Goal: Task Accomplishment & Management: Manage account settings

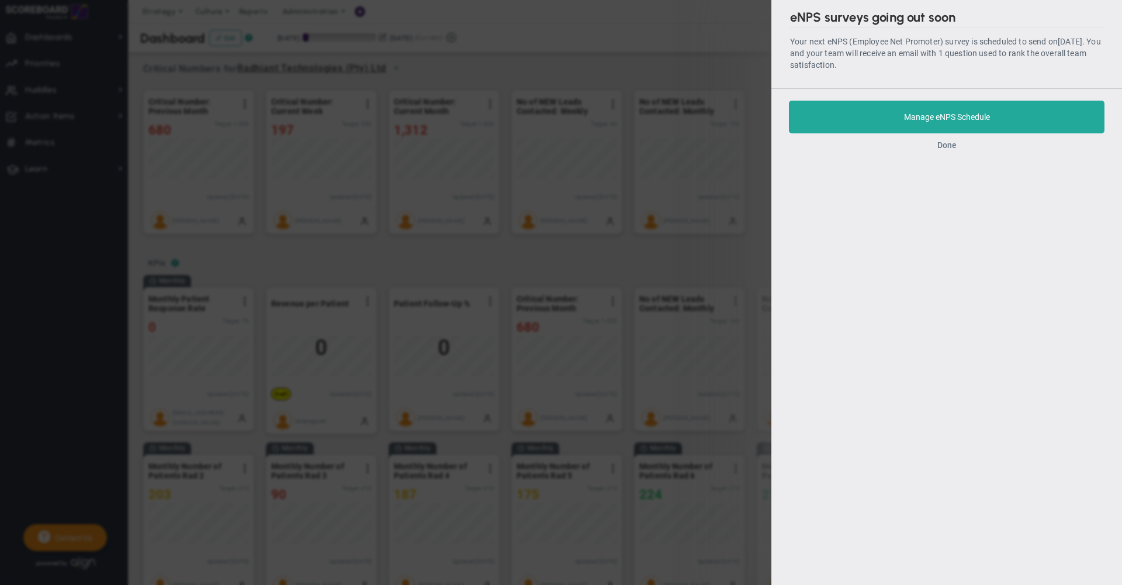
click at [948, 147] on button "Done" at bounding box center [947, 144] width 19 height 9
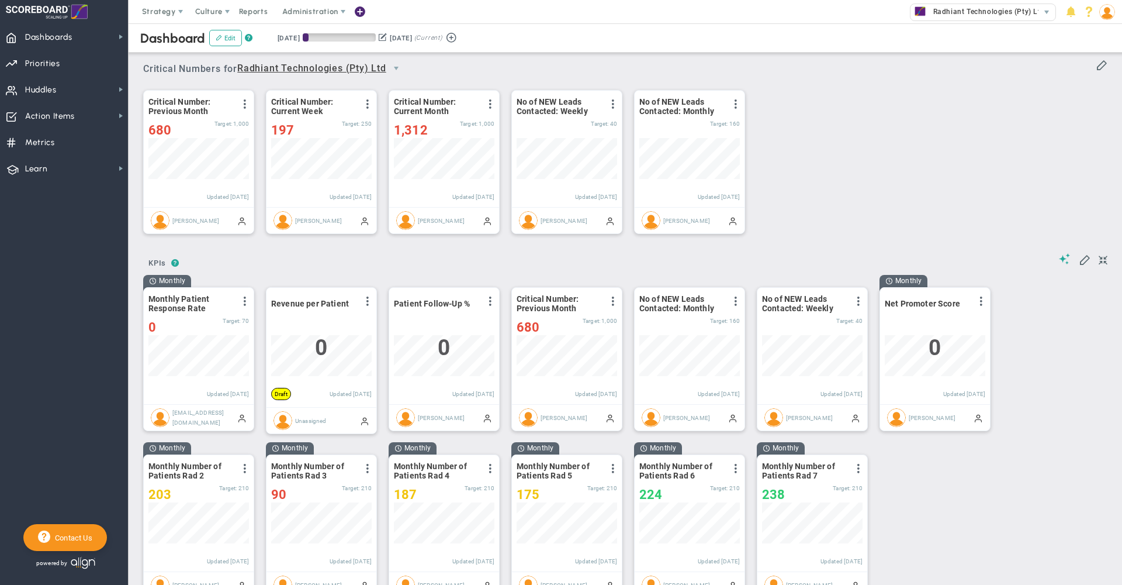
click at [887, 99] on div "Critical Number: Previous Month View Historical Graph Edit Make "No Change" Upd…" at bounding box center [621, 162] width 979 height 164
click at [60, 56] on span "Priorities OKR Tree Priorities OKRs" at bounding box center [64, 63] width 128 height 26
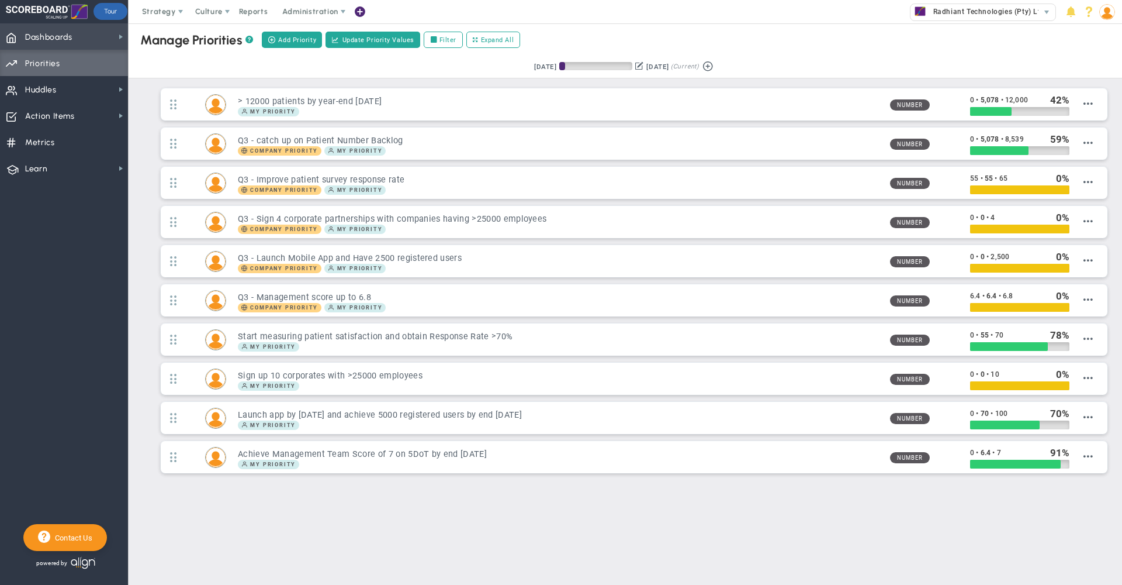
click at [77, 33] on span "Dashboards Dashboards" at bounding box center [64, 36] width 128 height 26
click at [146, 13] on span "Strategy" at bounding box center [159, 11] width 34 height 9
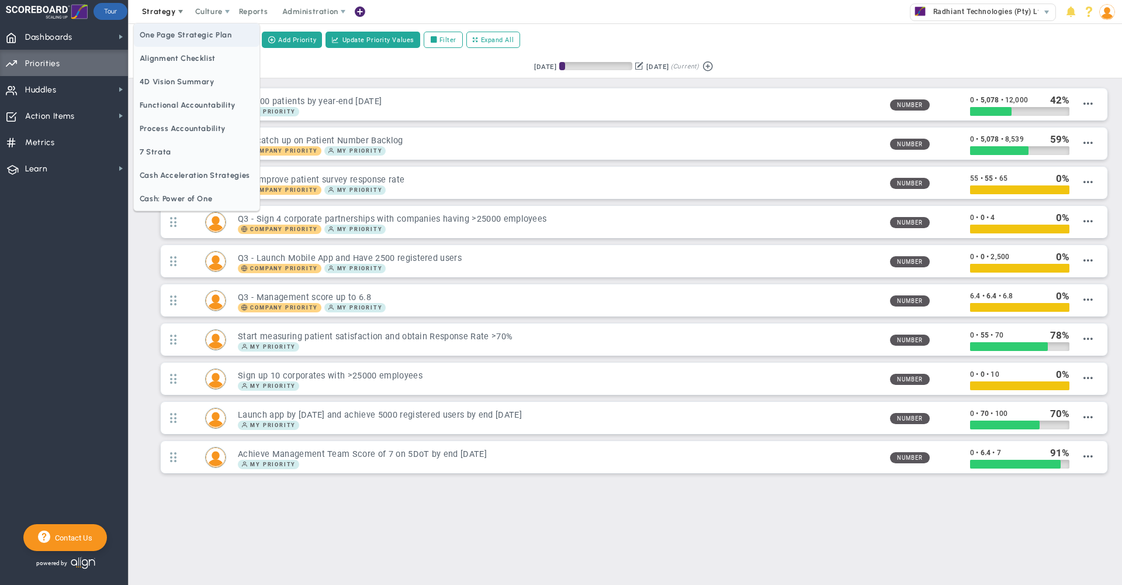
click at [182, 30] on span "One Page Strategic Plan" at bounding box center [197, 34] width 126 height 23
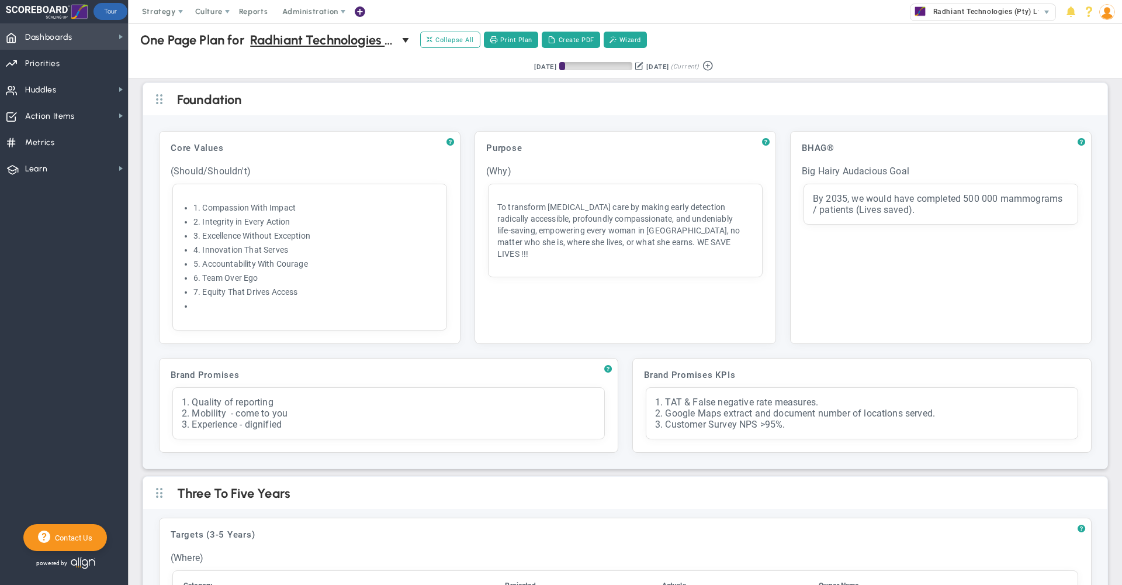
click at [68, 39] on span "Dashboards" at bounding box center [48, 37] width 47 height 25
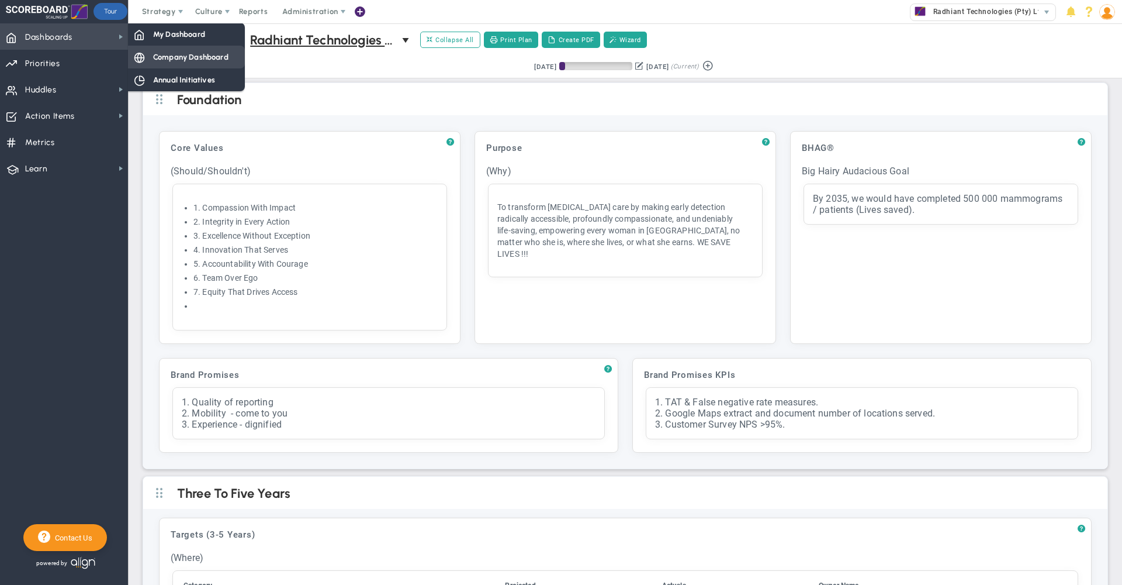
click at [166, 63] on div "Company Dashboard" at bounding box center [186, 57] width 117 height 23
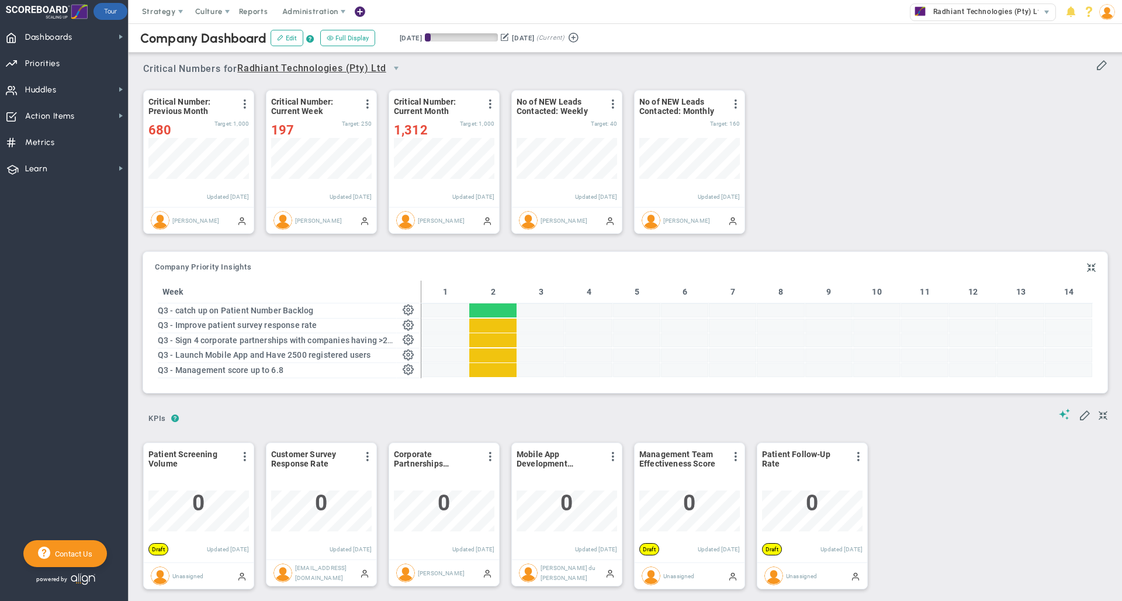
click at [836, 123] on div "Critical Number: Previous Month View Historical Graph Edit Make "No Change" Upd…" at bounding box center [621, 162] width 979 height 164
click at [243, 100] on span at bounding box center [244, 103] width 9 height 9
click at [220, 130] on li "Edit" at bounding box center [212, 127] width 83 height 15
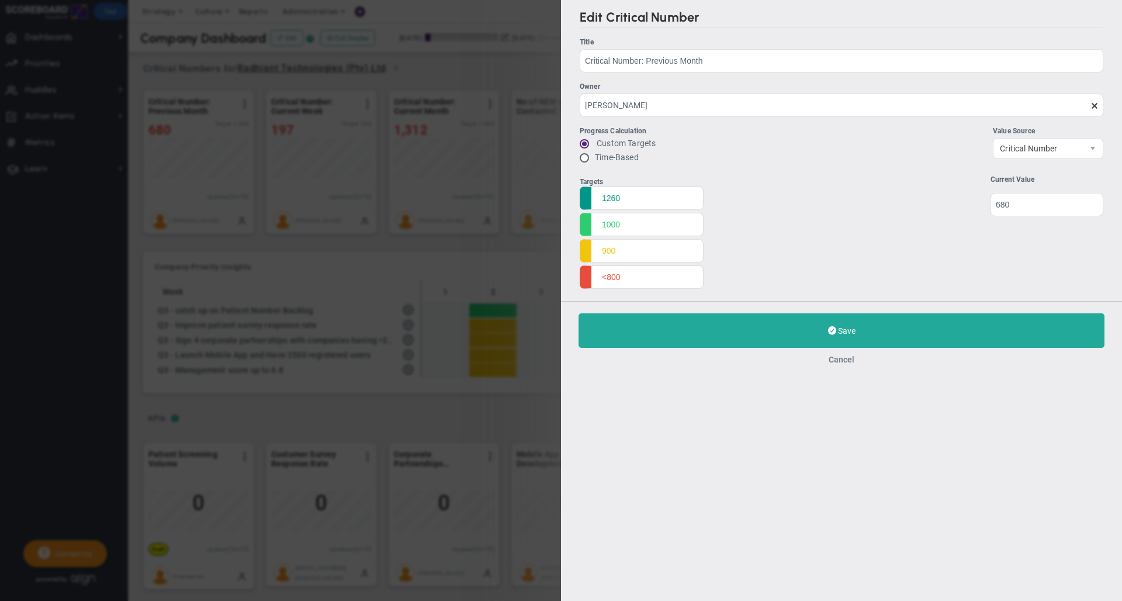
click at [843, 361] on button "Cancel" at bounding box center [842, 359] width 26 height 9
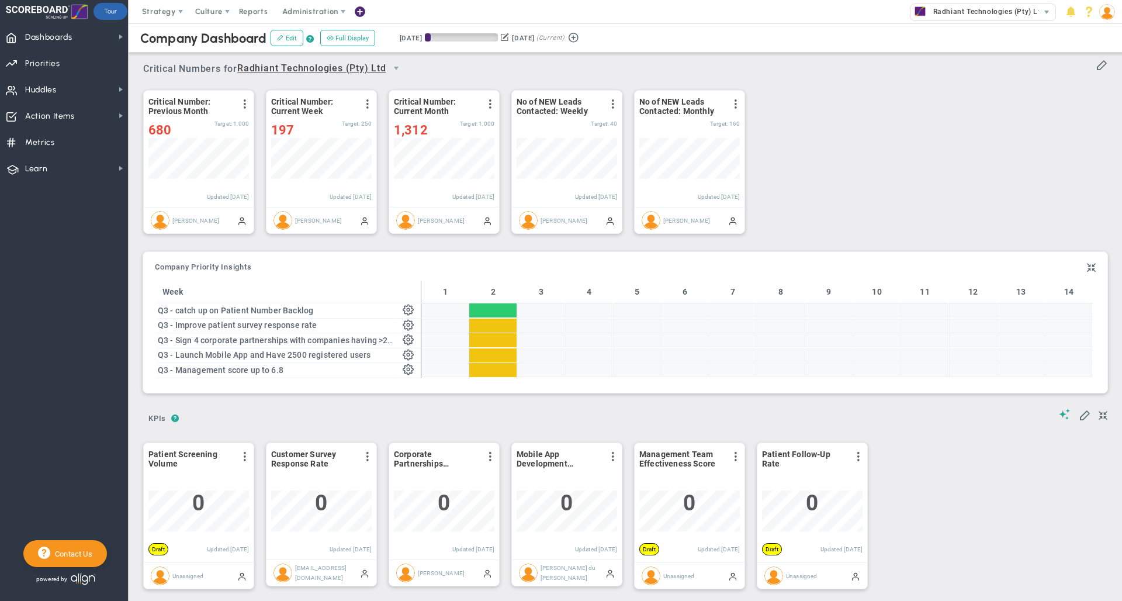
click at [937, 140] on div "Critical Number: Previous Month View Historical Graph Edit Make "No Change" Upd…" at bounding box center [621, 162] width 979 height 164
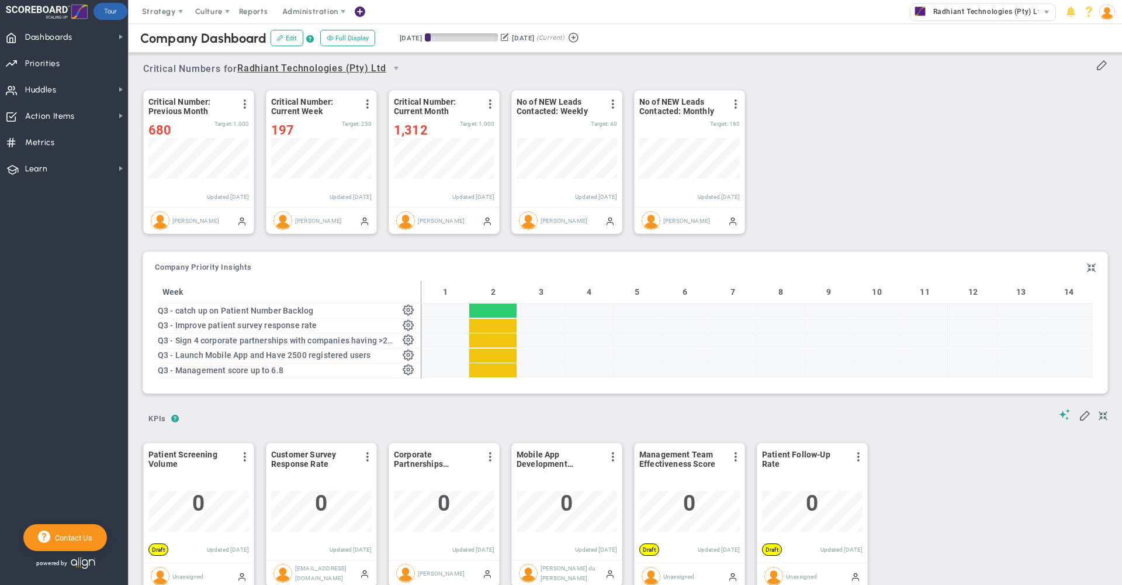
click at [832, 101] on div "Critical Number: Previous Month View Historical Graph Edit Make "No Change" Upd…" at bounding box center [621, 162] width 979 height 164
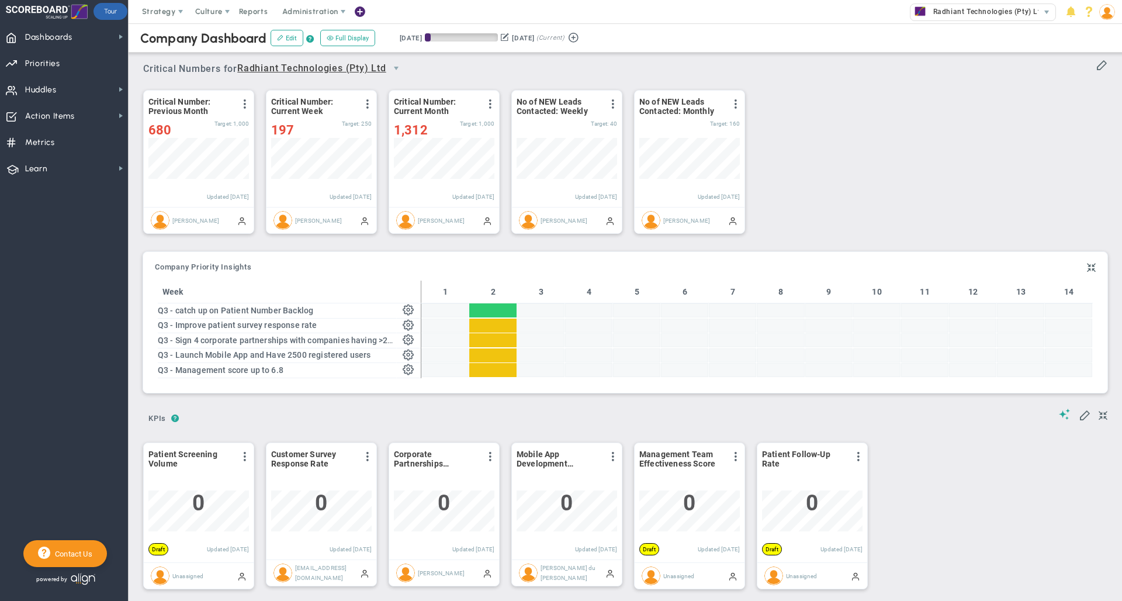
scroll to position [38, 0]
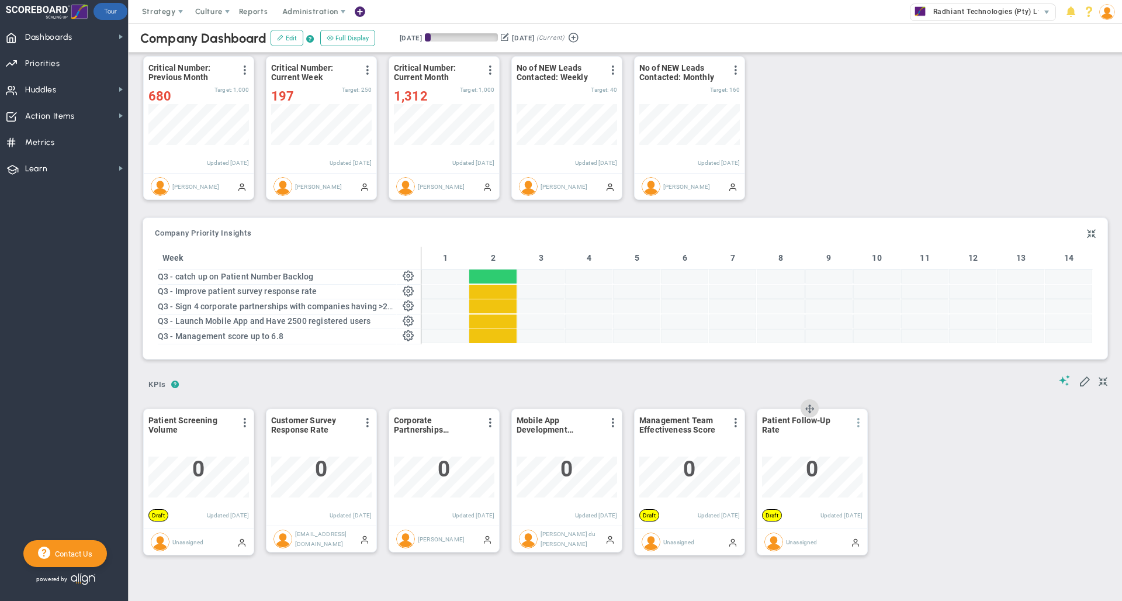
click at [860, 426] on span at bounding box center [858, 422] width 9 height 9
click at [813, 444] on li "Edit" at bounding box center [825, 446] width 83 height 15
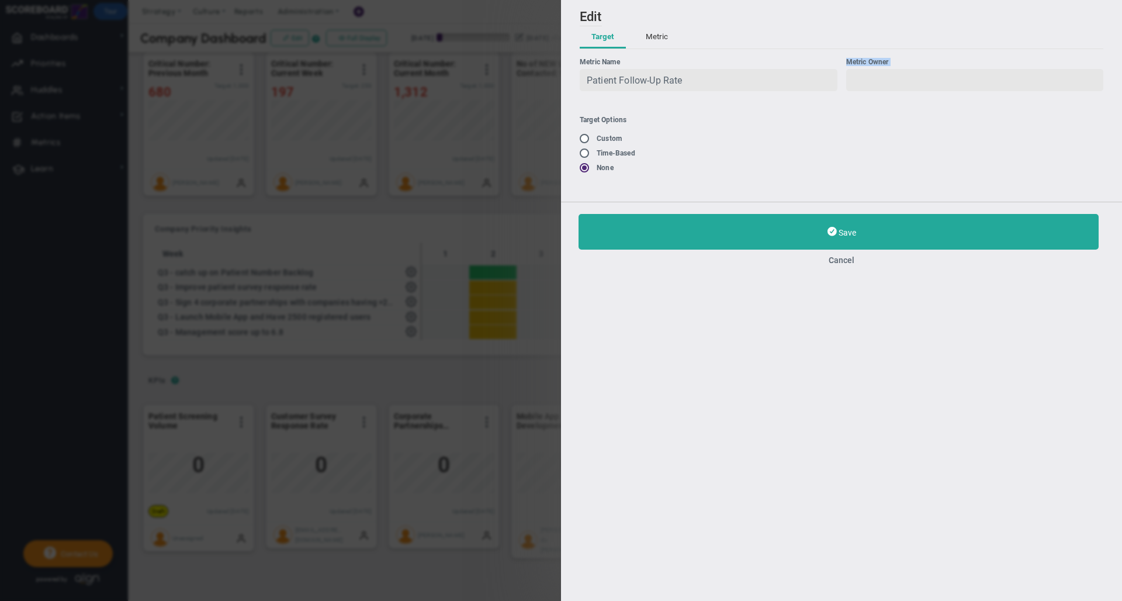
click at [831, 88] on div "Metric Name Patient Follow-Up Rate Metric Owner" at bounding box center [842, 79] width 524 height 43
click at [655, 37] on button "Metric" at bounding box center [657, 37] width 46 height 22
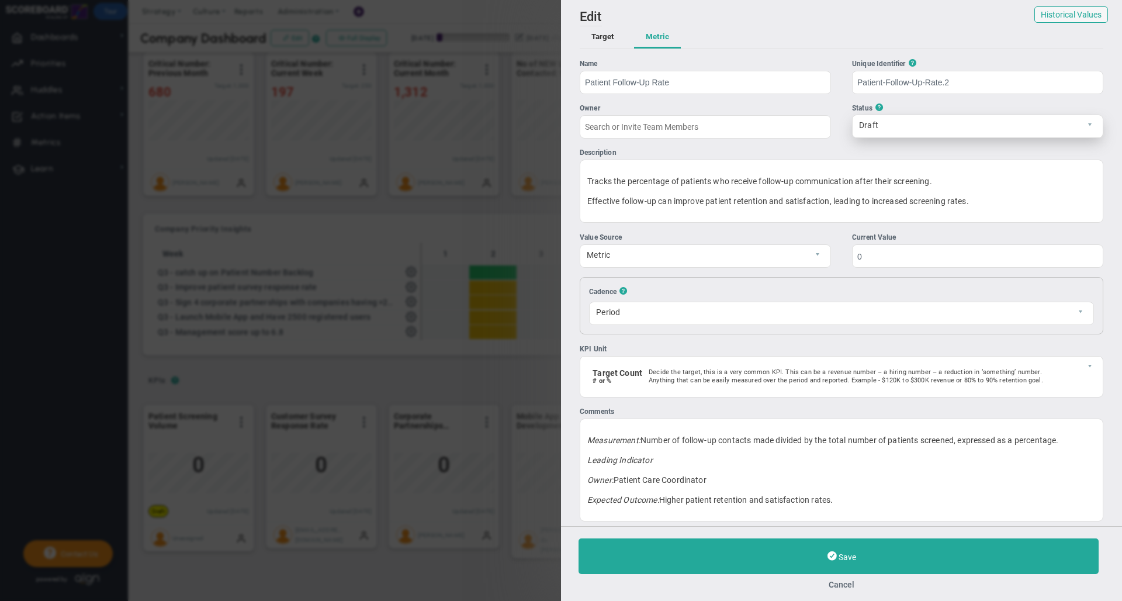
click at [921, 126] on span "Draft" at bounding box center [968, 125] width 230 height 20
click at [842, 582] on button "Cancel" at bounding box center [842, 584] width 526 height 9
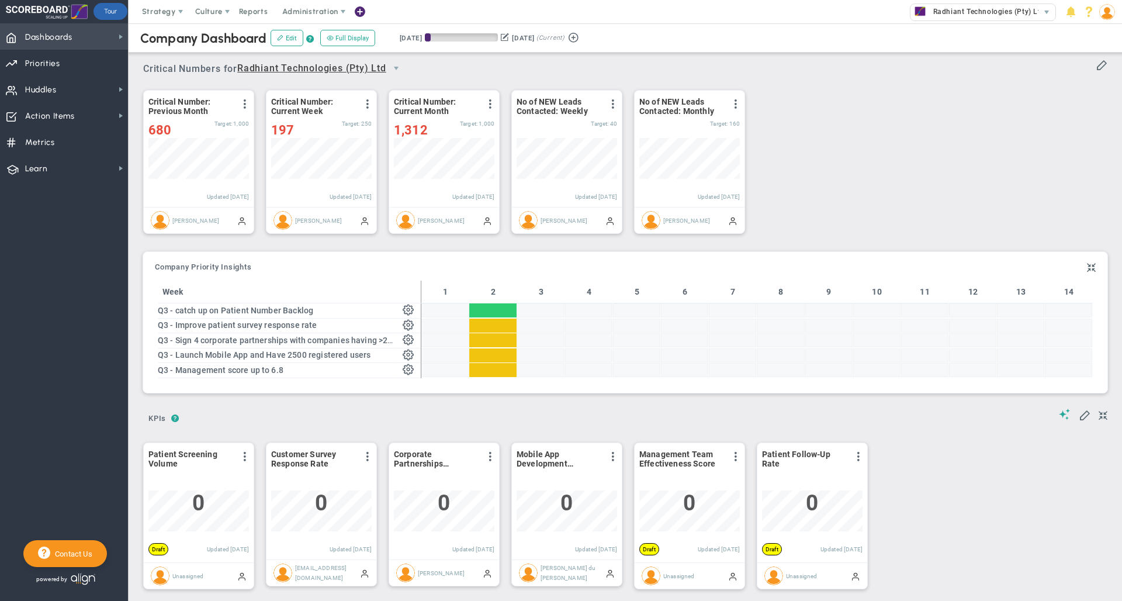
click at [103, 34] on span "Dashboards Dashboards" at bounding box center [64, 36] width 128 height 26
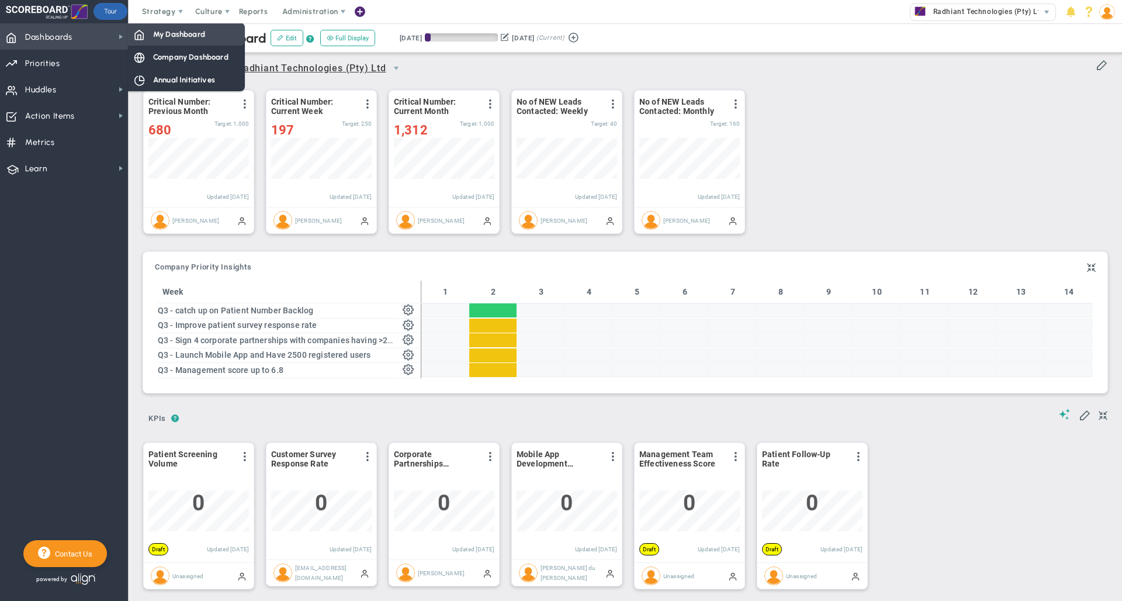
click at [167, 32] on span "My Dashboard" at bounding box center [179, 34] width 52 height 11
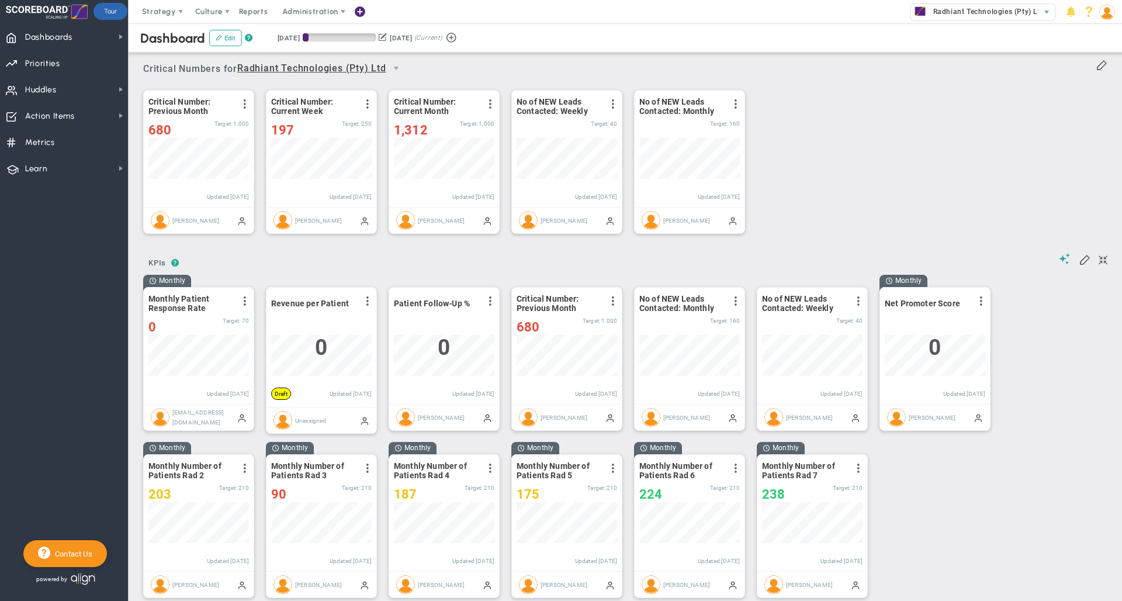
scroll to position [41, 101]
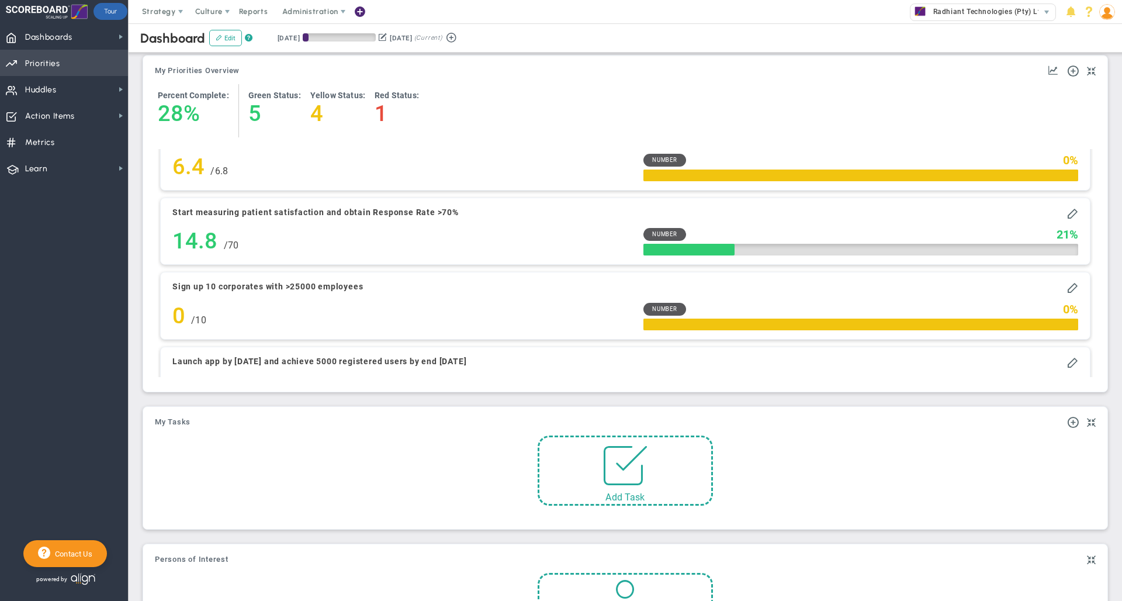
click at [49, 63] on span "Priorities" at bounding box center [42, 63] width 35 height 25
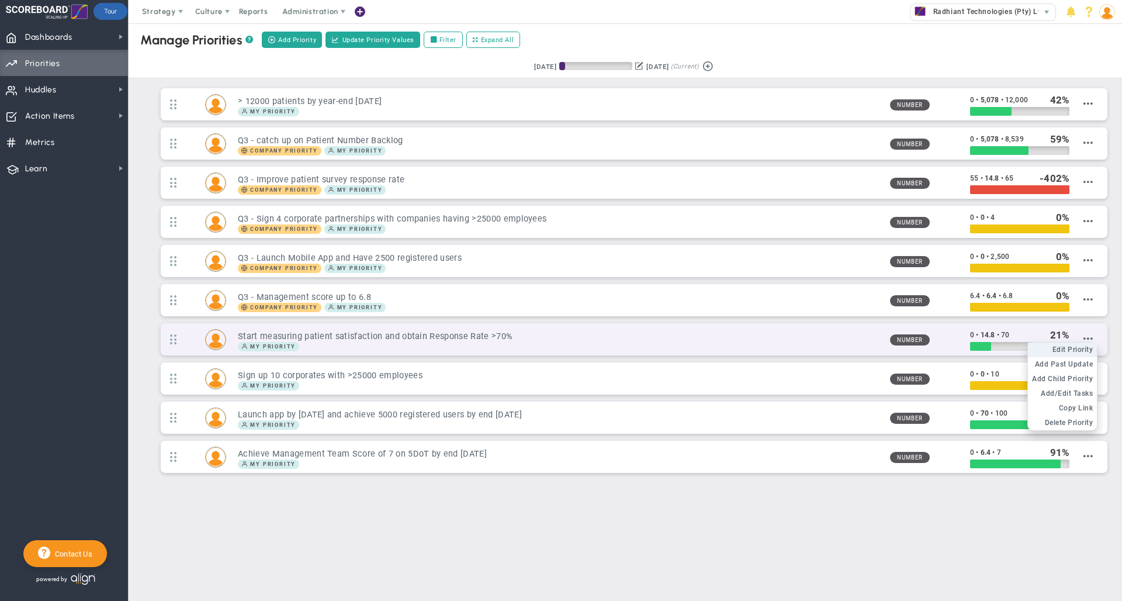
click at [1076, 352] on span "Edit Priority" at bounding box center [1073, 349] width 41 height 8
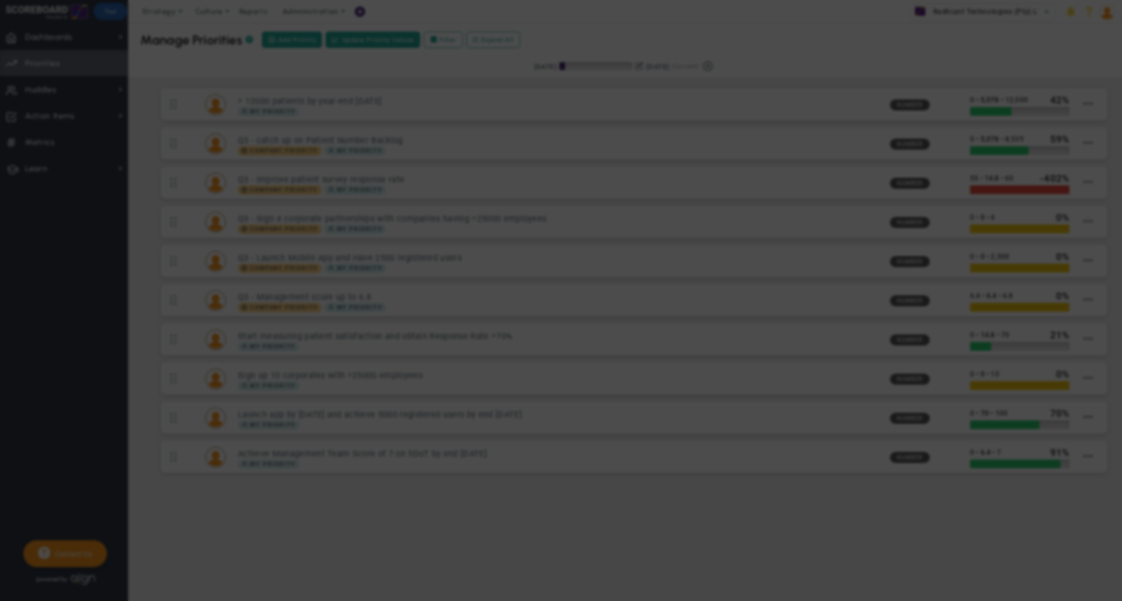
type input "Start measuring patient satisfaction and obtain Response Rate >70%"
type input "0"
type input "14.8"
type input "70"
radio input "true"
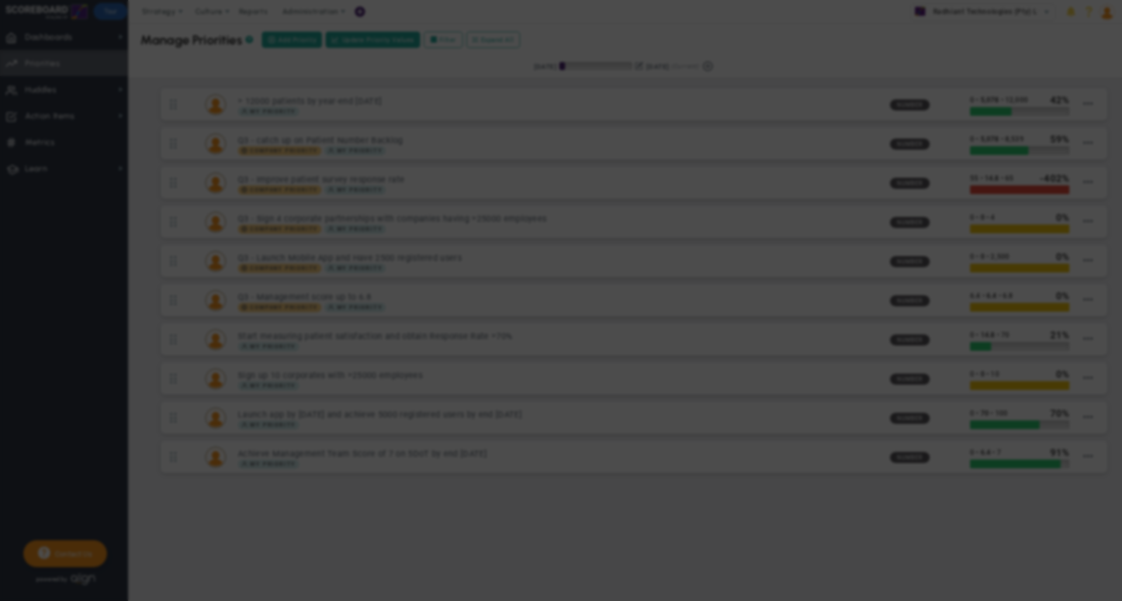
type input "[PERSON_NAME]"
type input "0"
type input "14.8"
type input "70"
radio input "true"
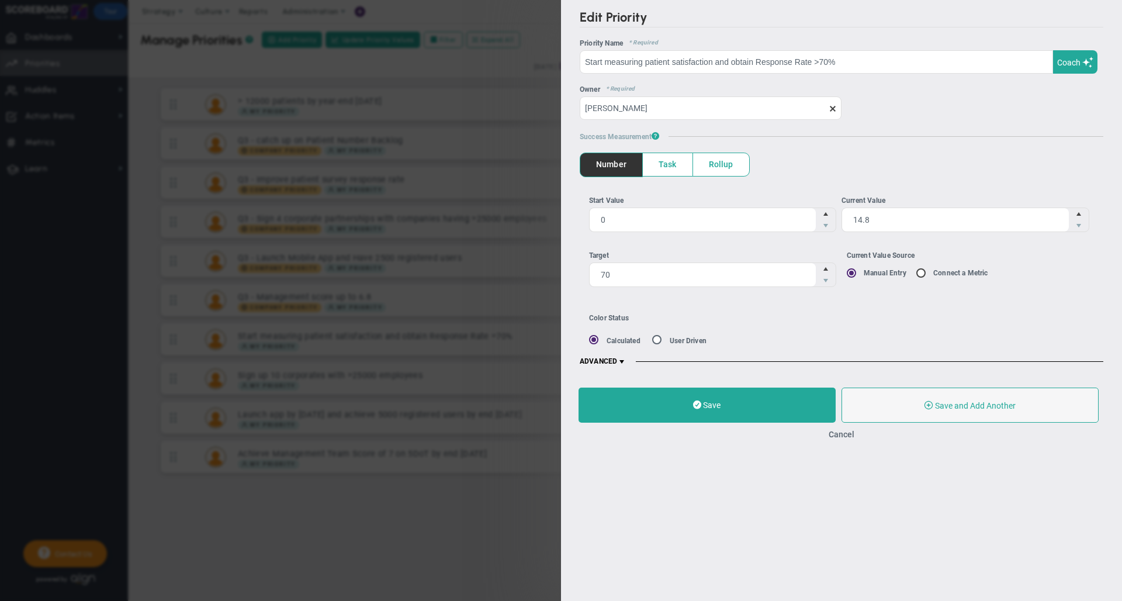
click at [624, 360] on span at bounding box center [621, 361] width 9 height 9
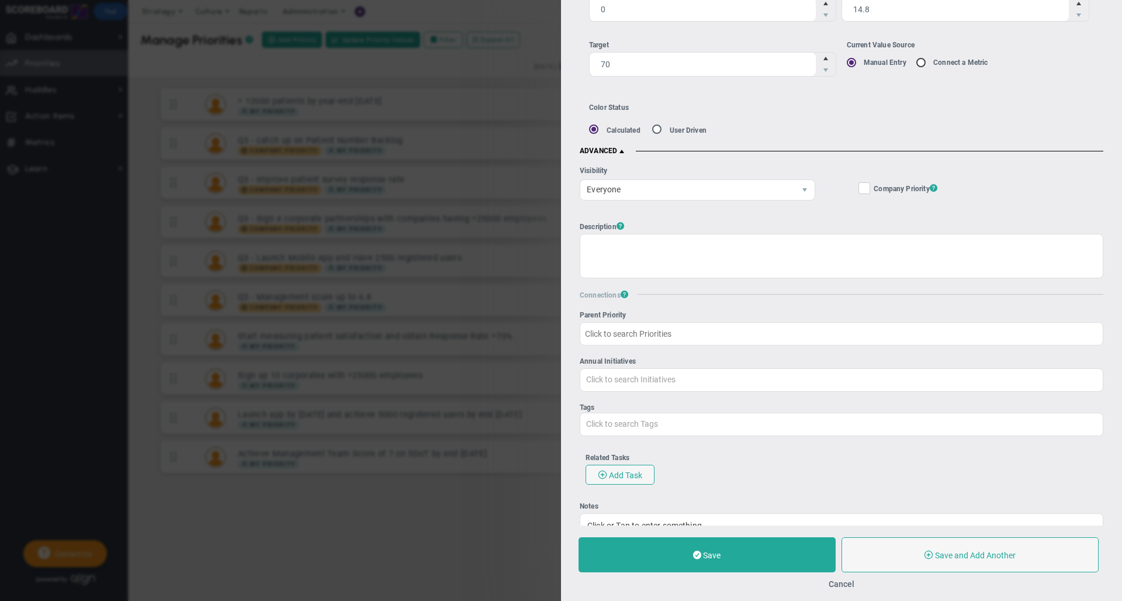
scroll to position [220, 0]
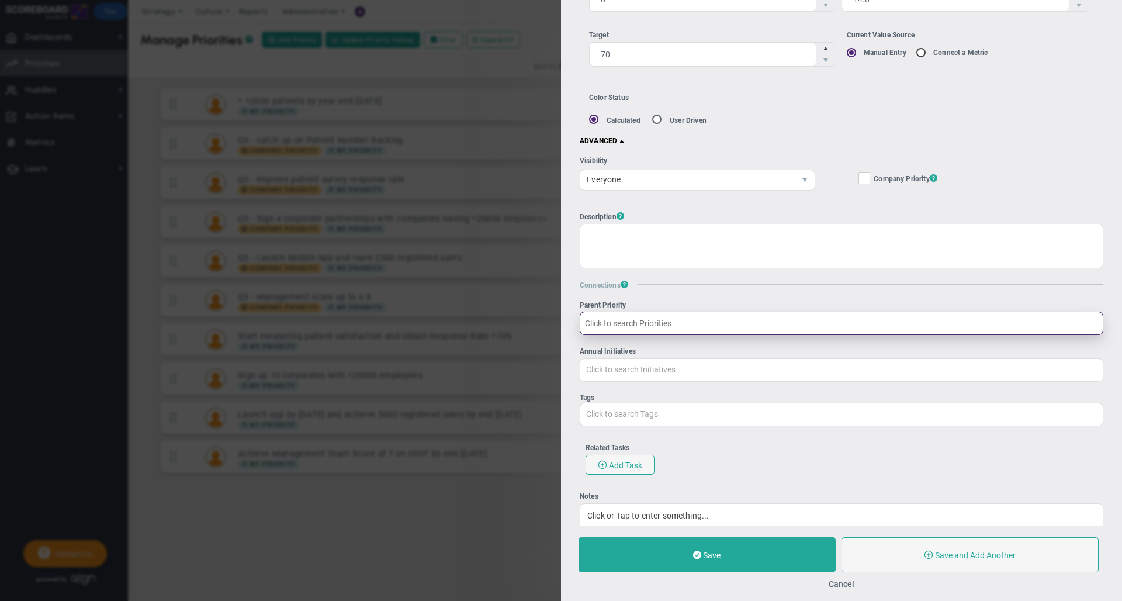
click at [646, 319] on input "Parent Priority" at bounding box center [842, 323] width 524 height 23
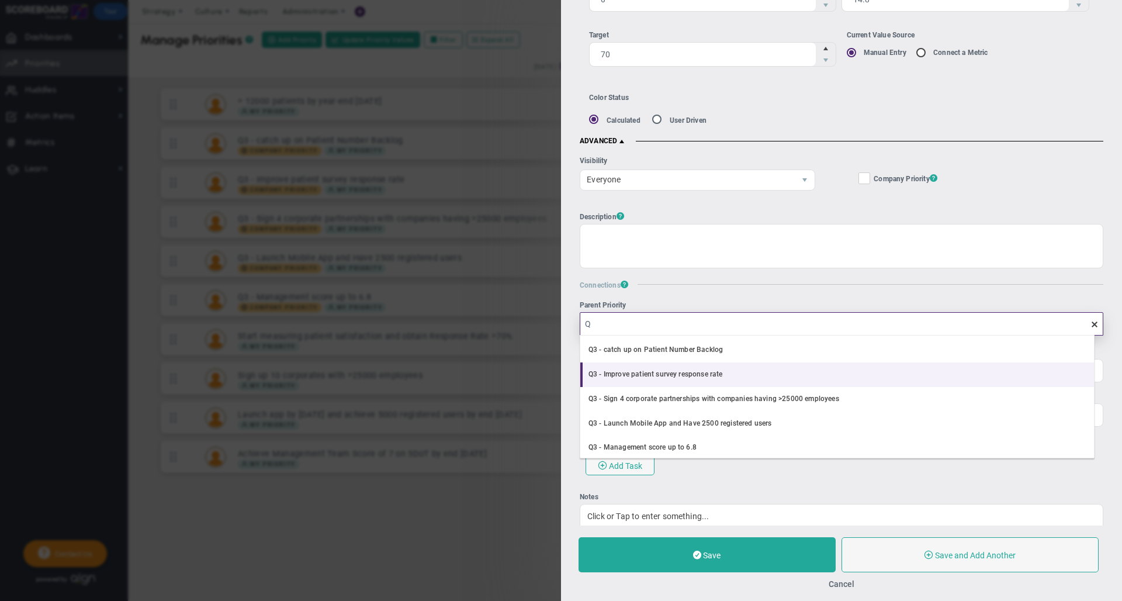
click at [667, 372] on li "Q3 - Improve patient survey response rate" at bounding box center [837, 374] width 514 height 25
type input "Q3 - Improve patient survey response rate"
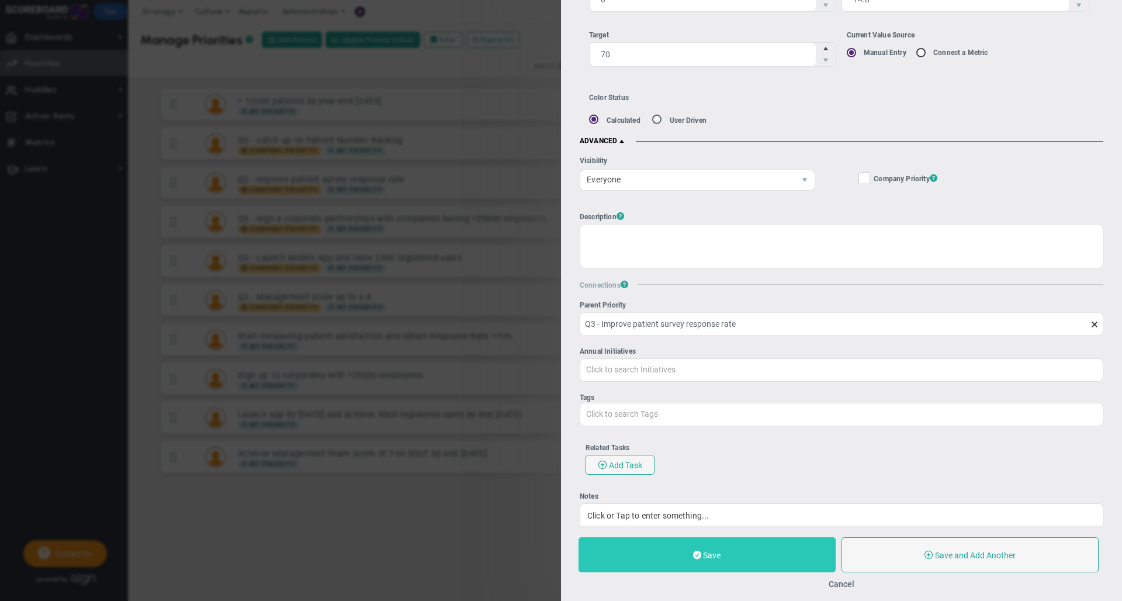
click at [670, 546] on button "Save" at bounding box center [707, 554] width 257 height 35
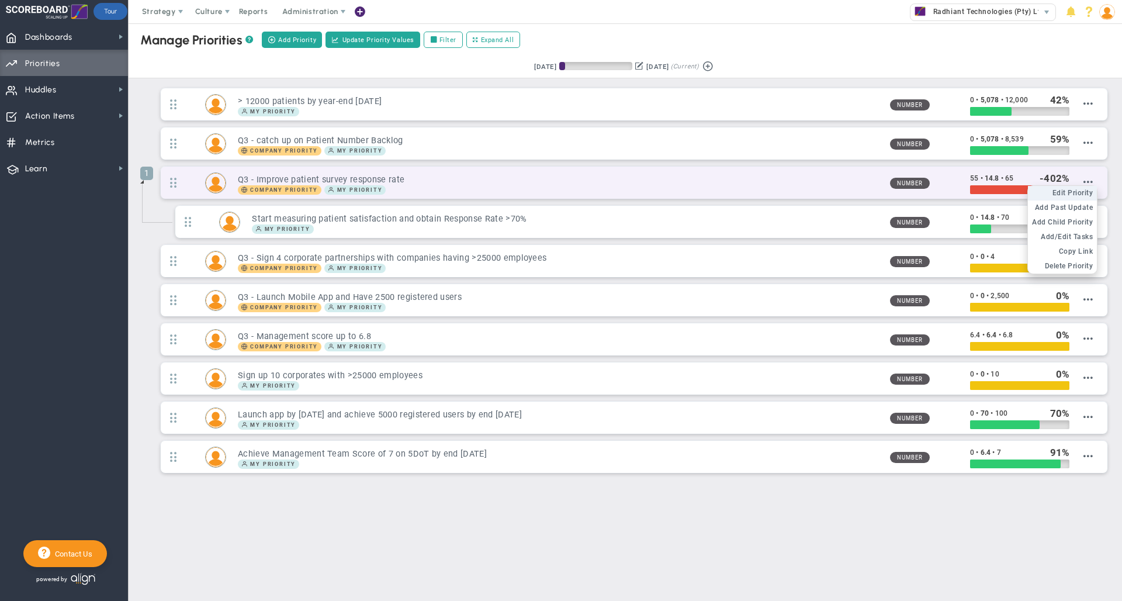
click at [1080, 194] on span "Edit Priority" at bounding box center [1073, 193] width 41 height 8
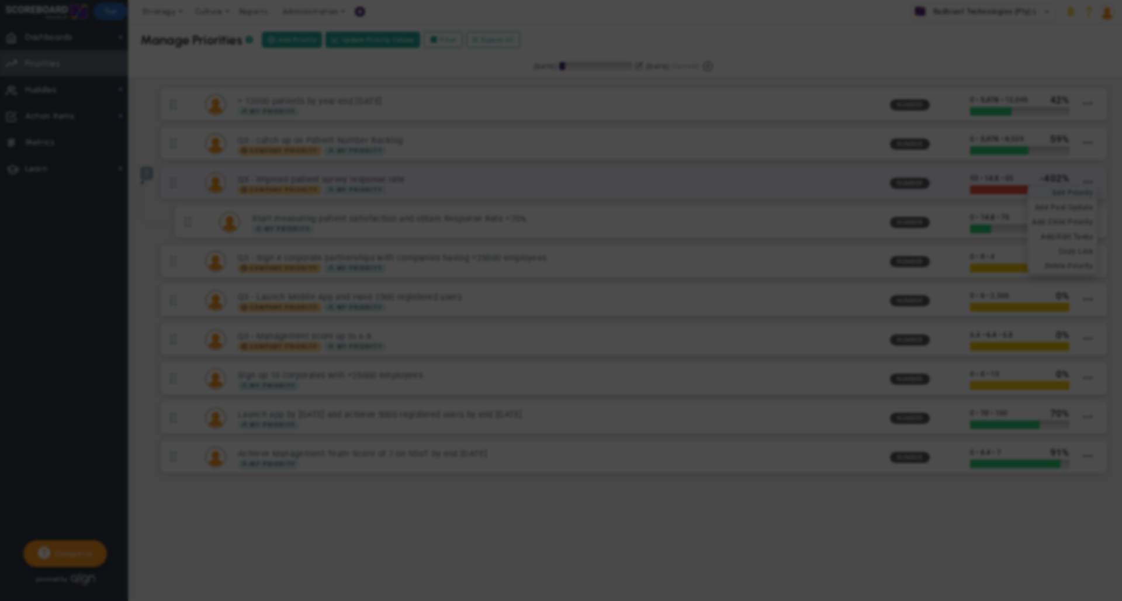
type input "Q3 - Improve patient survey response rate"
type input "55"
type input "14.8"
type input "65"
radio input "true"
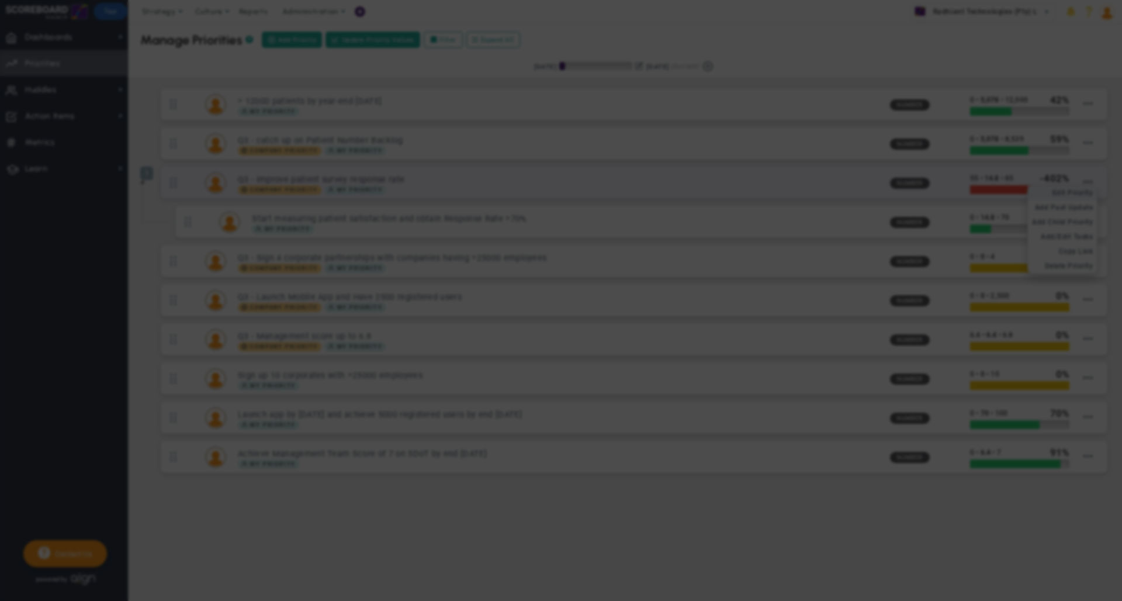
type input "[PERSON_NAME]"
type input "55"
type input "14.8"
type input "65"
radio input "true"
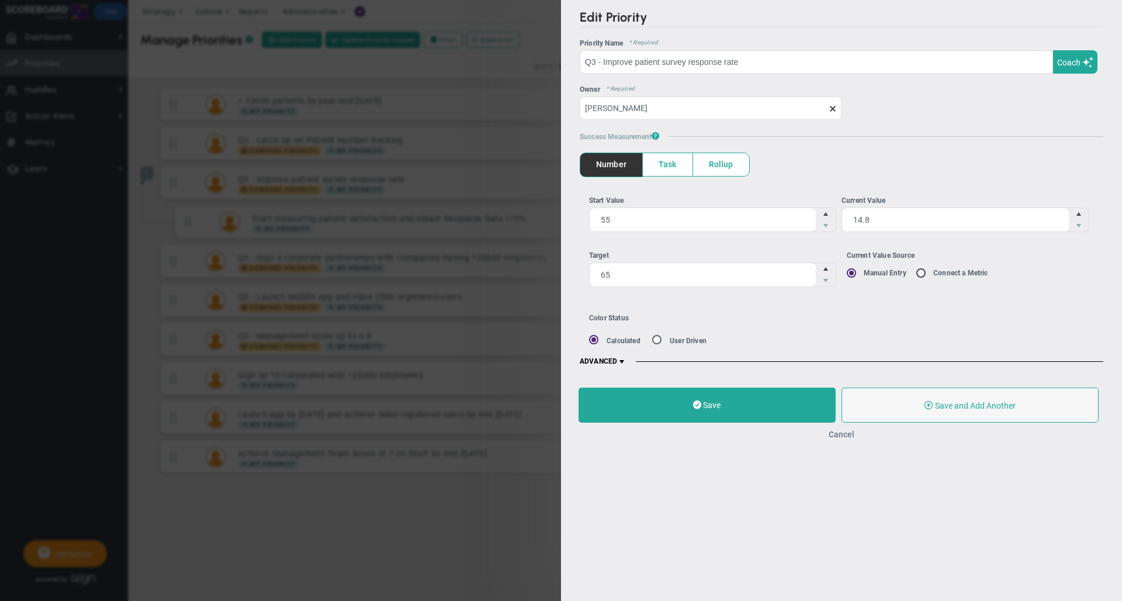
click at [846, 439] on button "Cancel" at bounding box center [842, 434] width 26 height 9
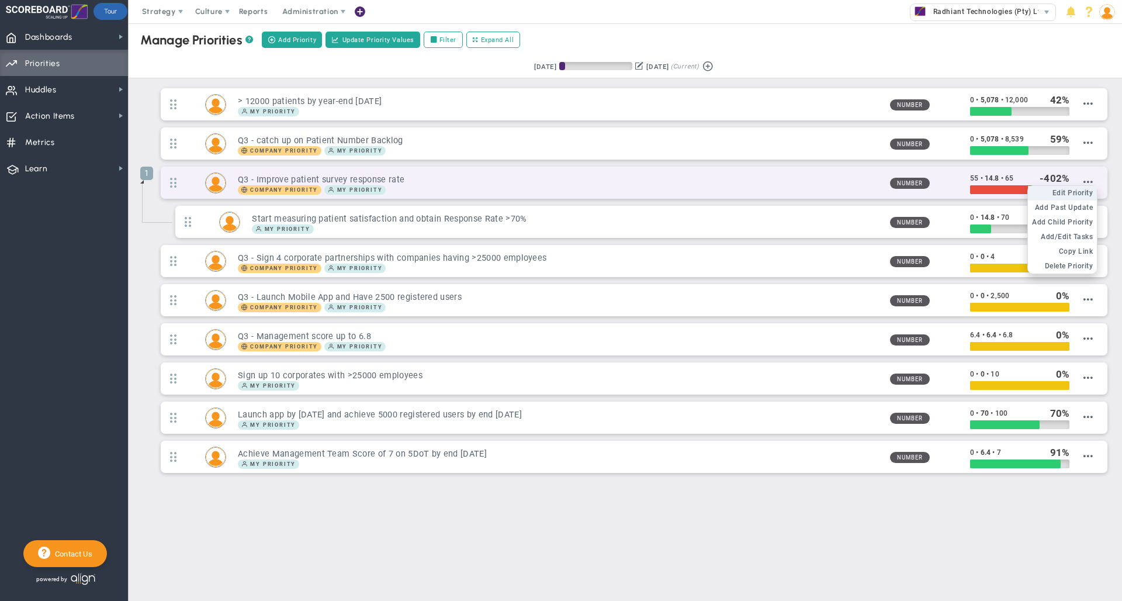
click at [1075, 193] on span "Edit Priority" at bounding box center [1073, 193] width 41 height 8
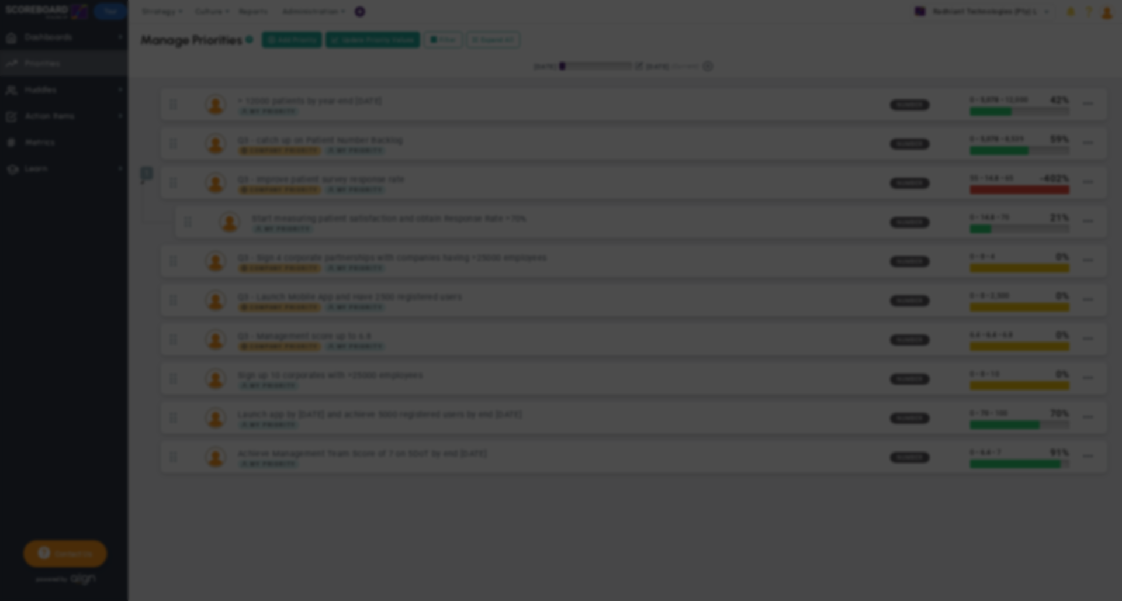
type input "Q3 - Improve patient survey response rate"
type input "55"
type input "14.8"
type input "65"
radio input "true"
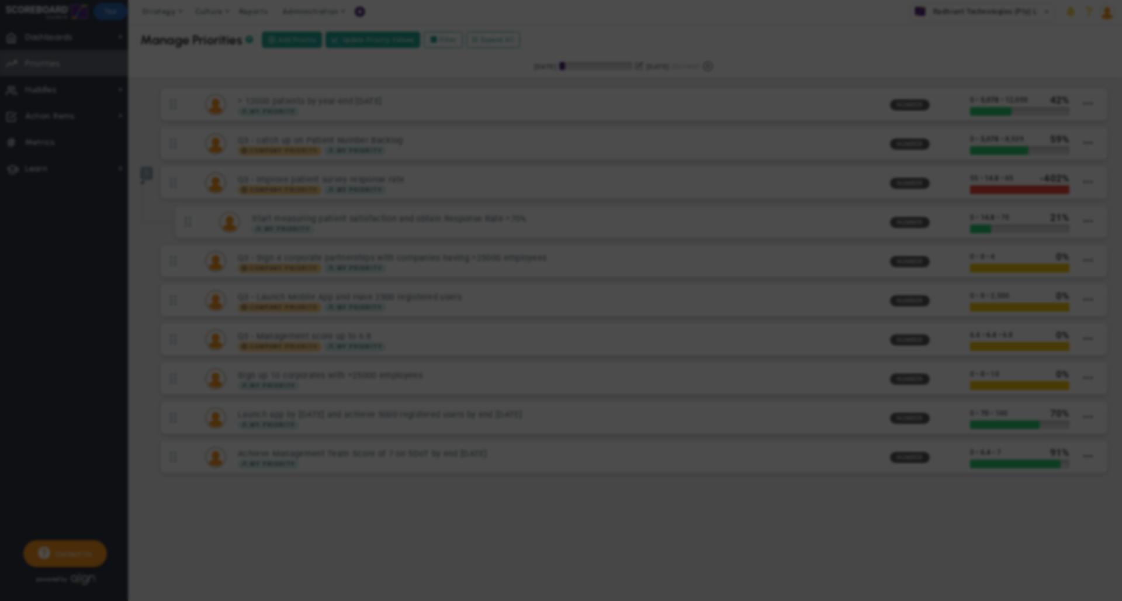
type input "[PERSON_NAME]"
type input "55"
type input "14.8"
type input "65"
radio input "true"
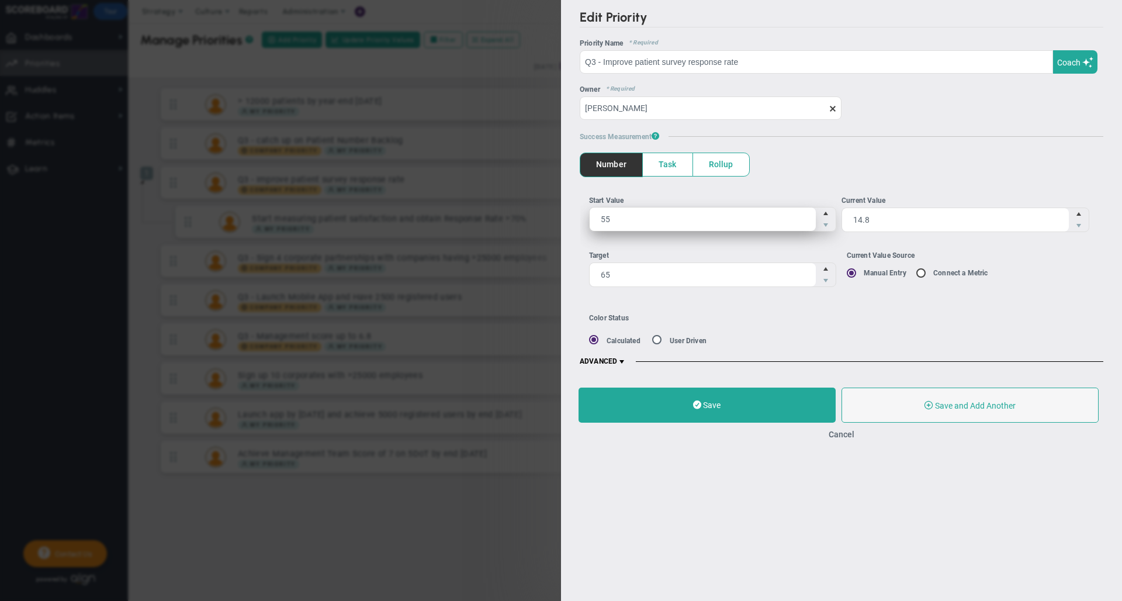
click at [629, 219] on span "55 55" at bounding box center [713, 219] width 248 height 25
click at [629, 219] on input "55" at bounding box center [703, 219] width 227 height 23
type input "0"
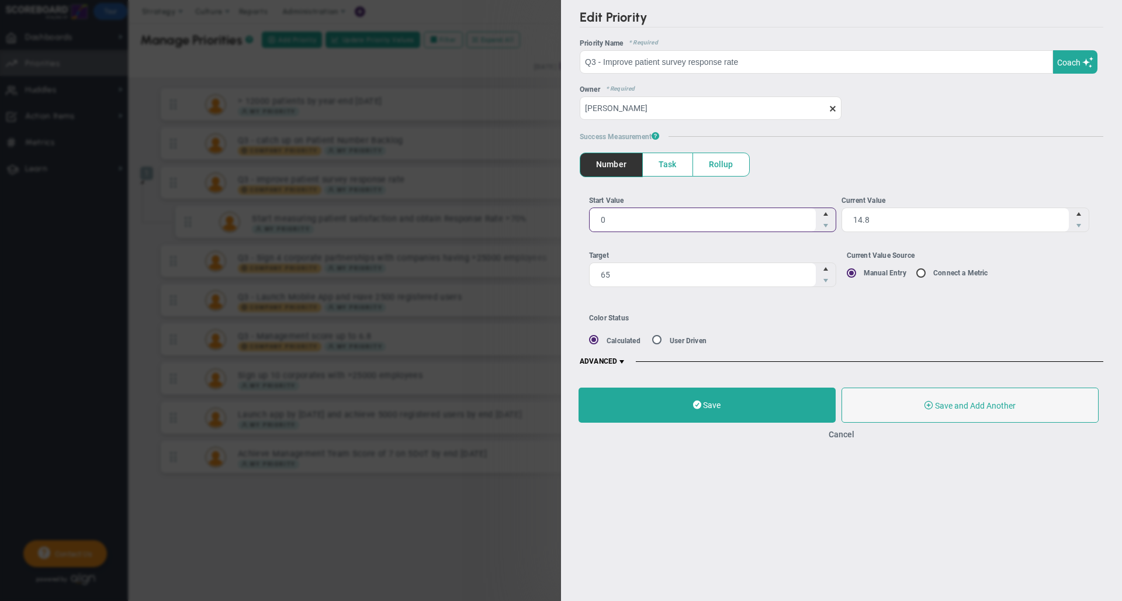
click at [708, 371] on div "Edit Priority OKR Name Priority Name Q3 - Improve patient survey response rate …" at bounding box center [841, 188] width 561 height 376
click at [696, 402] on span at bounding box center [697, 404] width 8 height 11
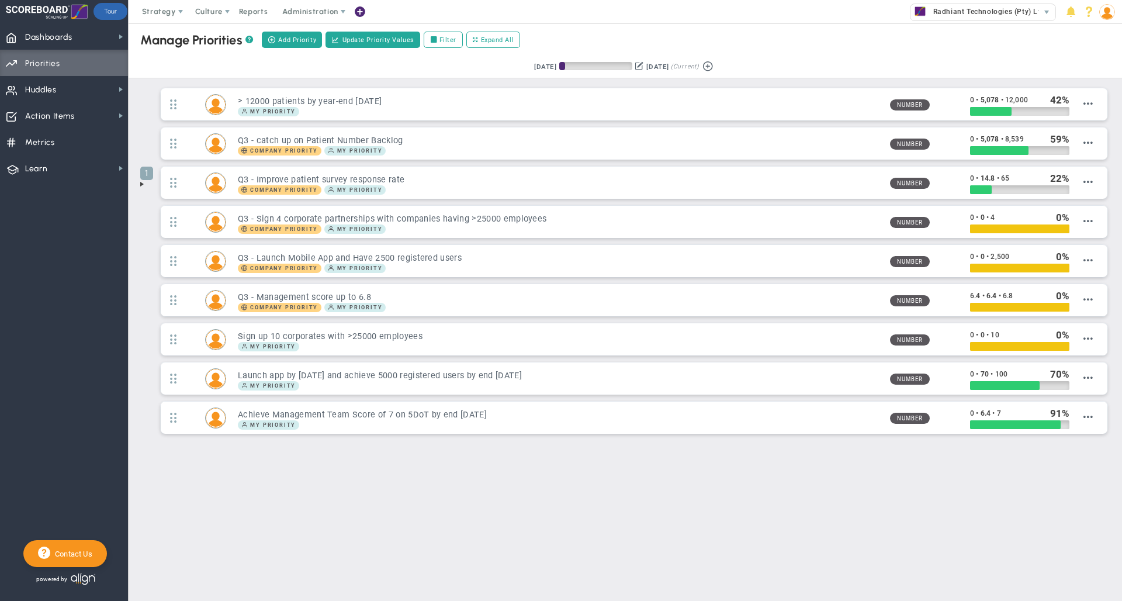
click at [144, 184] on span at bounding box center [141, 183] width 9 height 9
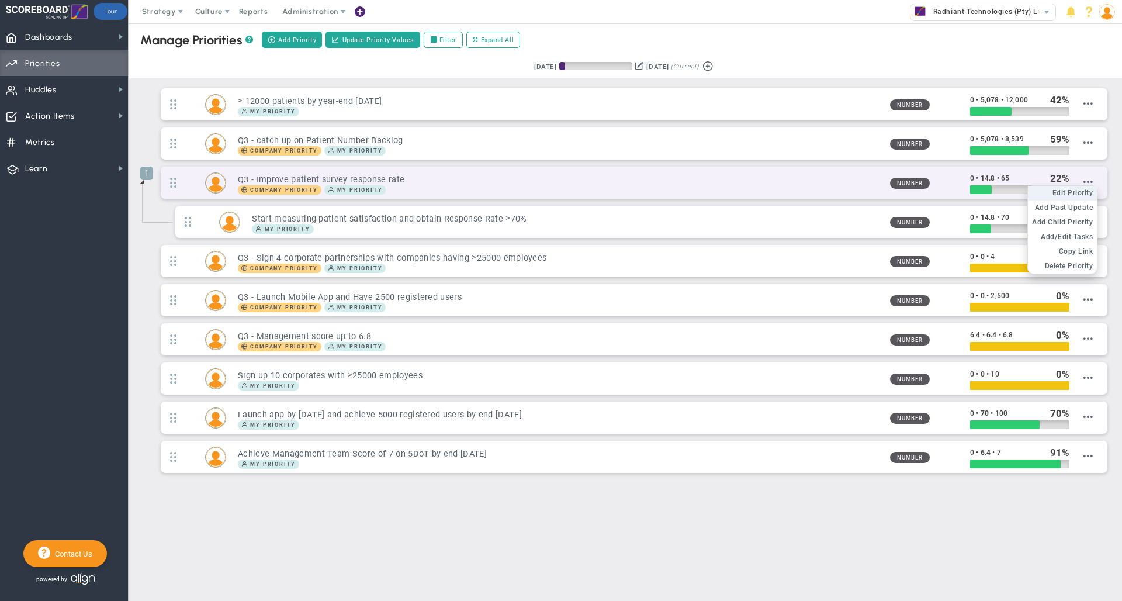
click at [1079, 192] on span "Edit Priority" at bounding box center [1073, 193] width 41 height 8
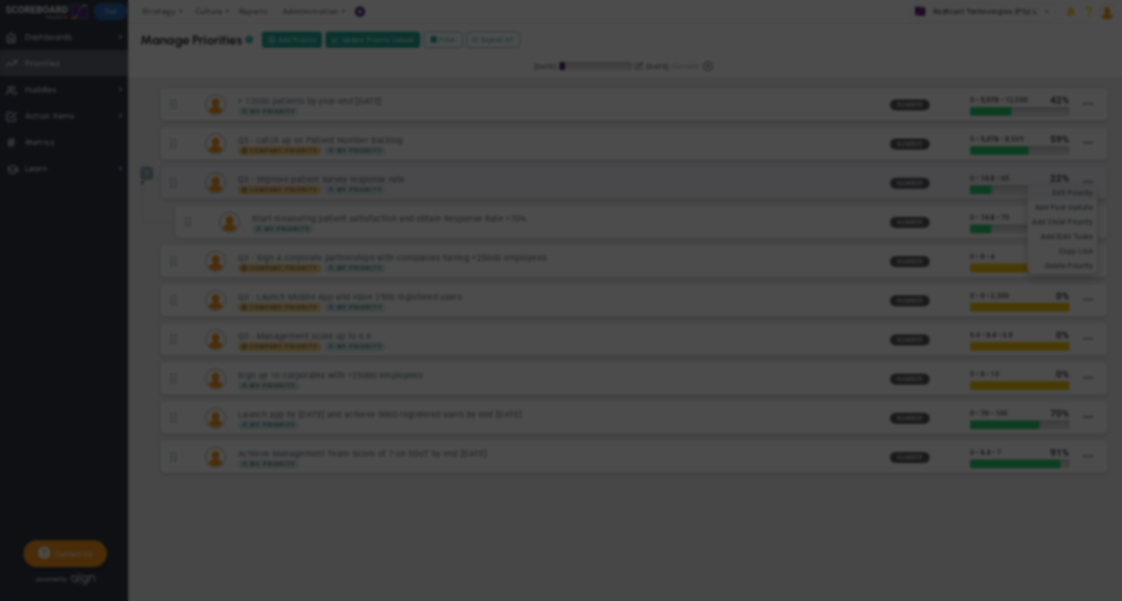
type input "Q3 - Improve patient survey response rate"
type input "0"
type input "14.8"
type input "65"
radio input "true"
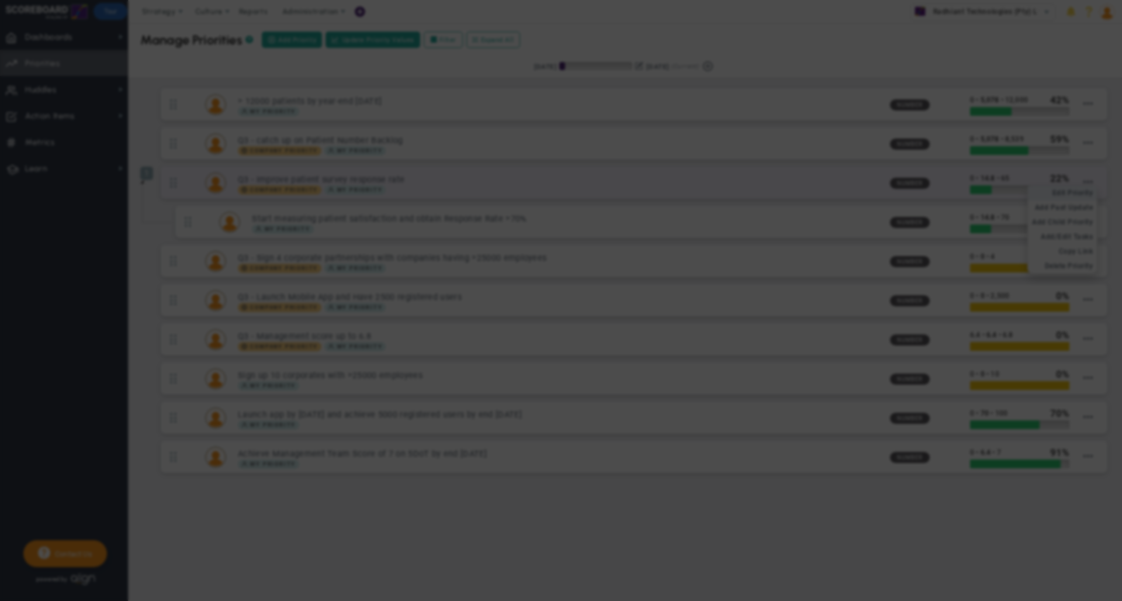
type input "[PERSON_NAME]"
type input "0"
type input "14.8"
type input "65"
radio input "true"
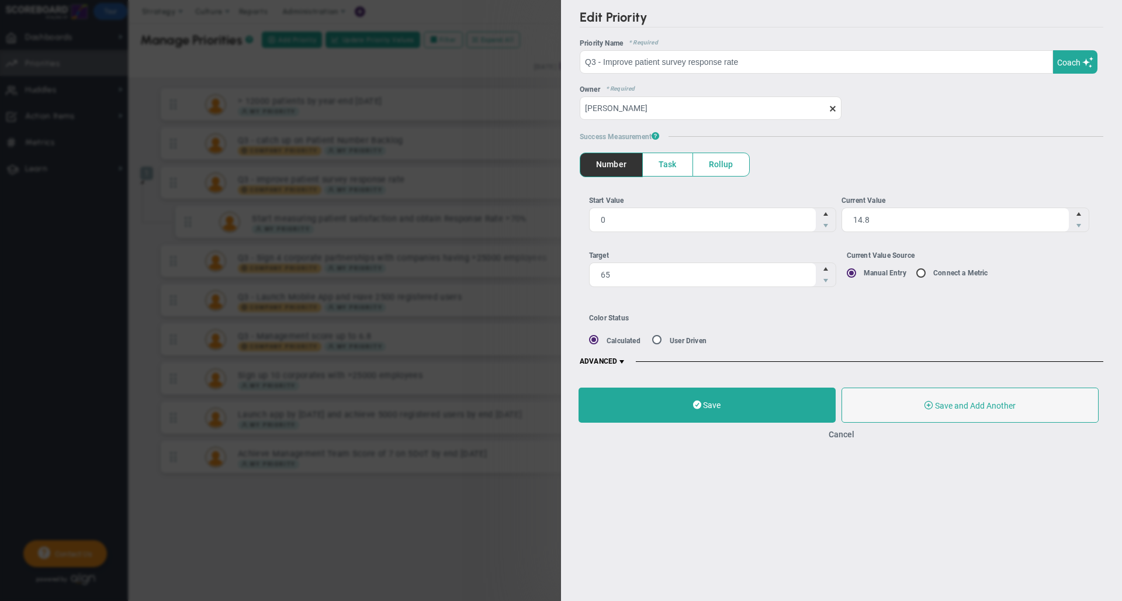
click at [656, 342] on input "radio" at bounding box center [661, 341] width 12 height 11
radio input "true"
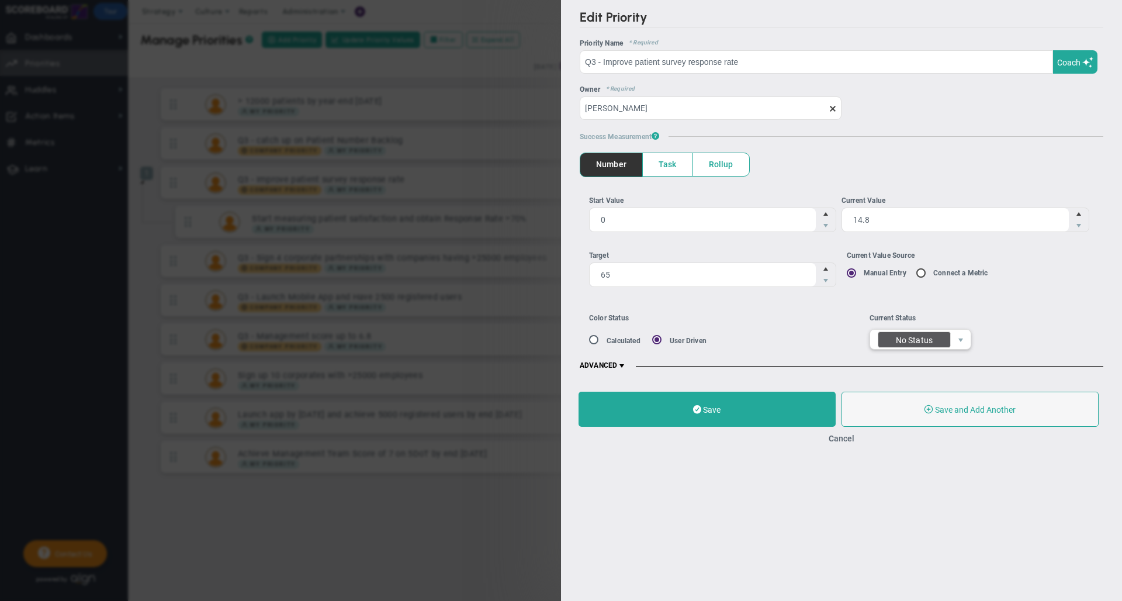
click at [915, 345] on div "No Status" at bounding box center [914, 340] width 37 height 17
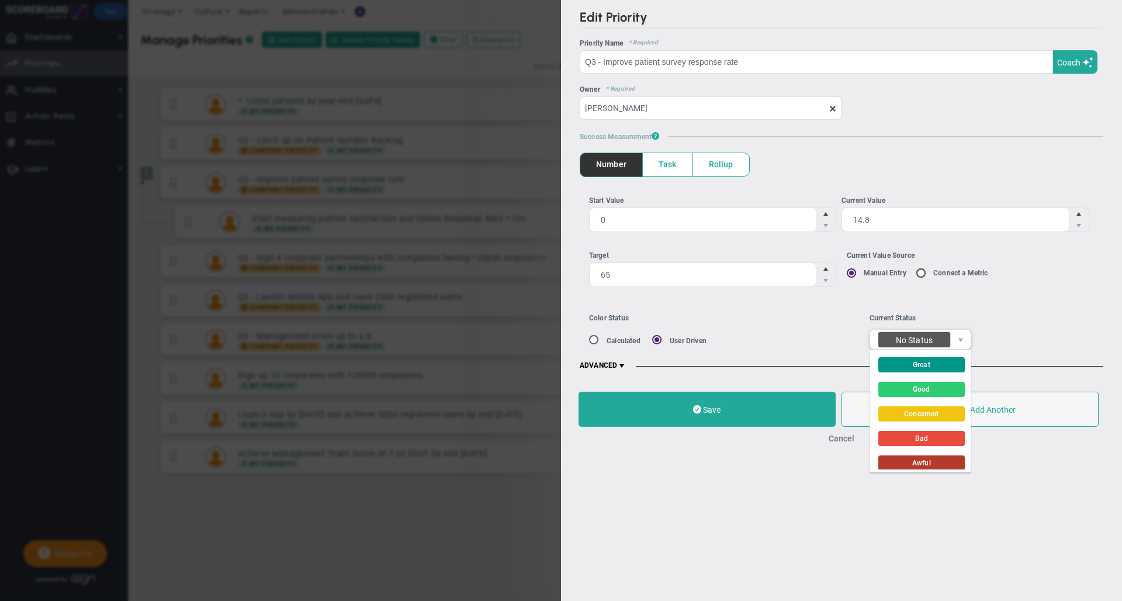
click at [843, 441] on button "Cancel" at bounding box center [842, 438] width 26 height 9
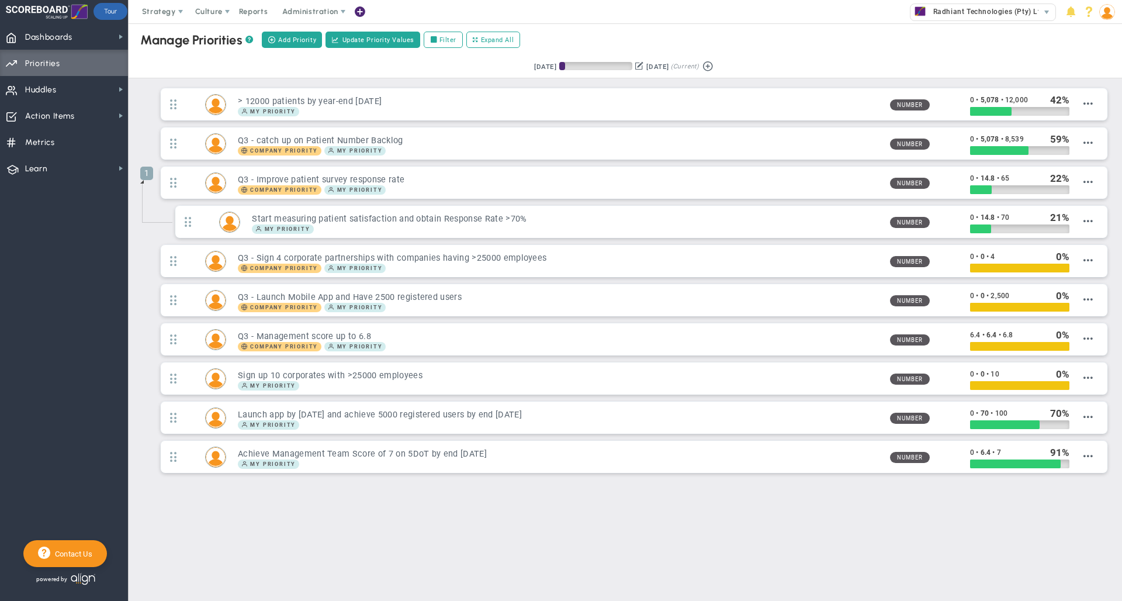
click at [792, 58] on div "Retrieving period... [DATE] [DATE] (Current)" at bounding box center [625, 67] width 1017 height 23
click at [475, 67] on div "Retrieving period... [DATE] [DATE] (Current)" at bounding box center [625, 67] width 1017 height 23
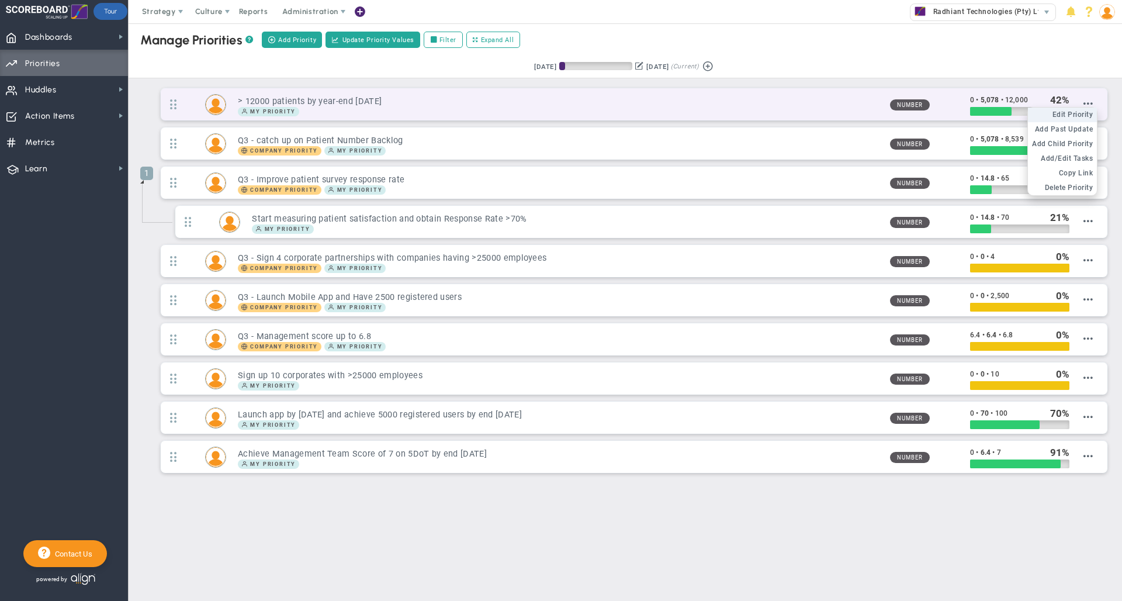
click at [1085, 115] on span "Edit Priority" at bounding box center [1073, 114] width 41 height 8
type input "> 12000 patients by year-end [DATE]"
type input "0"
type input "5,078"
type input "12,000"
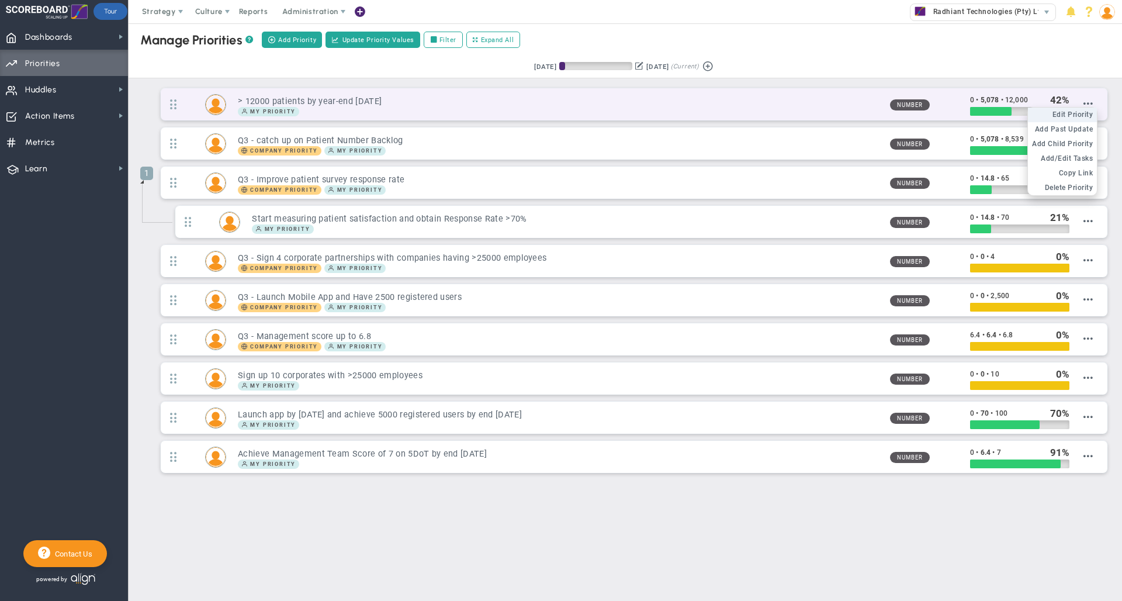
radio input "true"
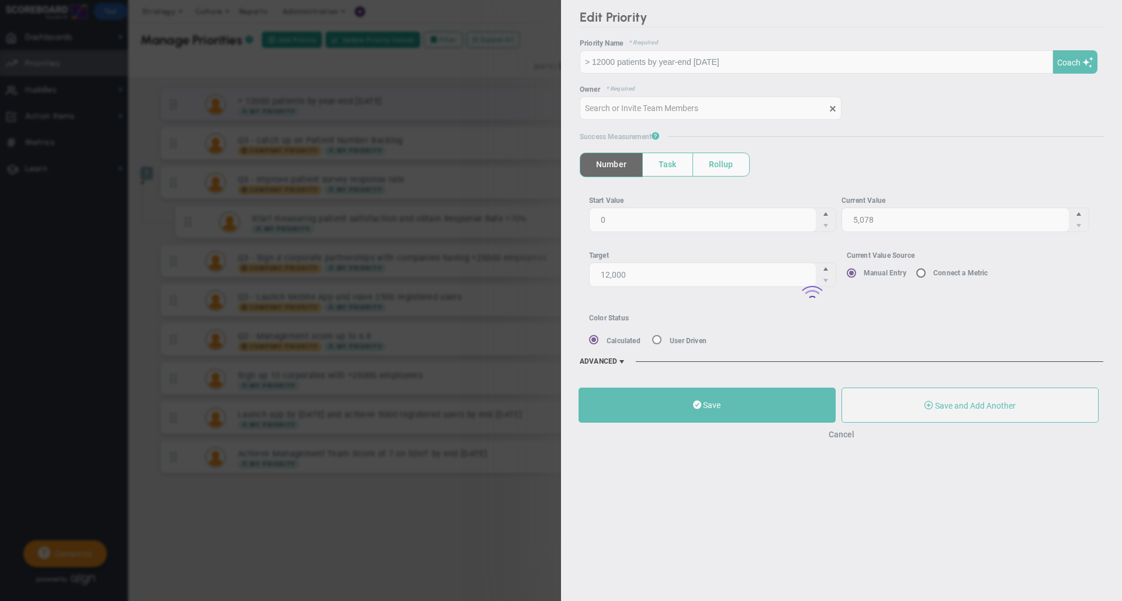
type input "[PERSON_NAME]"
type input "0"
type input "5,078"
type input "12,000"
radio input "true"
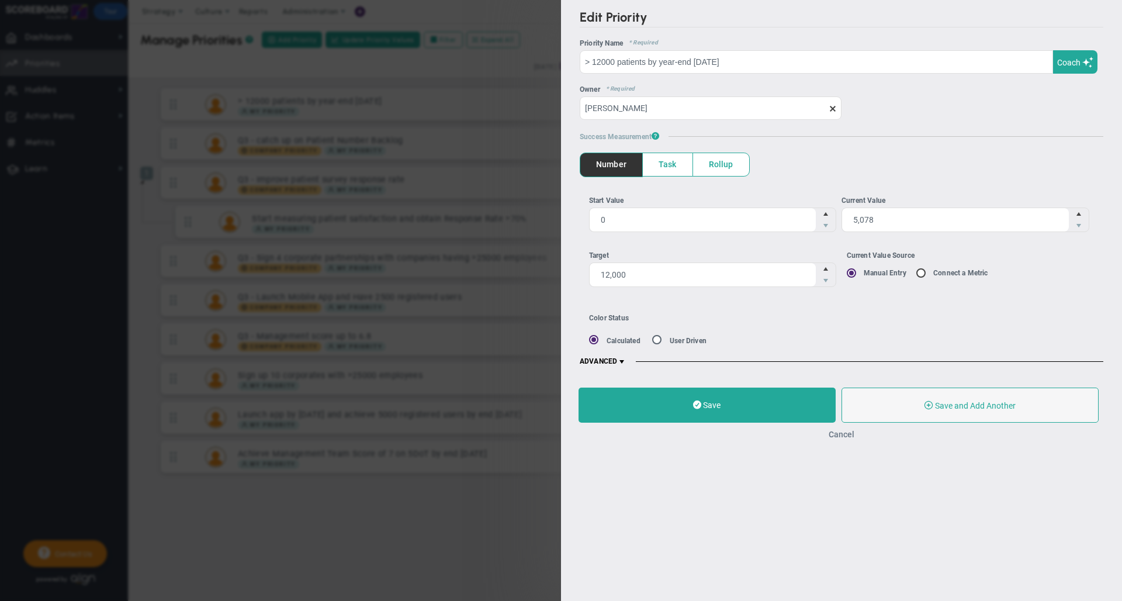
click at [841, 439] on button "Cancel" at bounding box center [842, 434] width 26 height 9
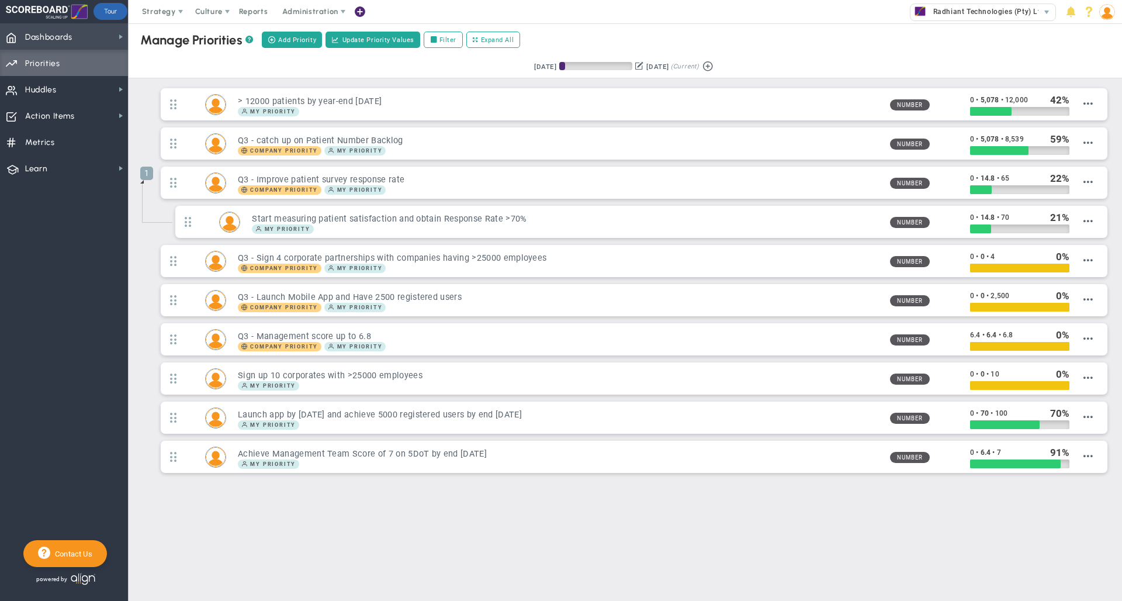
click at [91, 42] on span "Dashboards Dashboards" at bounding box center [64, 36] width 128 height 26
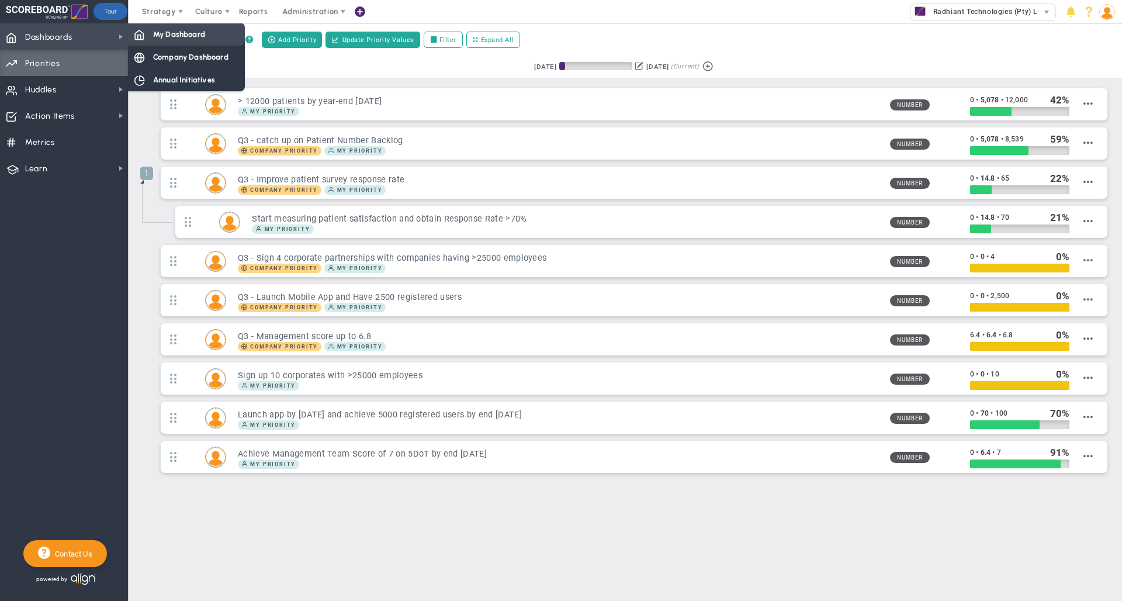
click at [180, 40] on div "My Dashboard" at bounding box center [186, 34] width 117 height 23
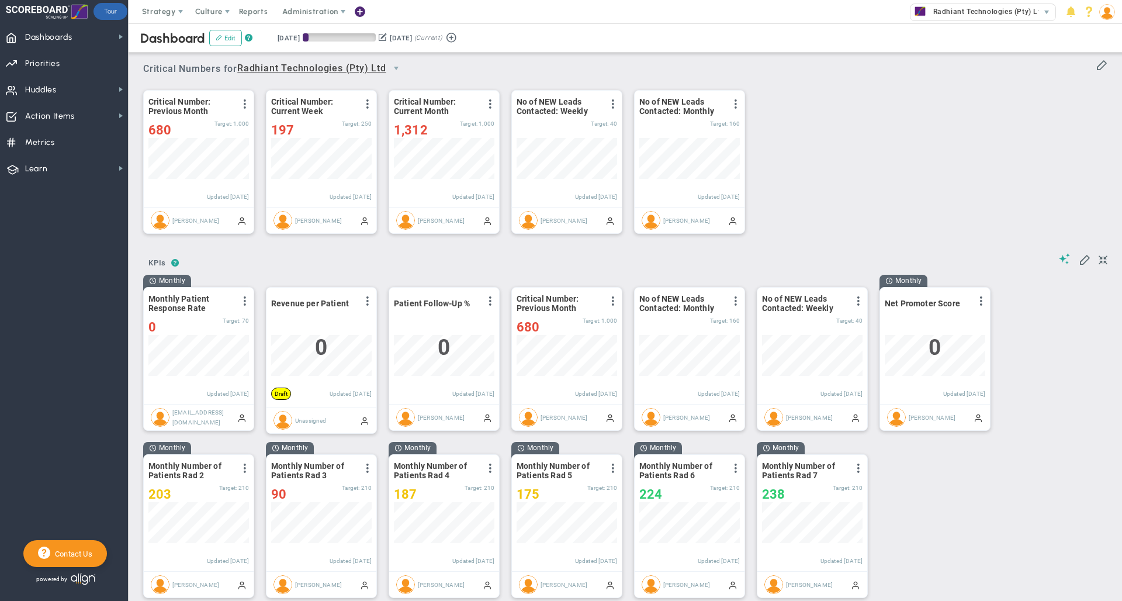
scroll to position [41, 101]
click at [488, 102] on span at bounding box center [490, 103] width 9 height 9
click at [450, 127] on li "Edit" at bounding box center [457, 127] width 83 height 15
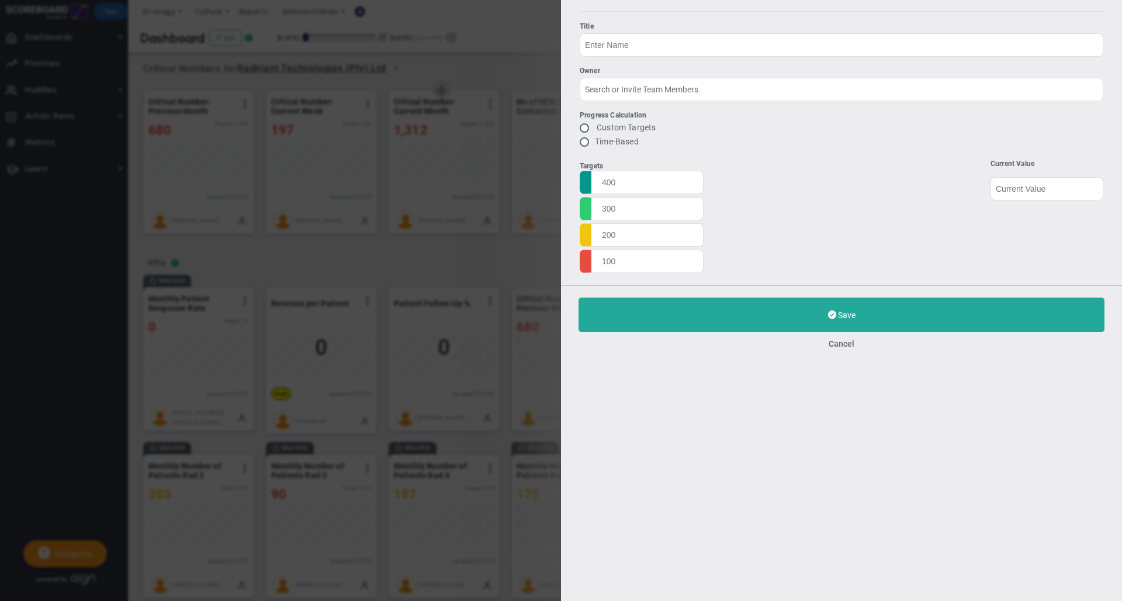
type input "Critical Number: Current Month"
type input "[PERSON_NAME]"
radio input "true"
type input "1260"
type input "1000"
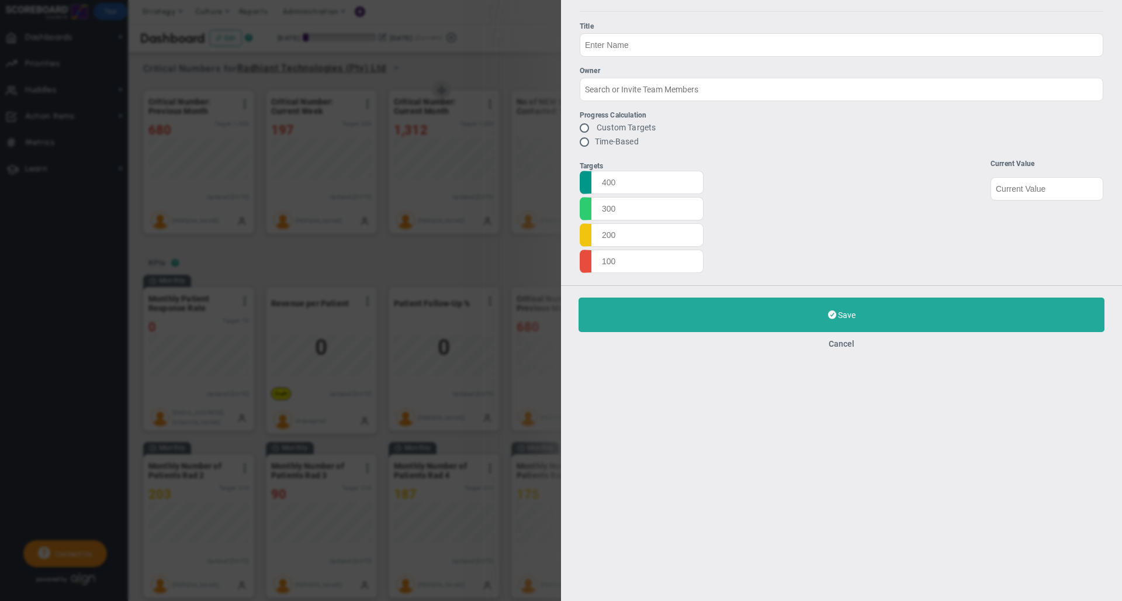
type input "900"
type input "<800"
type input "1312"
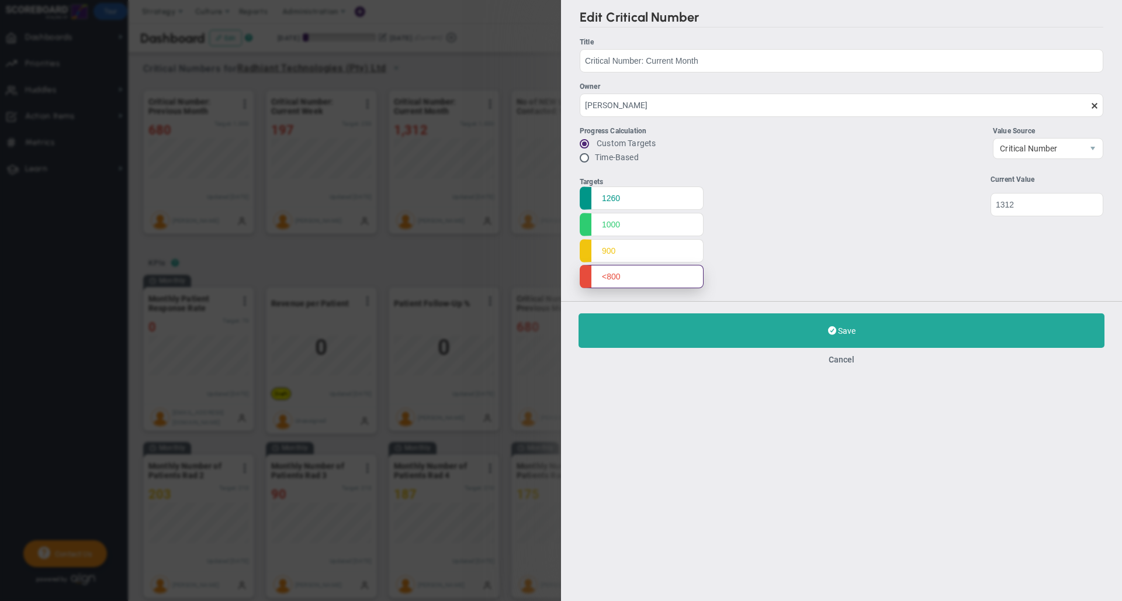
click at [610, 275] on input "<800" at bounding box center [642, 276] width 124 height 23
type input "800"
click at [760, 258] on div "Targets 1260 1000 900 800 Start 0 0" at bounding box center [842, 233] width 524 height 116
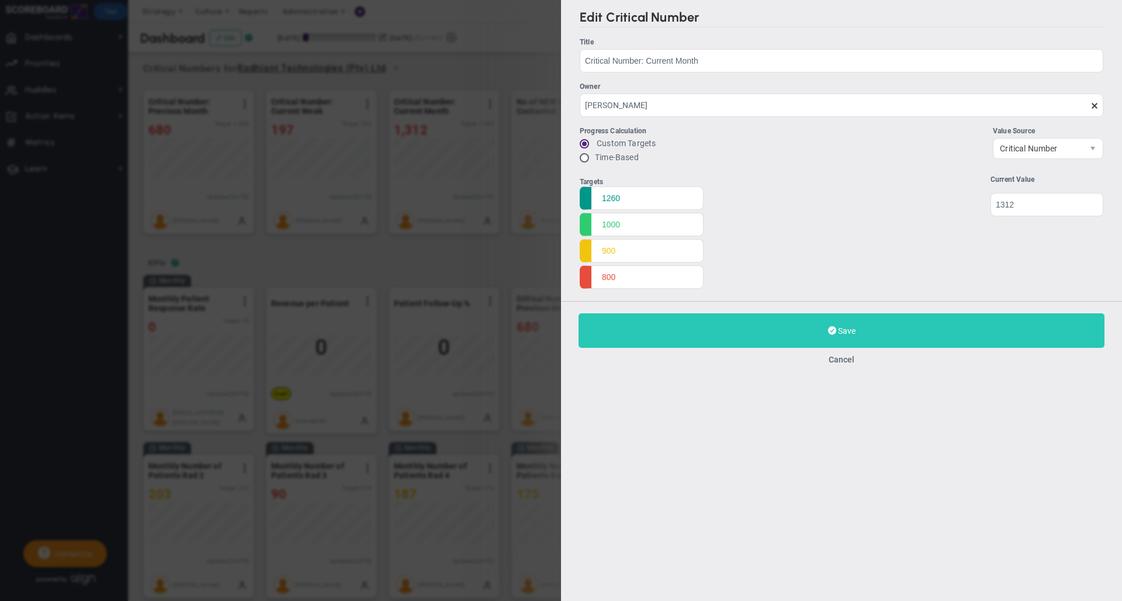
click at [700, 331] on button "Save Update" at bounding box center [842, 330] width 526 height 34
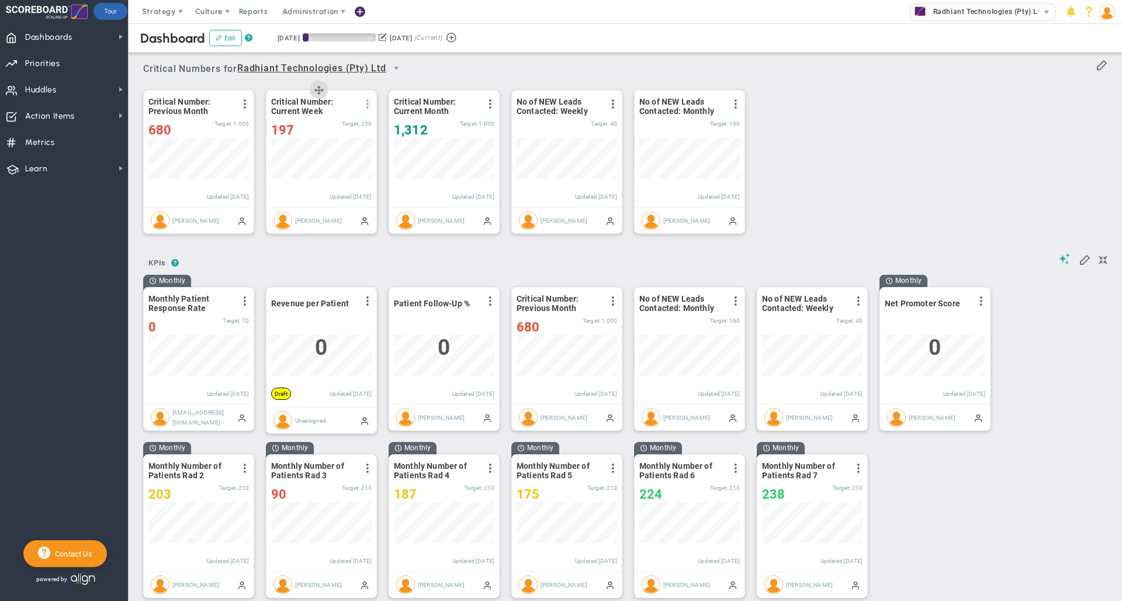
click at [367, 106] on span at bounding box center [367, 103] width 9 height 9
click at [324, 125] on li "Edit" at bounding box center [334, 127] width 83 height 15
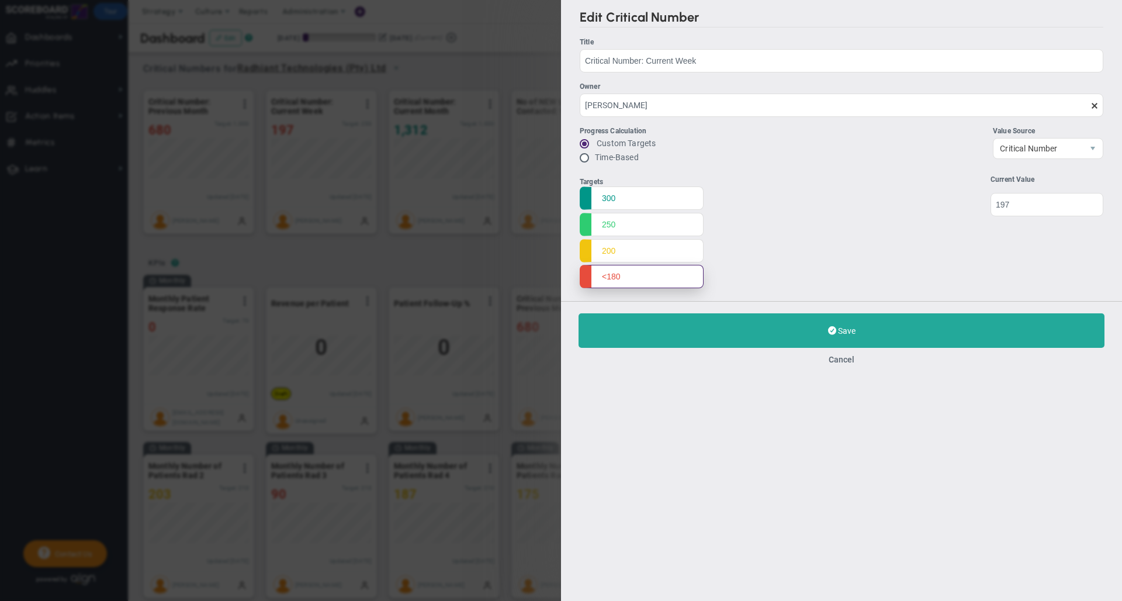
click at [609, 278] on input "<180" at bounding box center [642, 276] width 124 height 23
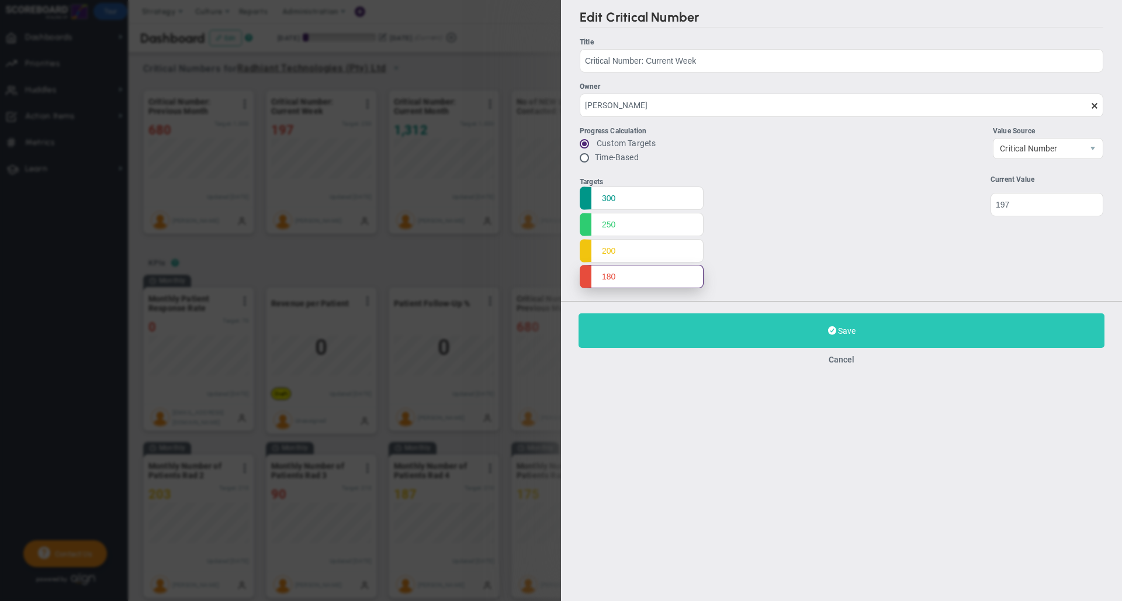
type input "180"
click at [628, 334] on button "Save Update" at bounding box center [842, 330] width 526 height 34
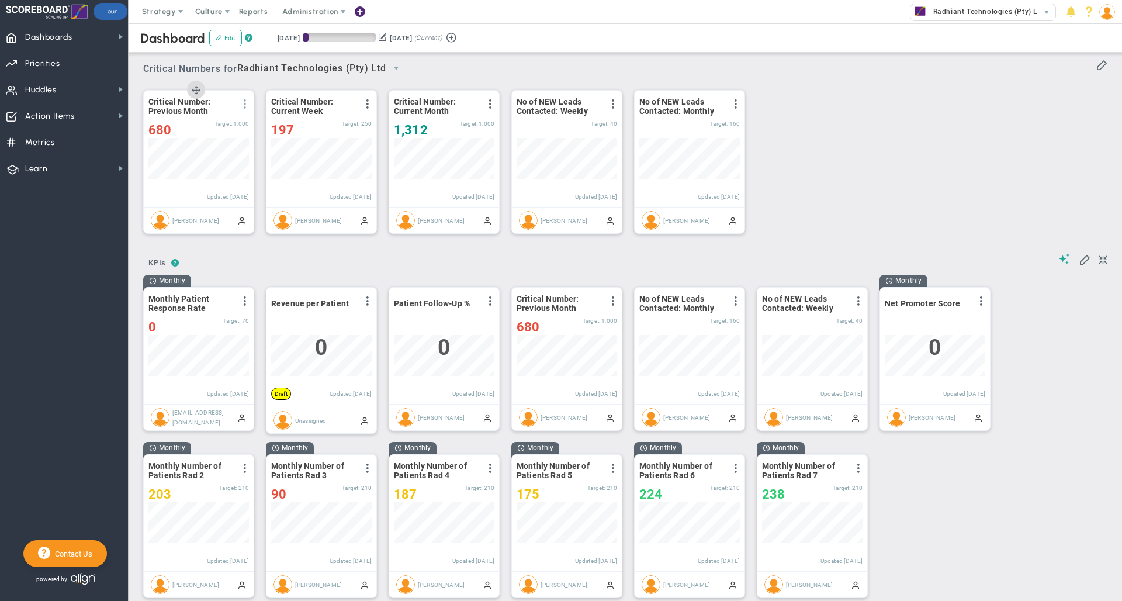
click at [243, 104] on span at bounding box center [244, 103] width 9 height 9
click at [205, 127] on li "Edit" at bounding box center [212, 127] width 83 height 15
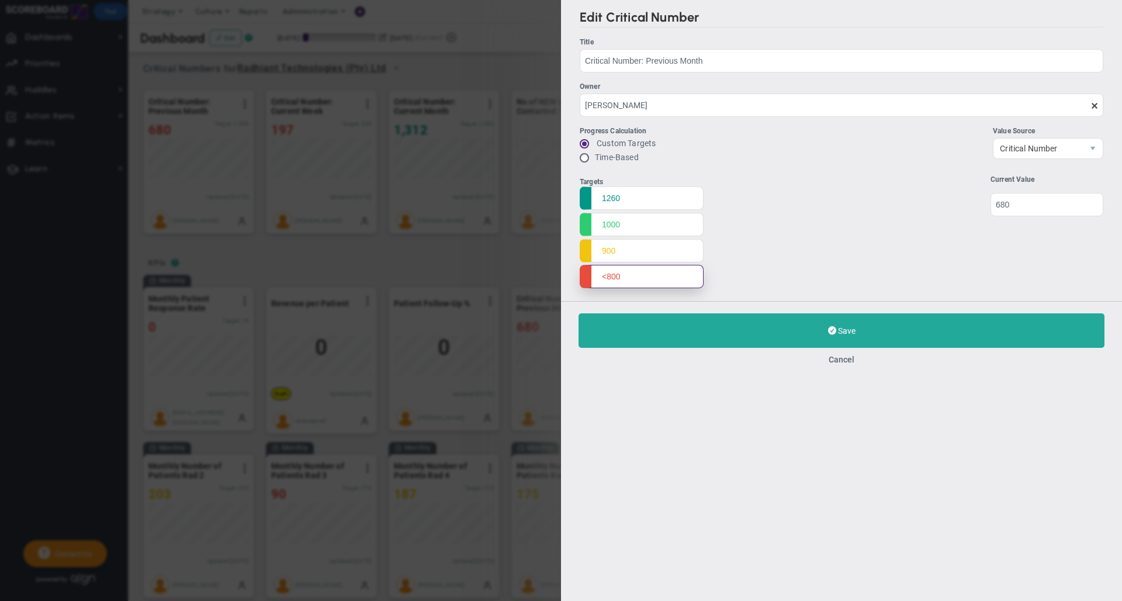
click at [607, 275] on input "<800" at bounding box center [642, 276] width 124 height 23
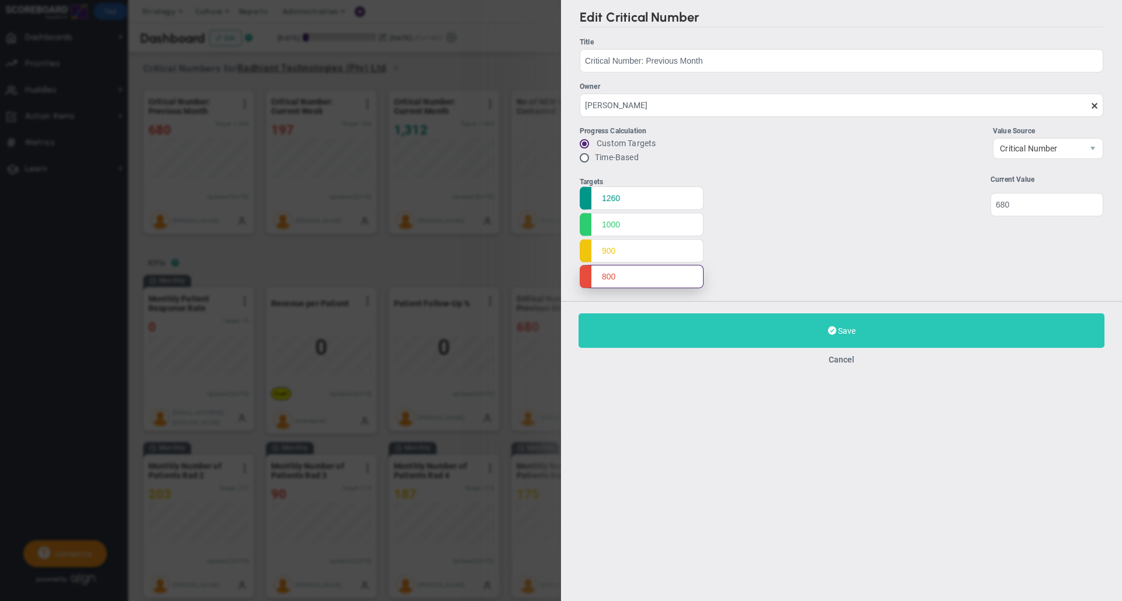
type input "800"
click at [640, 344] on button "Save Update" at bounding box center [842, 330] width 526 height 34
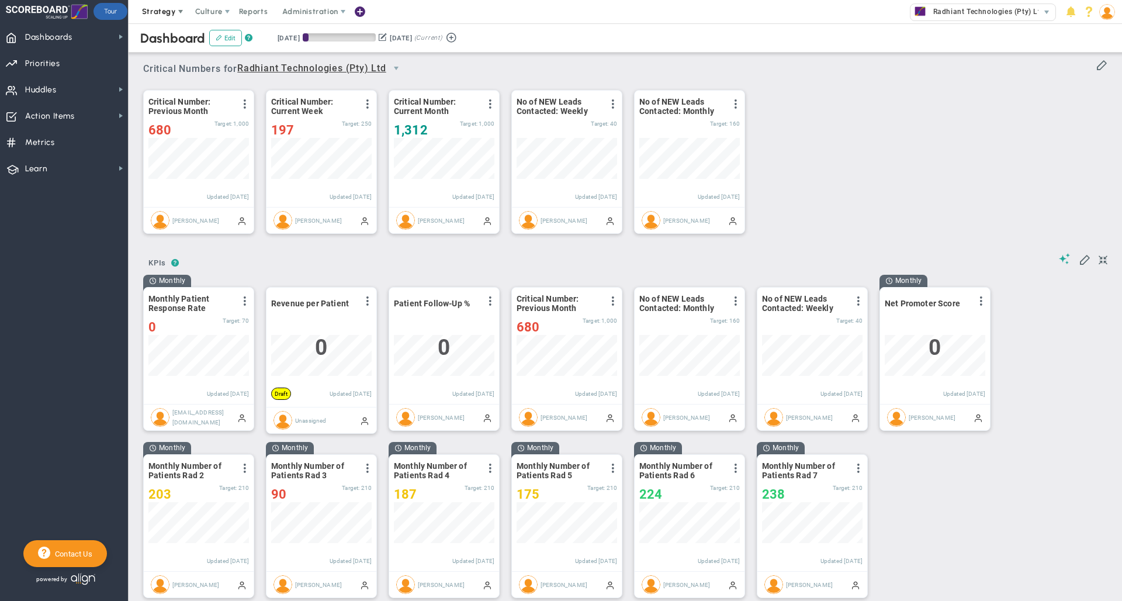
click at [177, 13] on span at bounding box center [180, 11] width 9 height 9
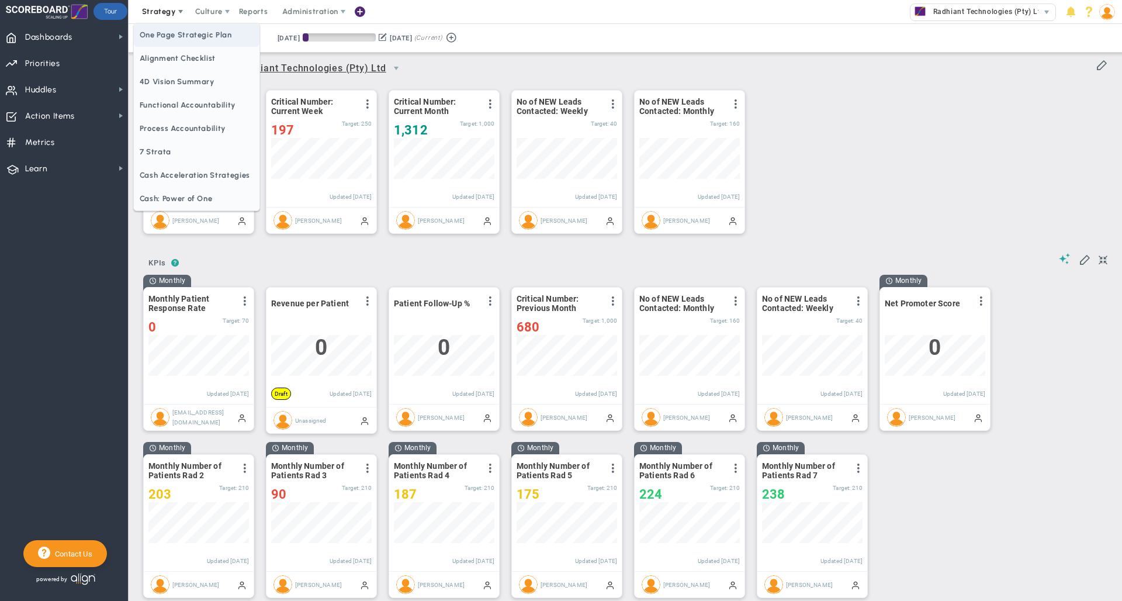
click at [178, 36] on span "One Page Strategic Plan" at bounding box center [197, 34] width 126 height 23
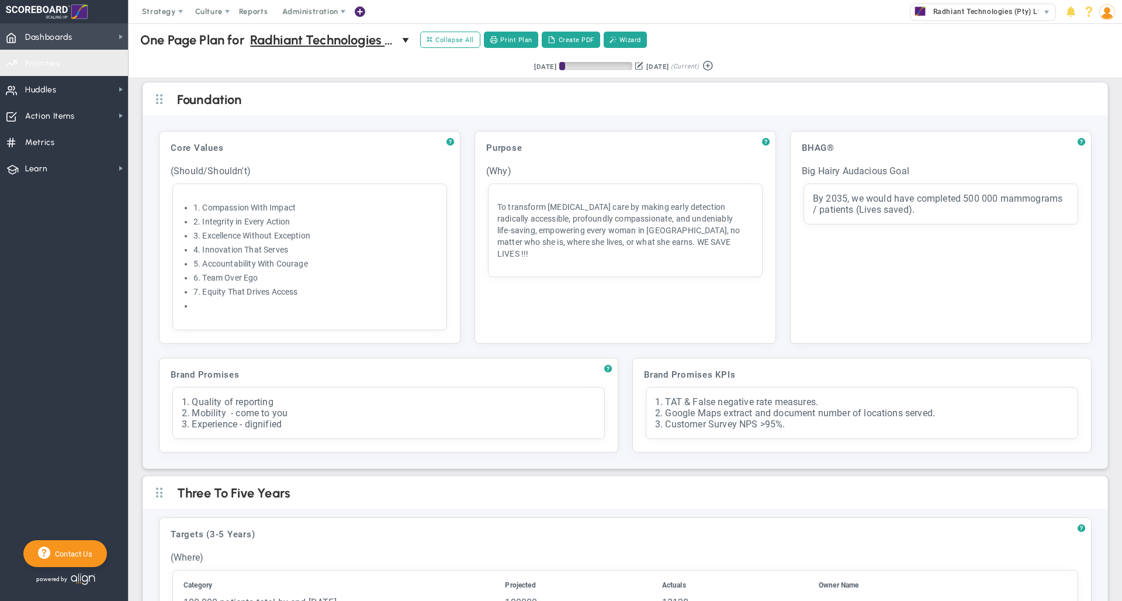
click at [82, 36] on span "Dashboards Dashboards" at bounding box center [64, 36] width 128 height 26
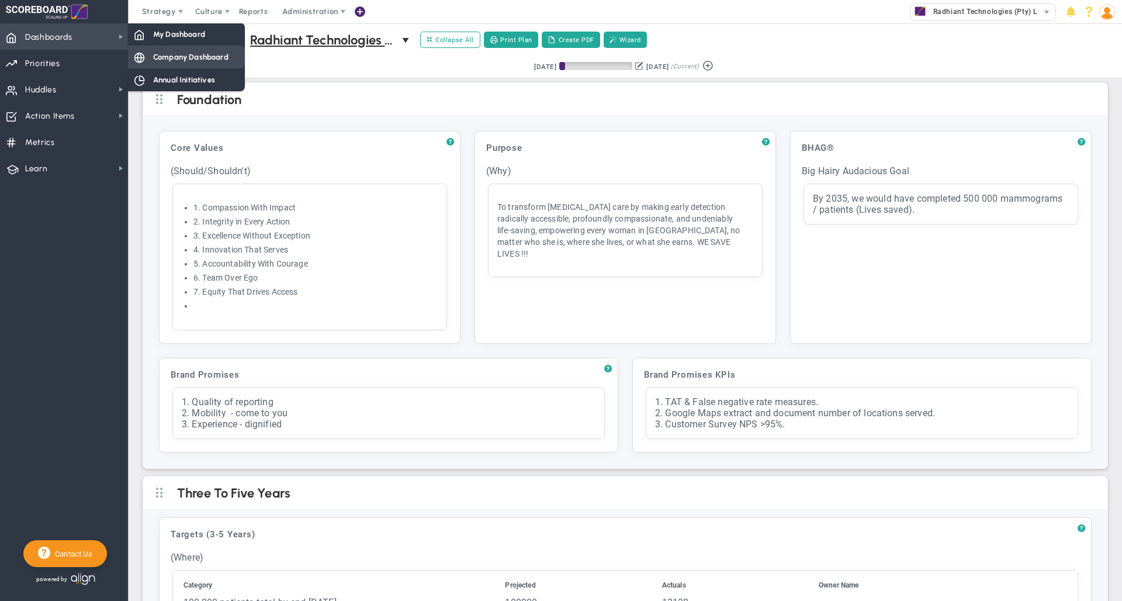
click at [159, 60] on span "Company Dashboard" at bounding box center [190, 56] width 75 height 11
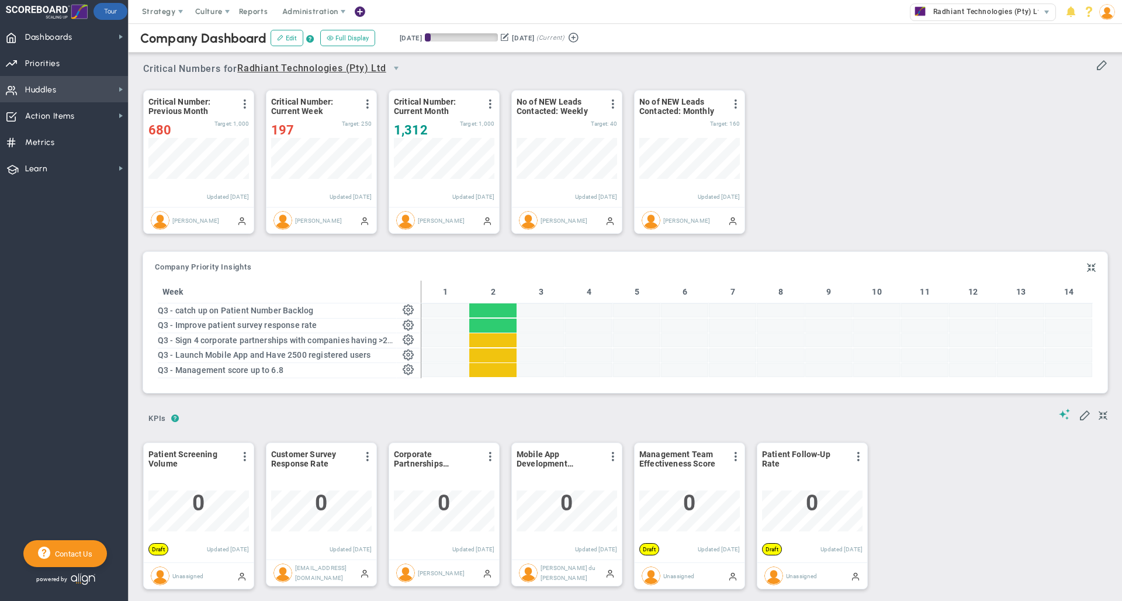
click at [95, 86] on span "Huddles Huddles" at bounding box center [64, 89] width 128 height 26
click at [360, 13] on span at bounding box center [359, 12] width 9 height 16
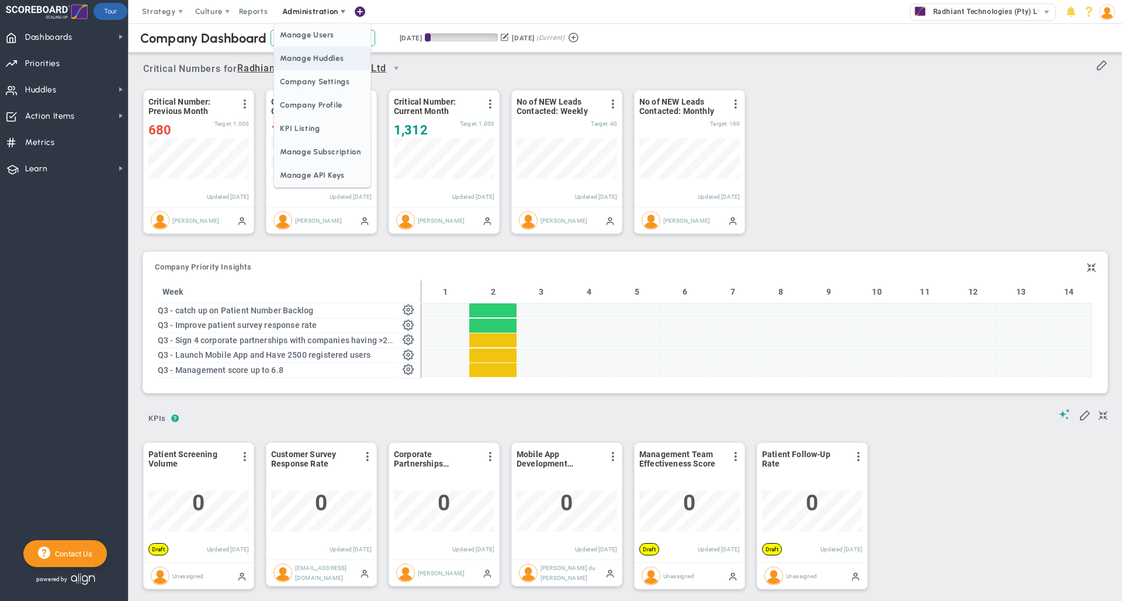
click at [324, 58] on span "Manage Huddles" at bounding box center [322, 58] width 96 height 23
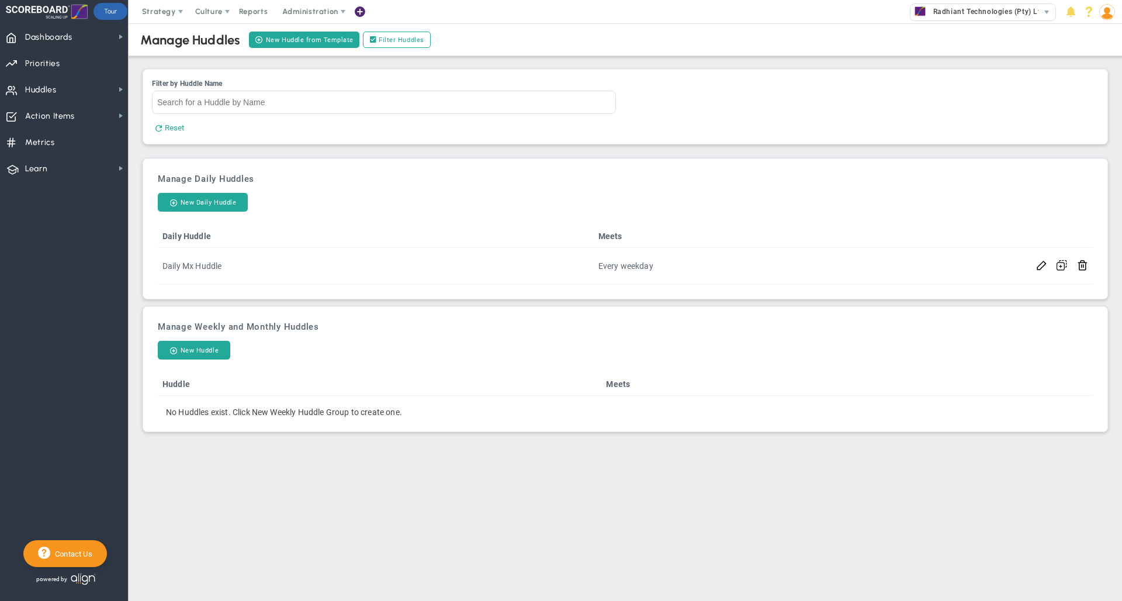
click at [355, 9] on span at bounding box center [359, 12] width 9 height 16
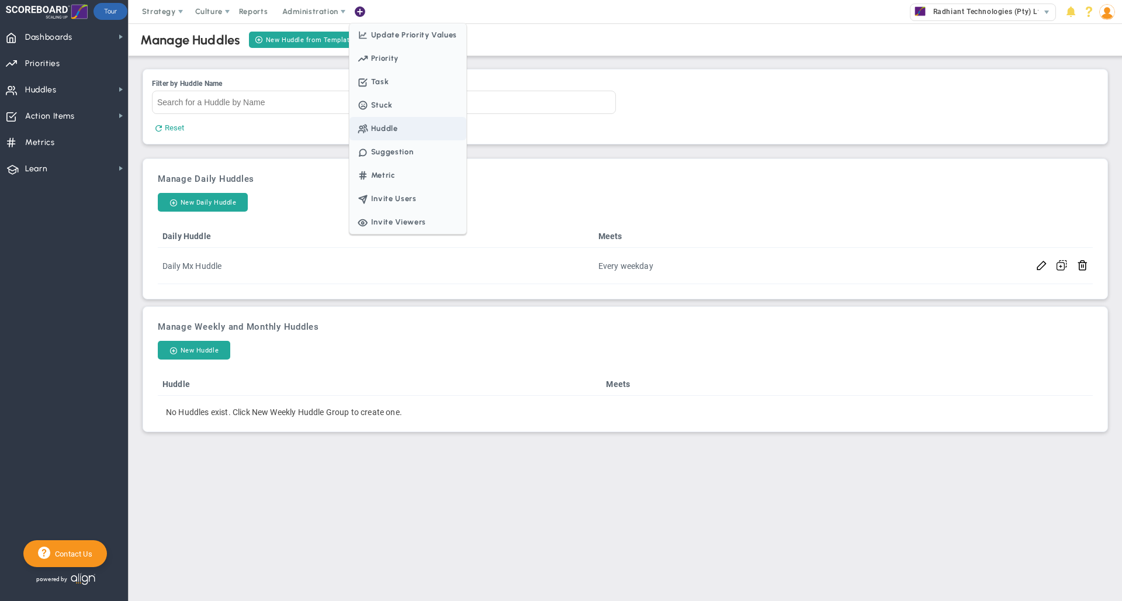
click at [393, 128] on span "Huddle" at bounding box center [376, 128] width 43 height 9
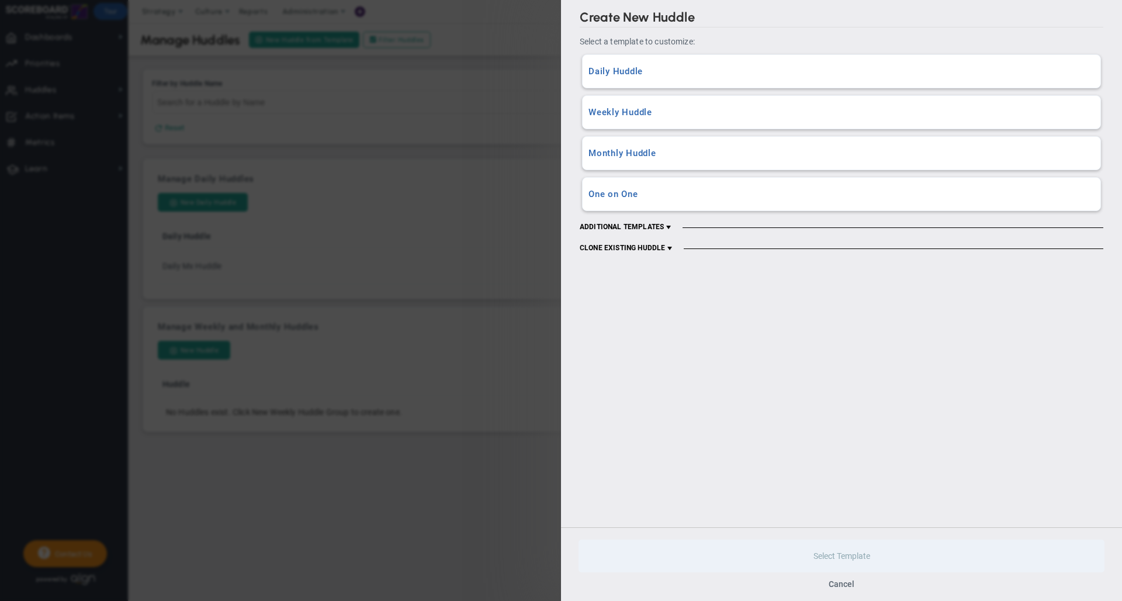
click at [670, 225] on span at bounding box center [668, 227] width 9 height 9
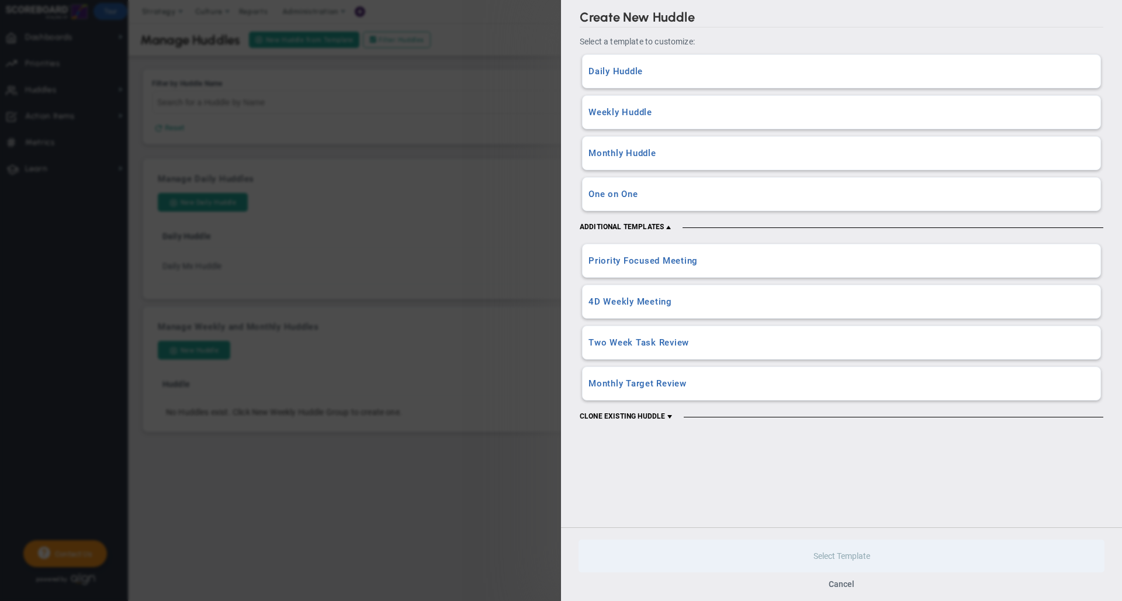
click at [672, 415] on span at bounding box center [669, 416] width 9 height 9
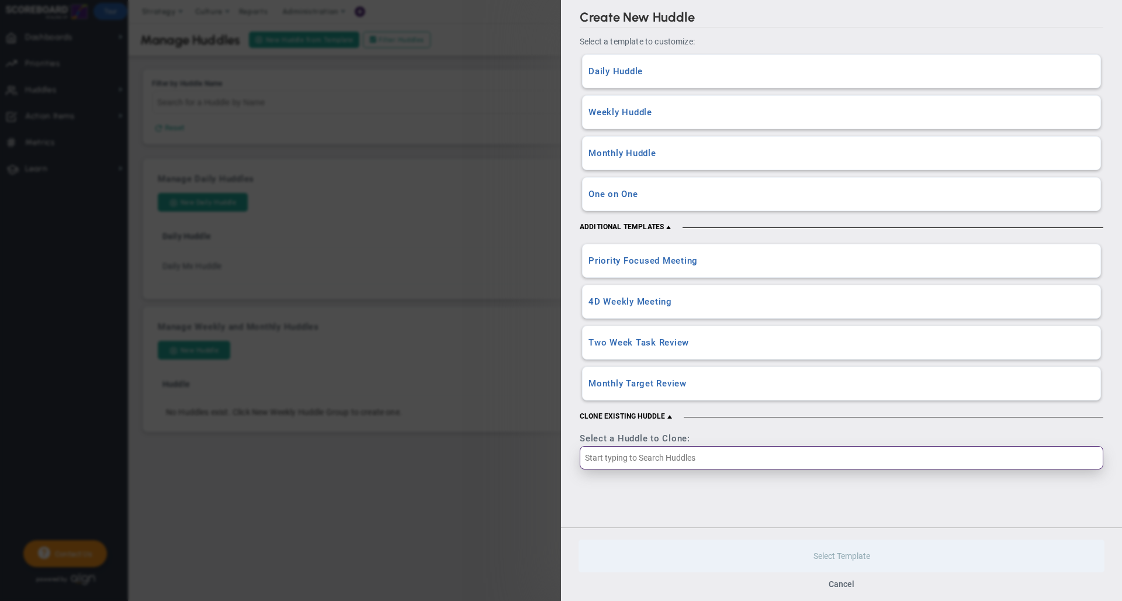
click at [683, 457] on input "text" at bounding box center [842, 457] width 524 height 23
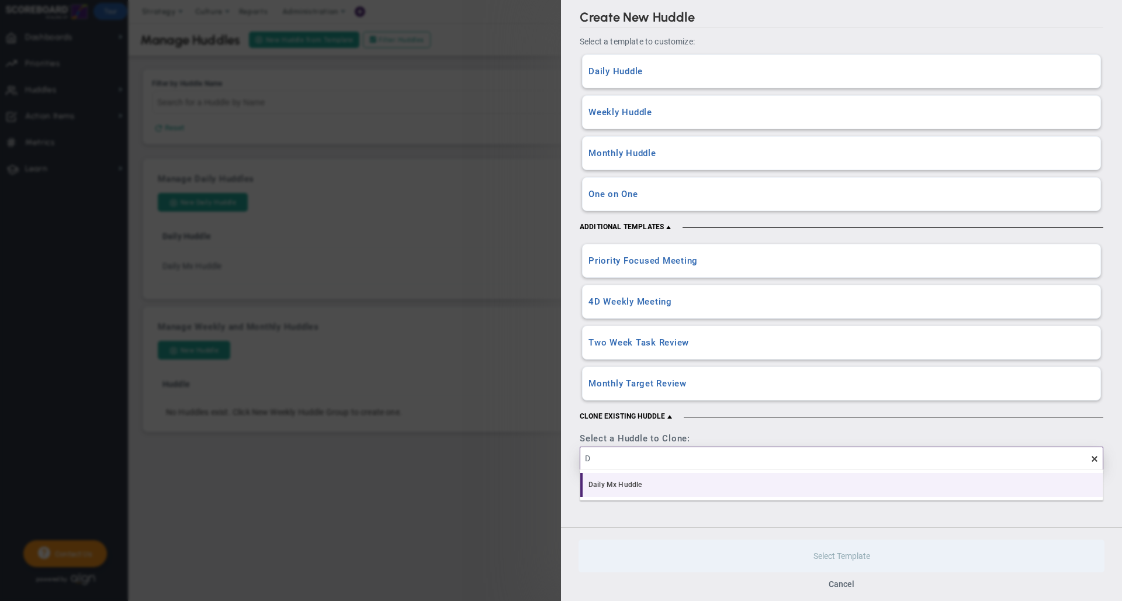
click at [657, 480] on li "Daily Mx Huddle" at bounding box center [841, 485] width 523 height 25
type input "Daily Mx Huddle"
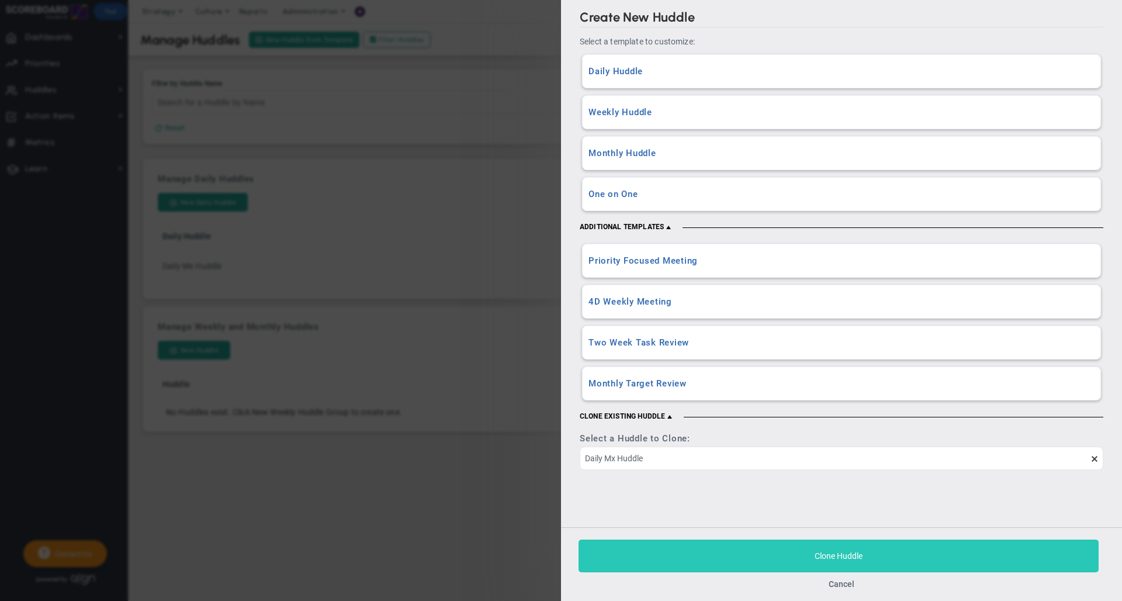
click at [713, 556] on button "Clone Huddle" at bounding box center [839, 556] width 520 height 33
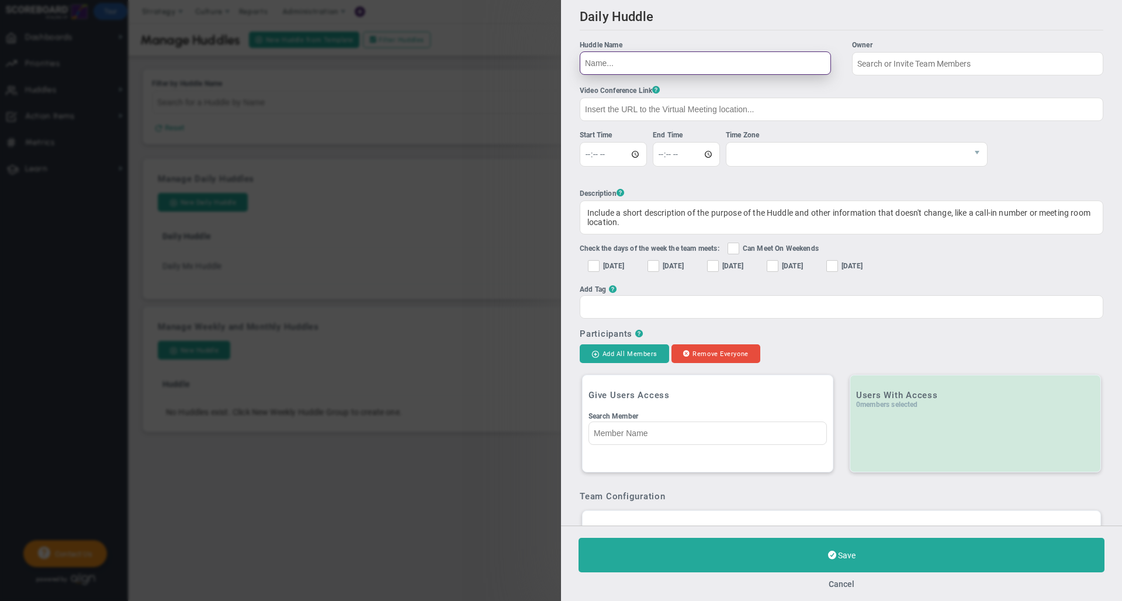
type input "CLONE - Daily Mx Huddle"
type input "07:55:00"
type input "08:10:00"
checkbox input "true"
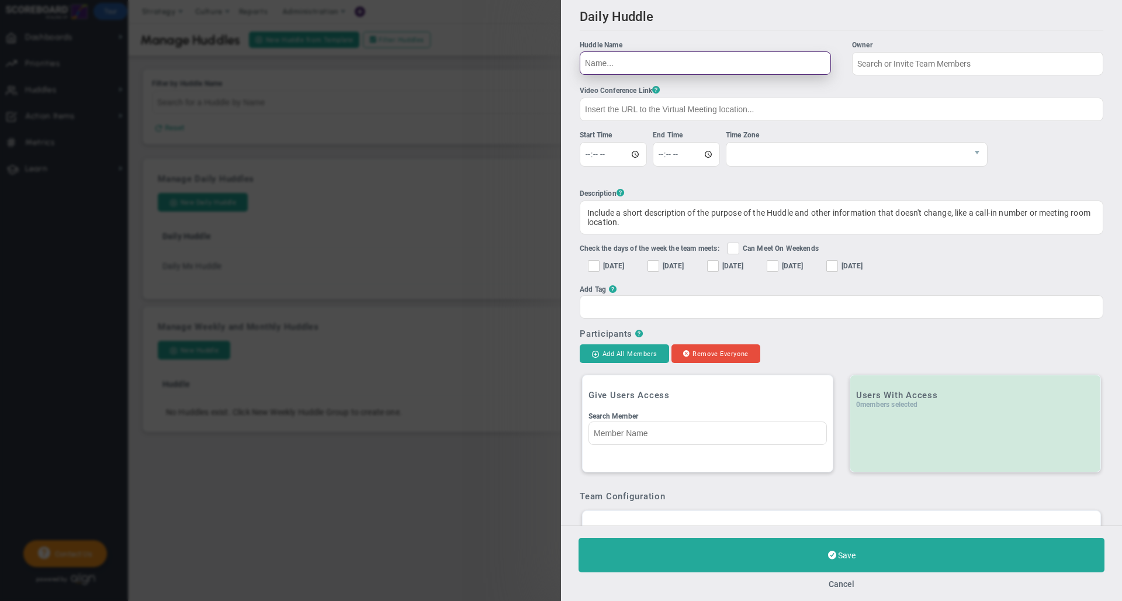
checkbox input "true"
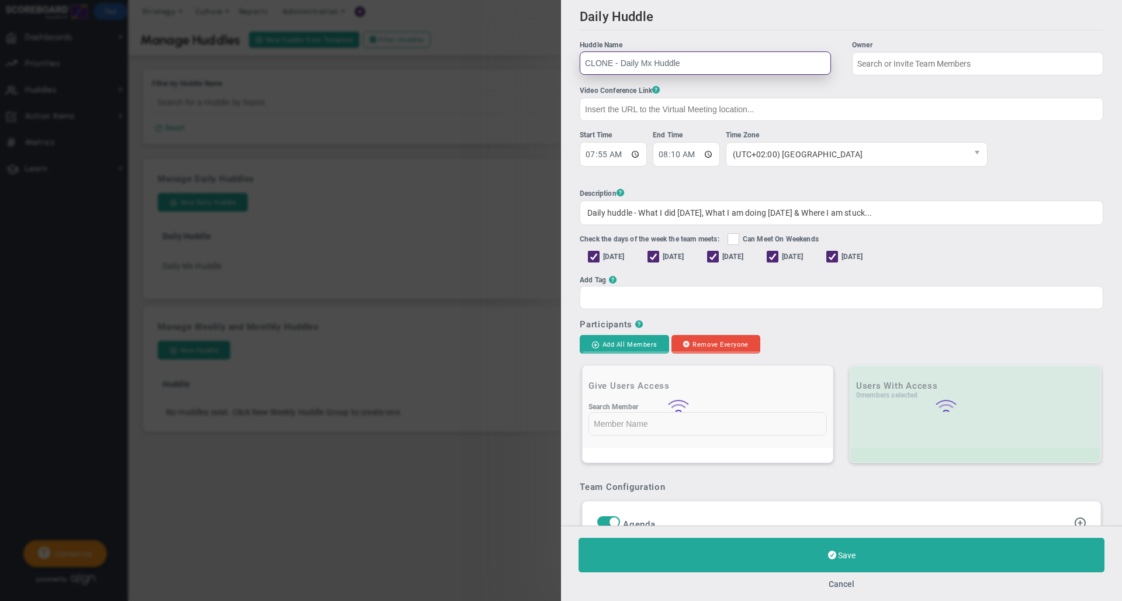
type input "[PERSON_NAME]"
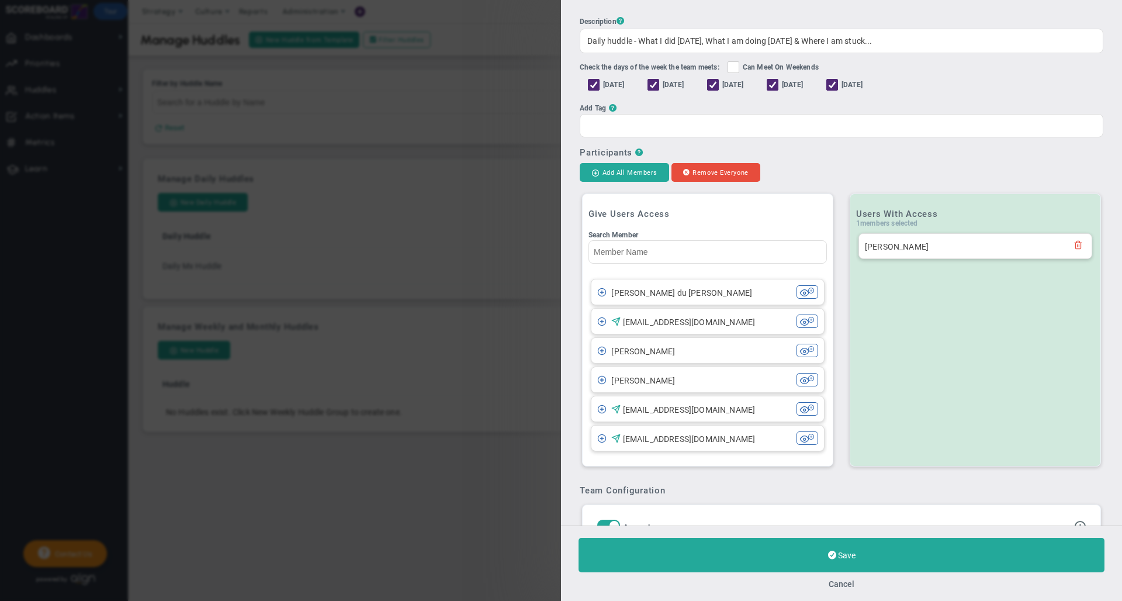
scroll to position [175, 0]
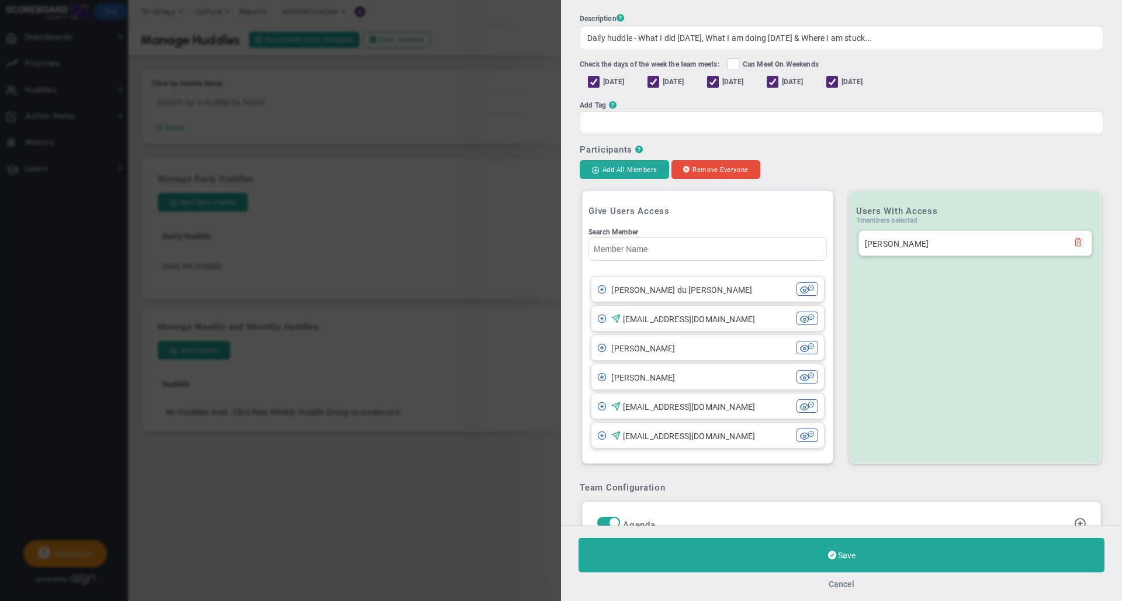
click at [847, 584] on button "Cancel" at bounding box center [842, 583] width 26 height 9
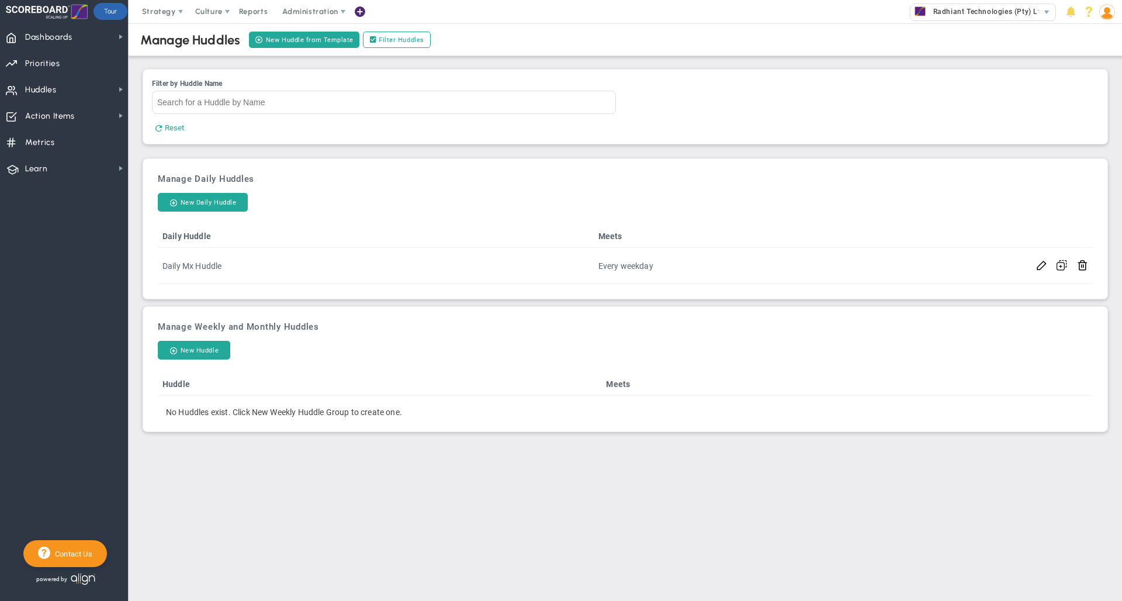
click at [359, 14] on span at bounding box center [359, 12] width 9 height 16
click at [92, 89] on span "Huddles Huddles" at bounding box center [64, 89] width 128 height 26
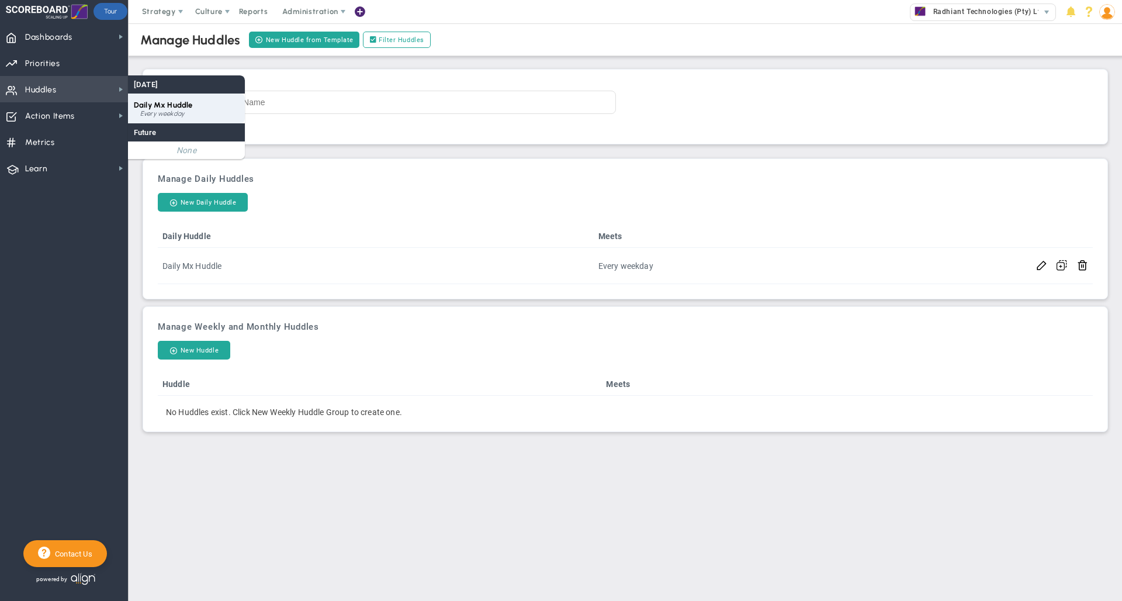
click at [180, 109] on span "Daily Mx Huddle" at bounding box center [163, 105] width 58 height 9
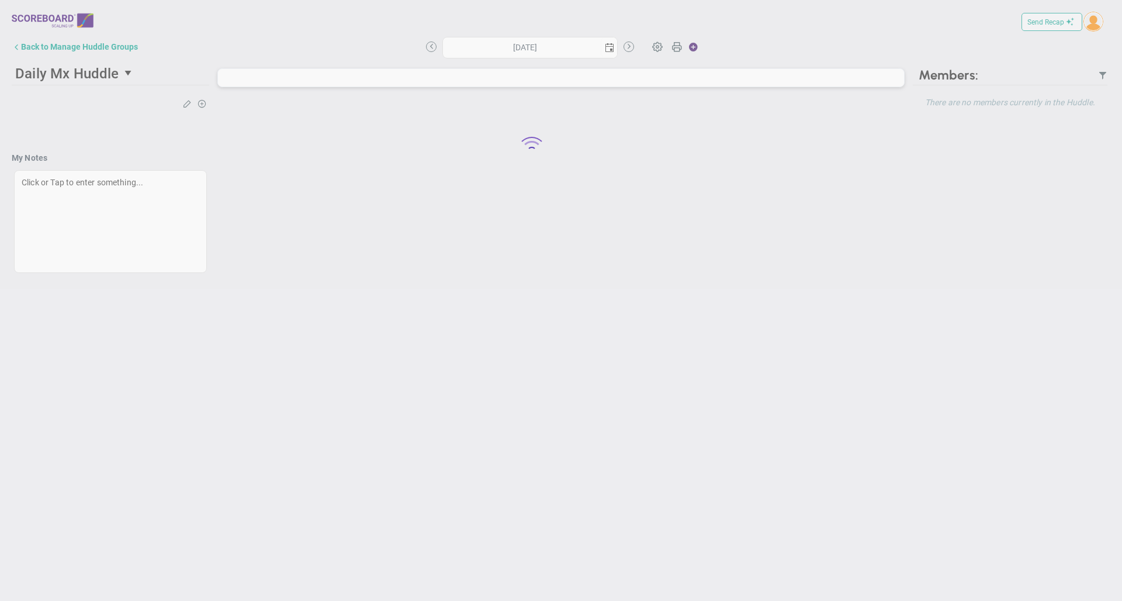
type input "[DATE]"
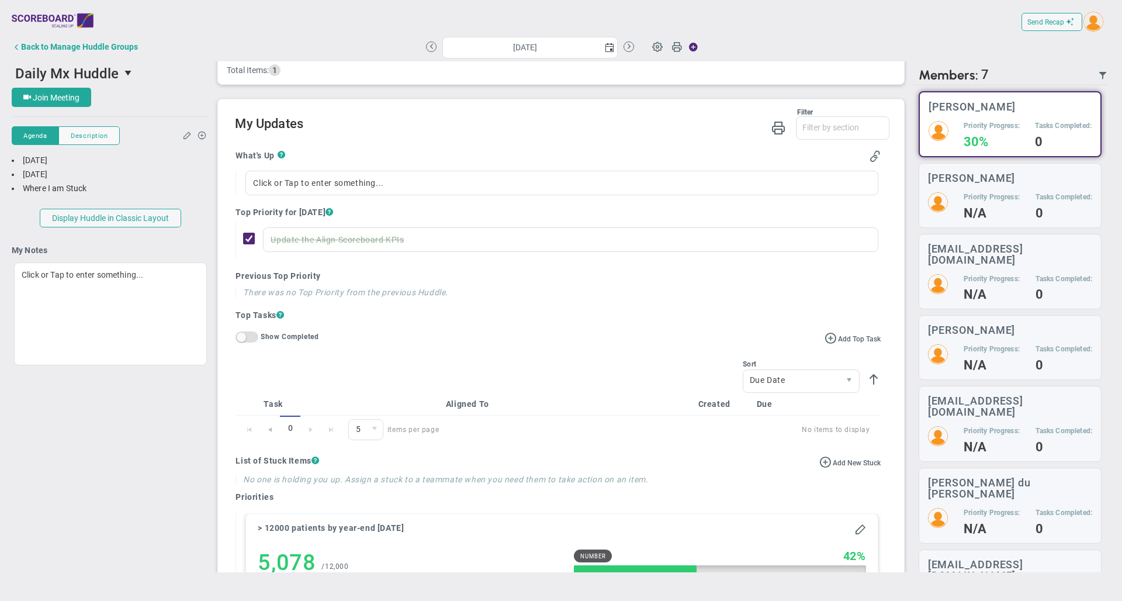
scroll to position [204, 0]
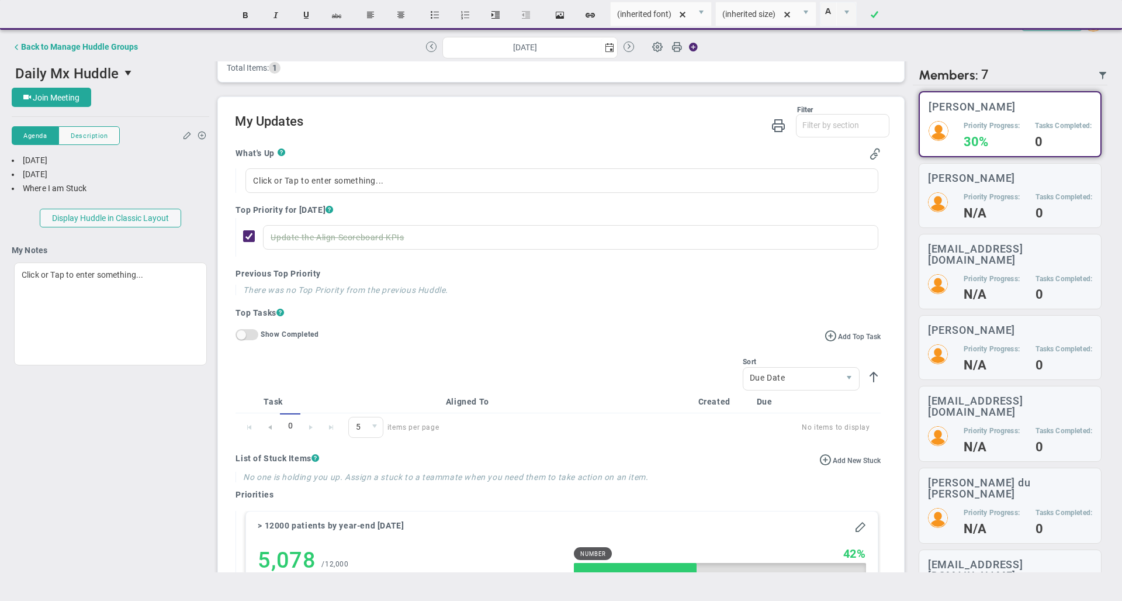
click at [379, 151] on div "What's Up ? Click or Tap to enter something... Top Priority for [DATE] ? Update…" at bounding box center [558, 475] width 662 height 673
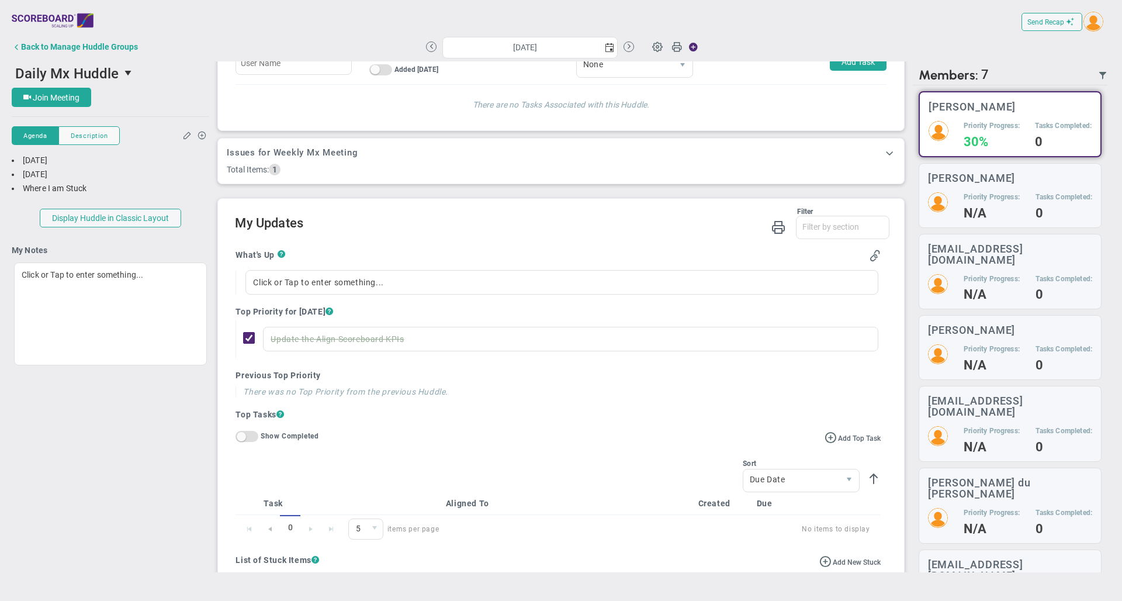
scroll to position [104, 0]
click at [974, 191] on div "[PERSON_NAME] Priority Progress: N/A Tasks Completed: 0" at bounding box center [1010, 195] width 183 height 65
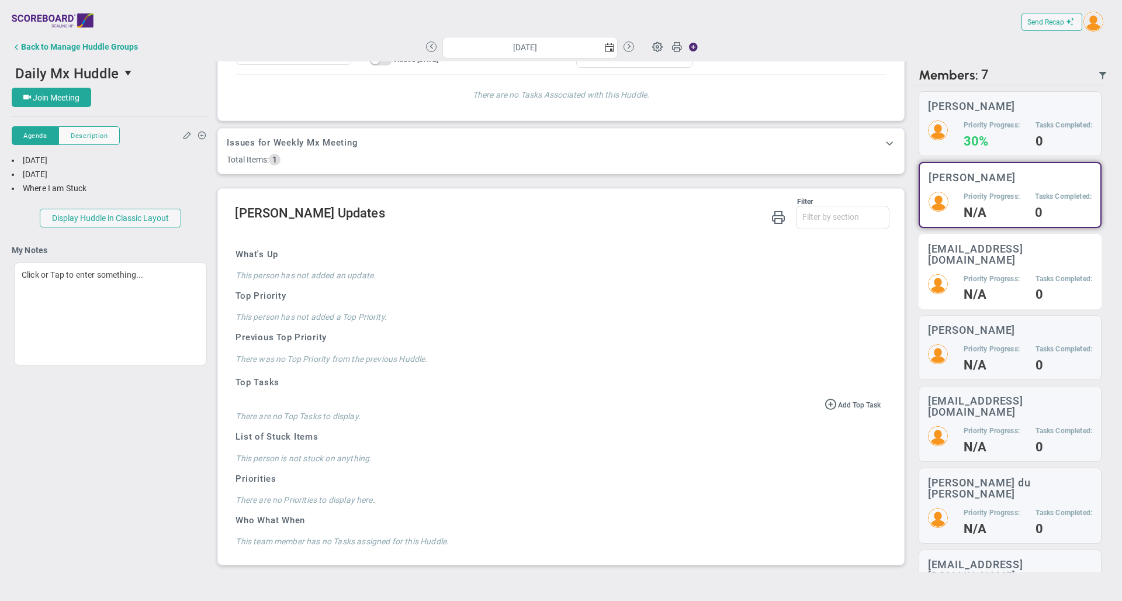
click at [973, 274] on h5 "Priority Progress:" at bounding box center [992, 279] width 56 height 10
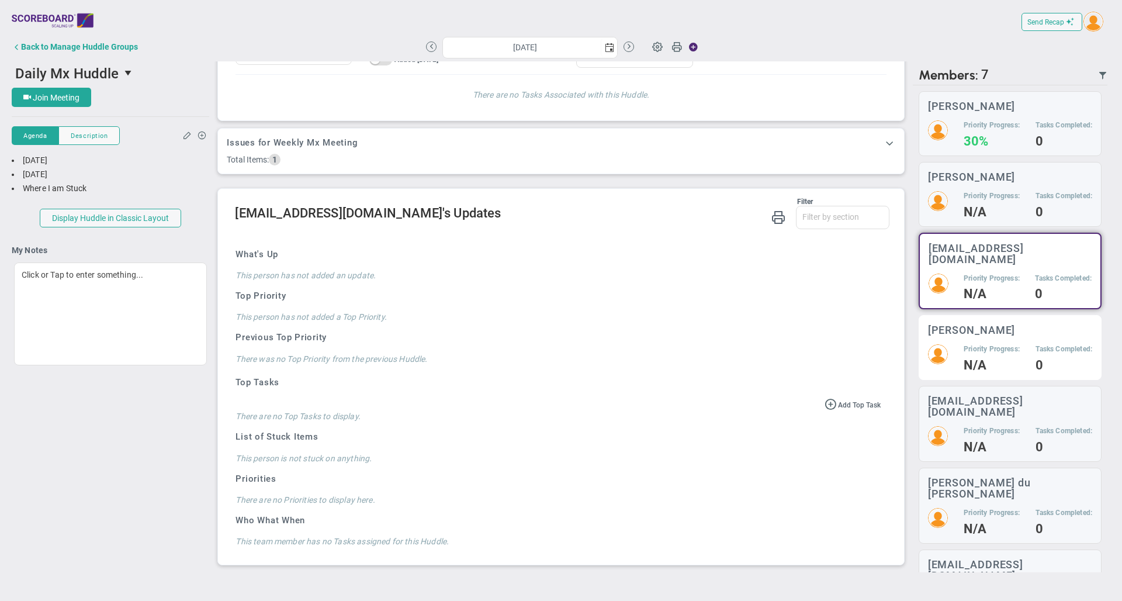
scroll to position [121, 0]
click at [976, 360] on h4 "N/A" at bounding box center [992, 365] width 56 height 11
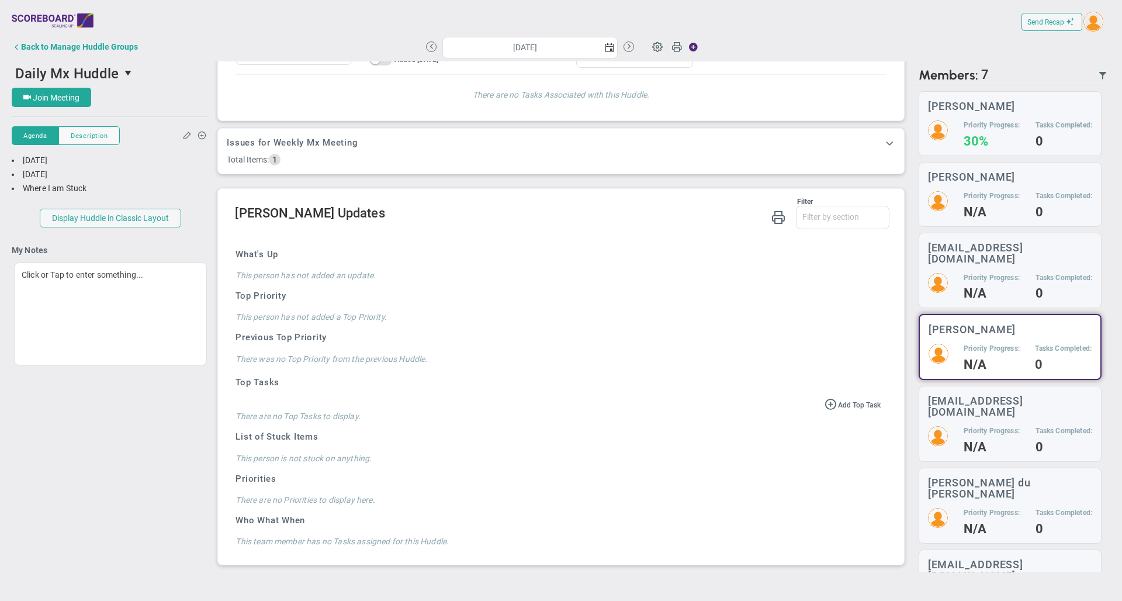
scroll to position [121, 0]
click at [943, 130] on img at bounding box center [938, 130] width 20 height 20
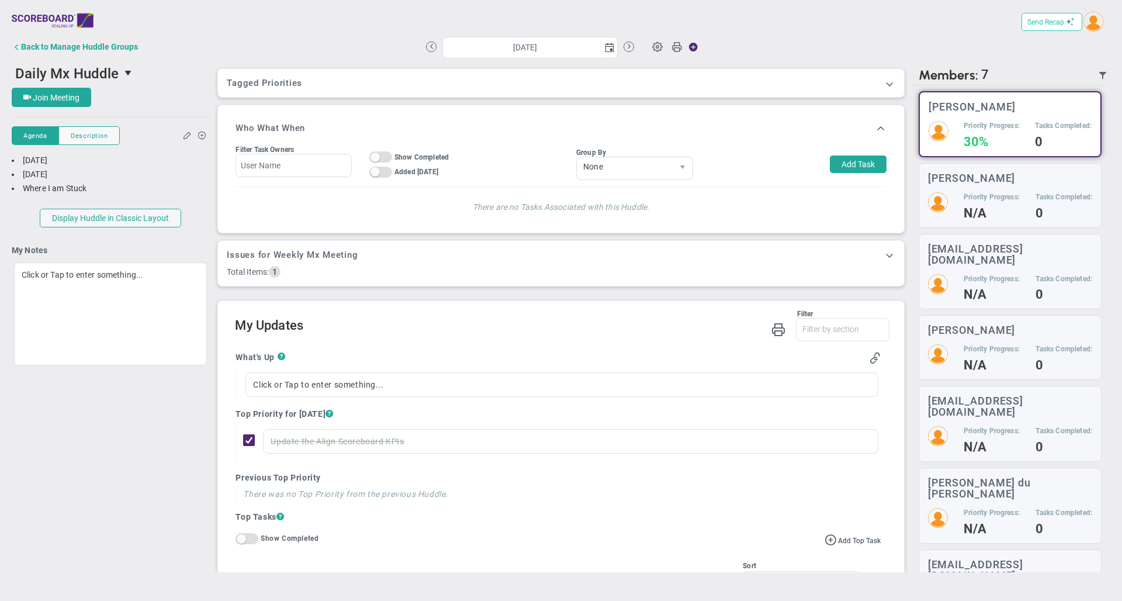
click at [1053, 25] on span "Send Recap" at bounding box center [1046, 22] width 37 height 8
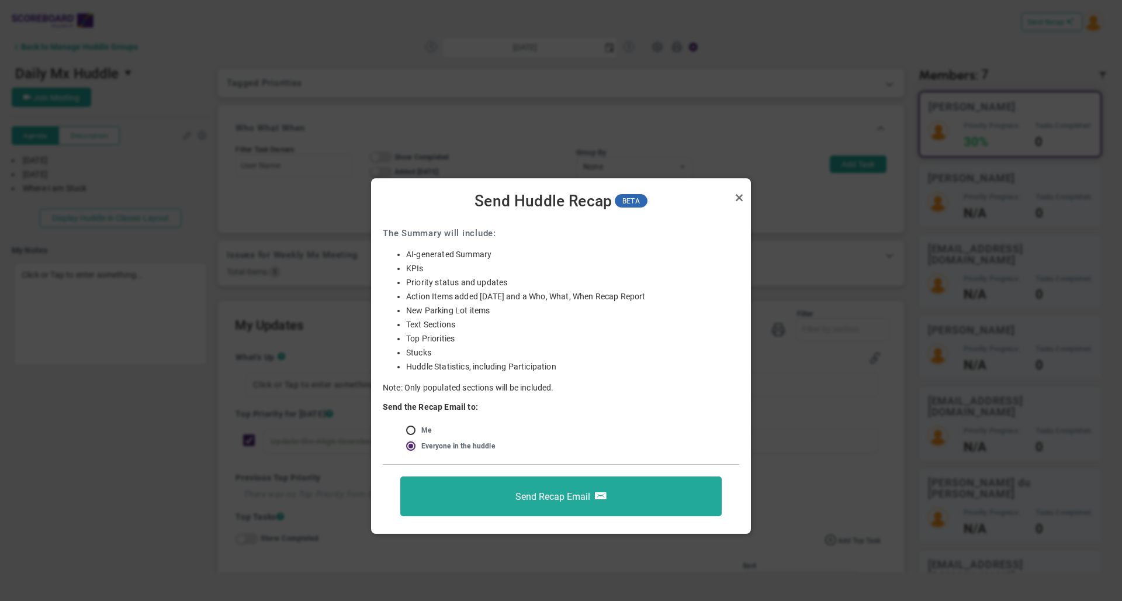
click at [414, 428] on input "radio" at bounding box center [415, 430] width 12 height 9
radio input "true"
click at [739, 200] on link "Close" at bounding box center [739, 198] width 14 height 14
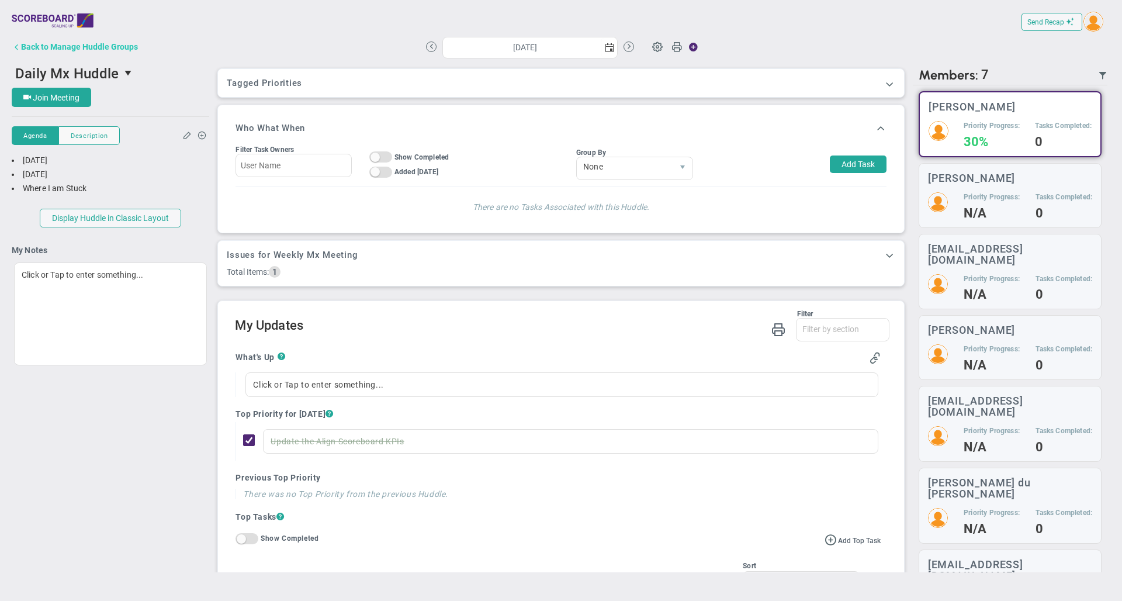
click at [119, 46] on div "Back to Manage Huddle Groups" at bounding box center [79, 46] width 117 height 9
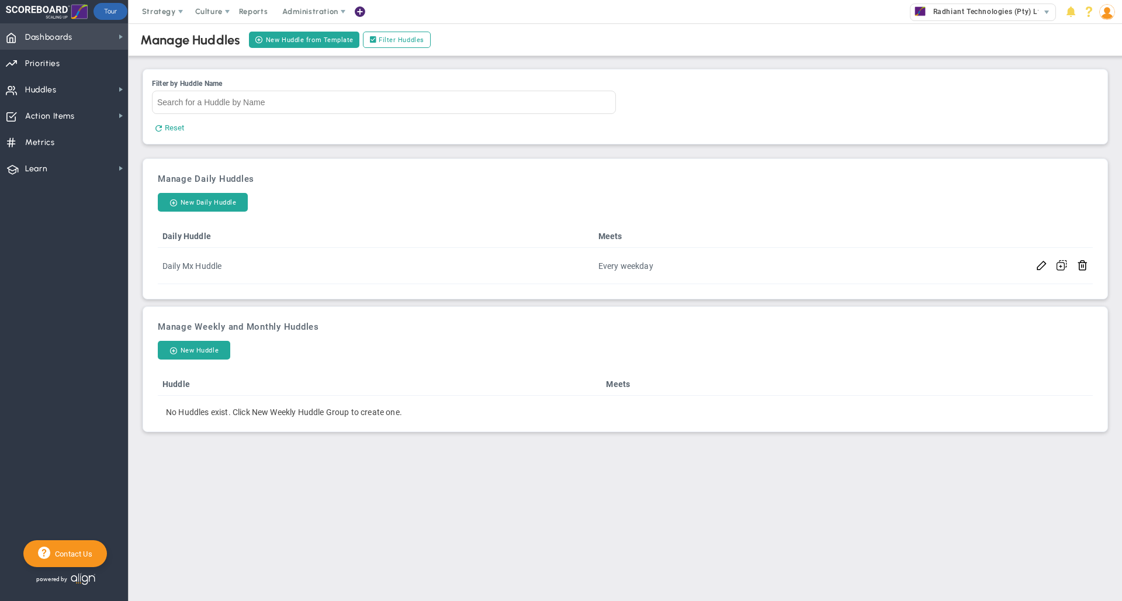
click at [84, 44] on span "Dashboards Dashboards" at bounding box center [64, 36] width 128 height 26
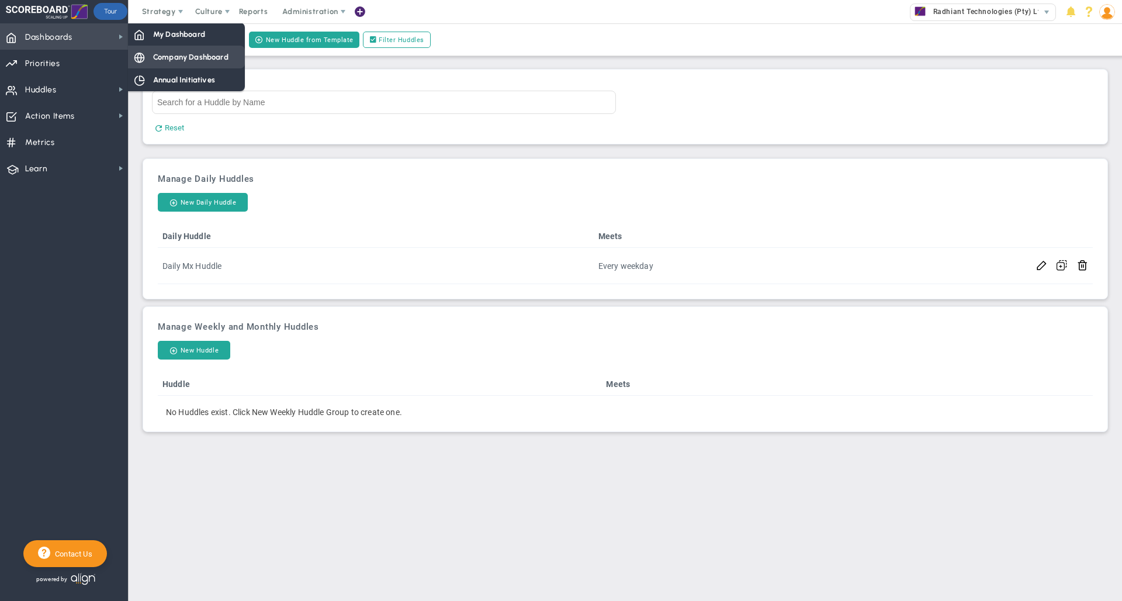
click at [162, 53] on span "Company Dashboard" at bounding box center [190, 56] width 75 height 11
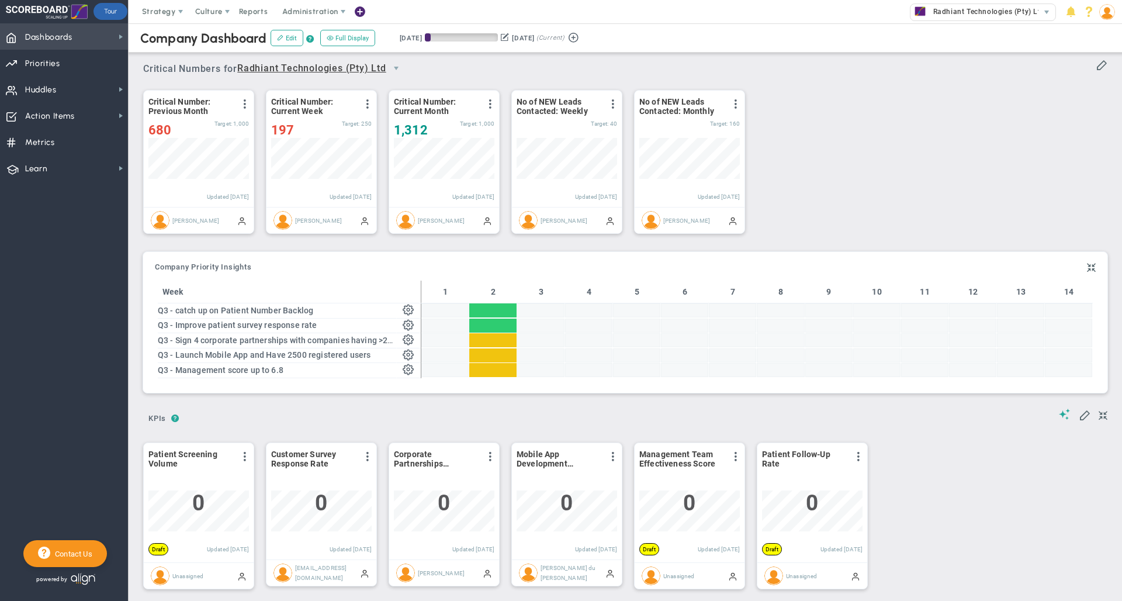
scroll to position [41, 101]
click at [670, 128] on div at bounding box center [674, 130] width 71 height 15
click at [808, 131] on div "Critical Number: Previous Month View Historical Graph Edit Make "No Change" Upd…" at bounding box center [621, 162] width 979 height 164
click at [587, 61] on div "Critical Numbers for Radhiant Technologies (Pty) Ltd 0 Critical Numbers for Rad…" at bounding box center [625, 65] width 964 height 30
click at [1107, 15] on img at bounding box center [1108, 12] width 16 height 16
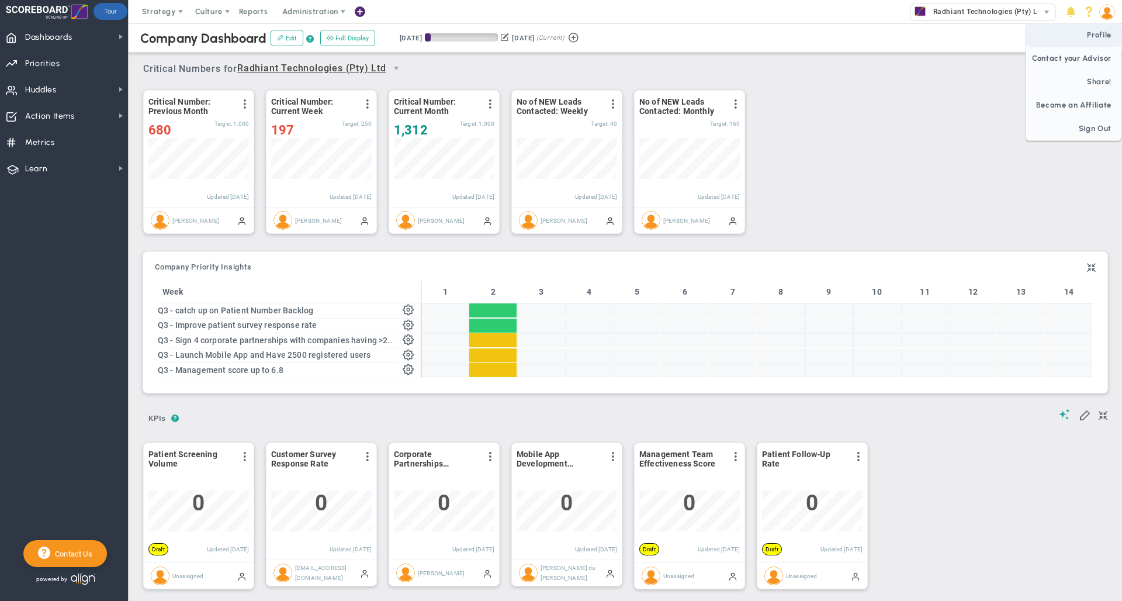
click at [1094, 33] on span "Profile" at bounding box center [1073, 34] width 95 height 23
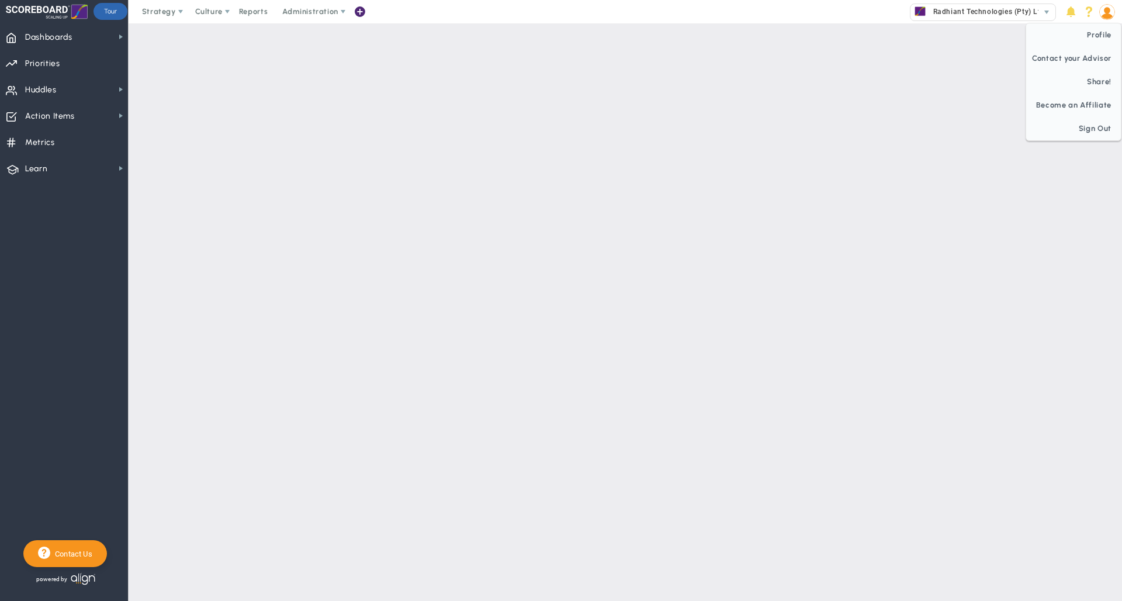
checkbox input "false"
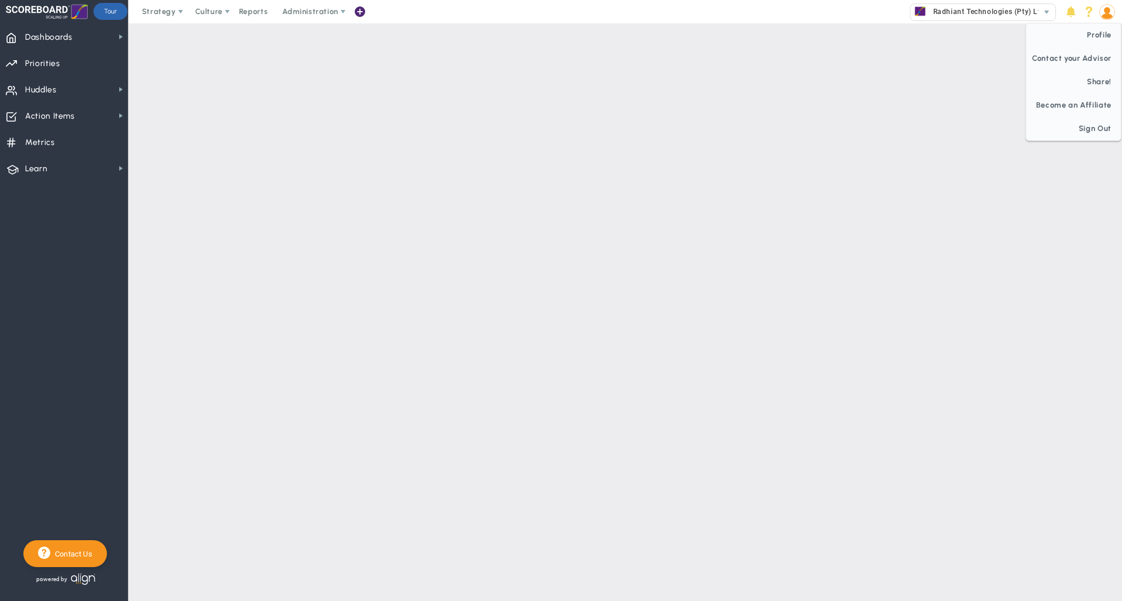
checkbox input "false"
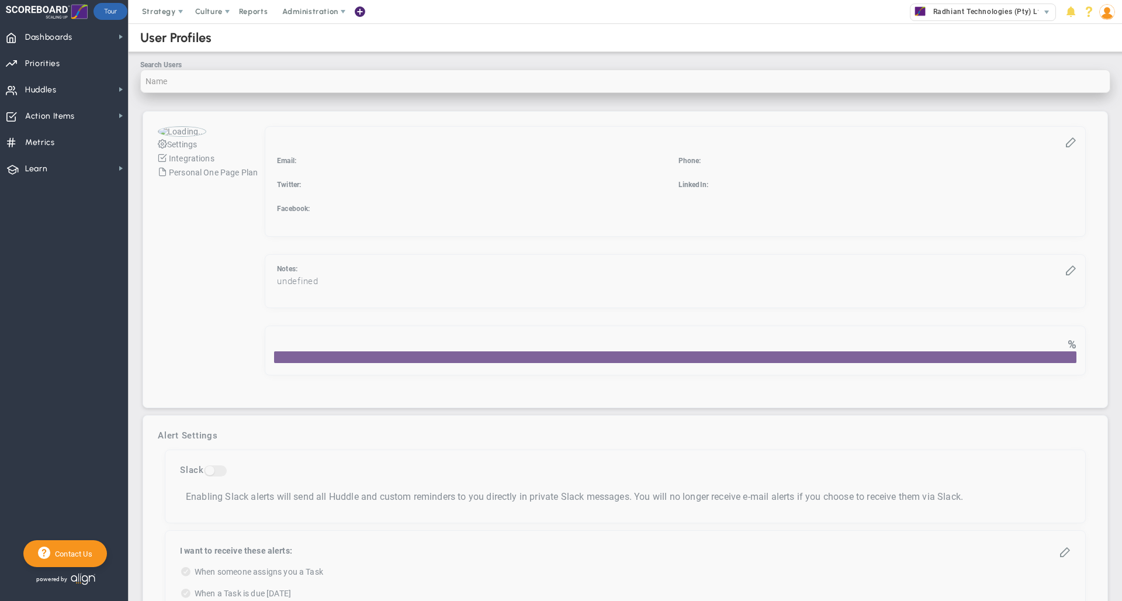
checkbox input "true"
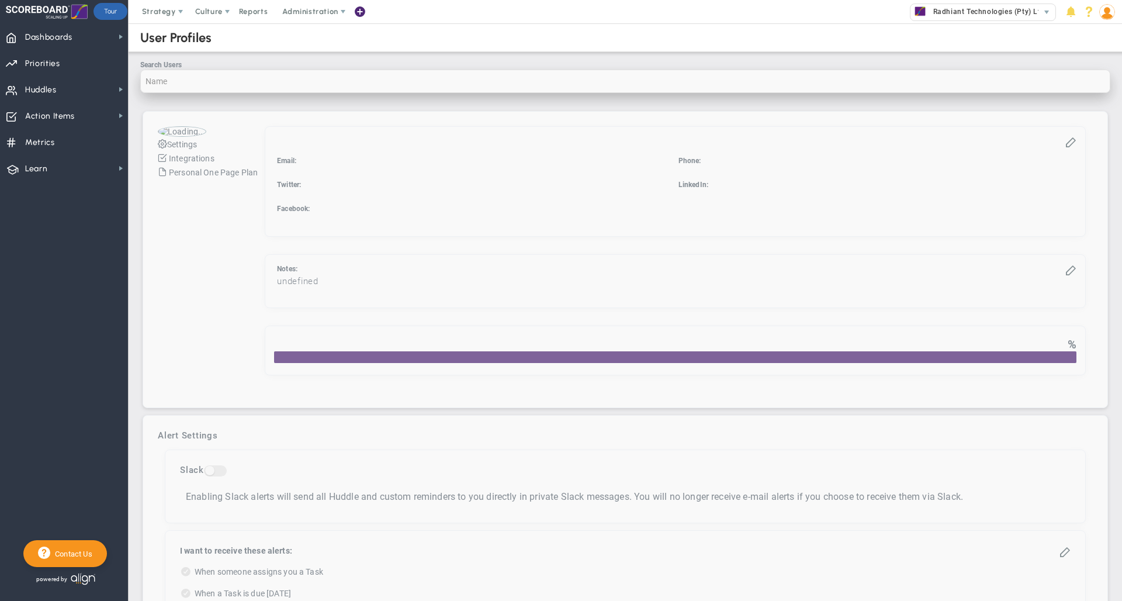
checkbox input "true"
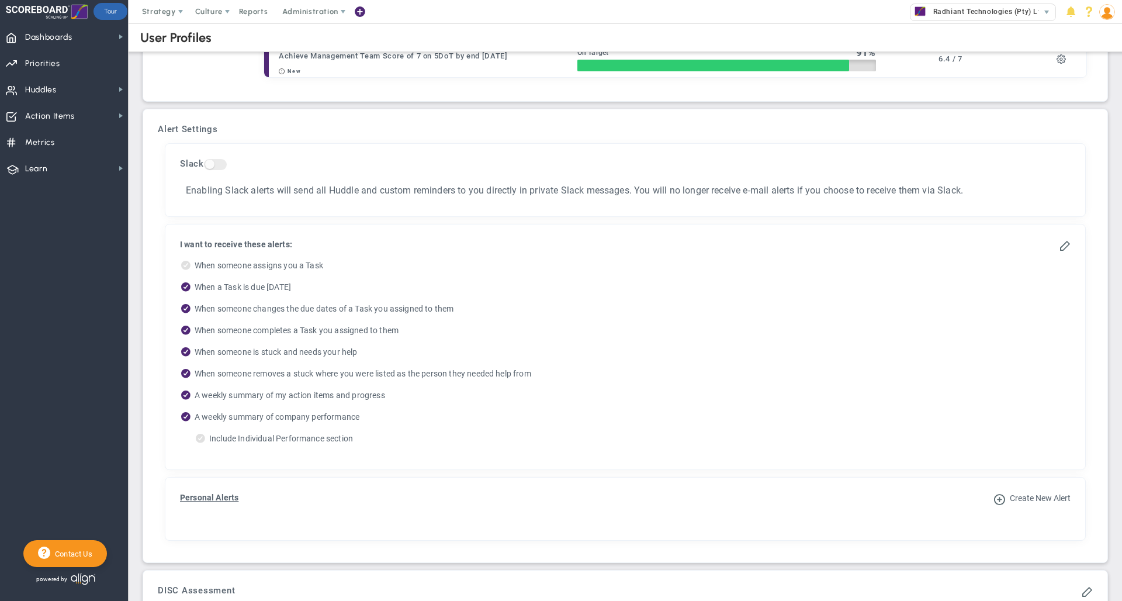
scroll to position [807, 0]
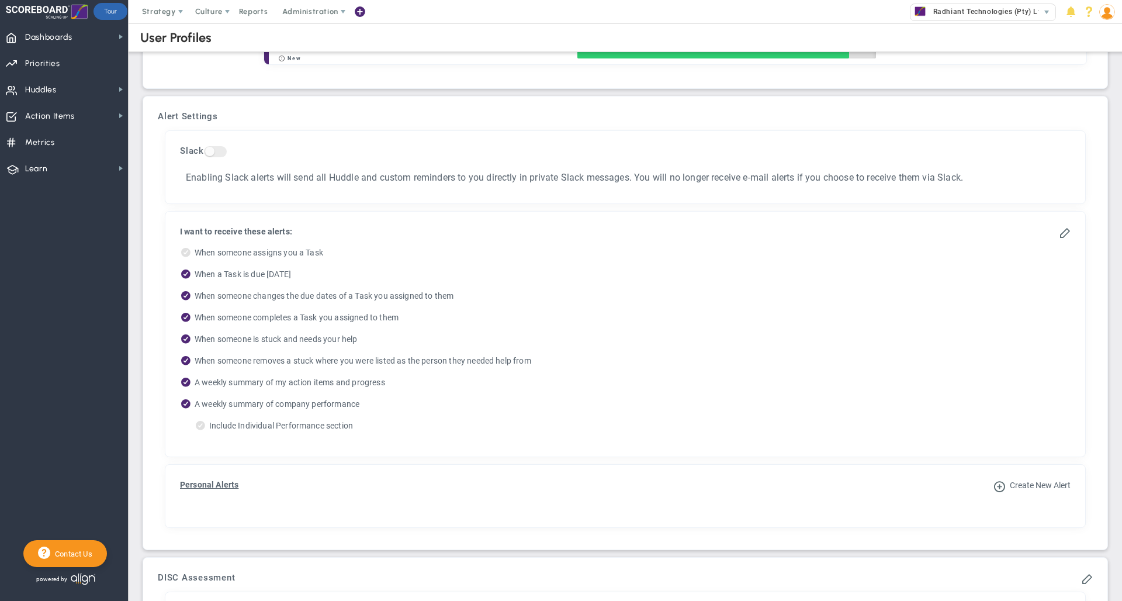
drag, startPoint x: 363, startPoint y: 427, endPoint x: 193, endPoint y: 406, distance: 170.7
click at [193, 406] on ul "When someone assigns you a Task When a Task is due [DATE] When someone changes …" at bounding box center [625, 341] width 891 height 188
click at [396, 407] on label "A weekly summary of company performance" at bounding box center [625, 406] width 891 height 15
drag, startPoint x: 361, startPoint y: 424, endPoint x: 246, endPoint y: 416, distance: 115.4
click at [246, 416] on ul "When someone assigns you a Task When a Task is due [DATE] When someone changes …" at bounding box center [625, 341] width 891 height 188
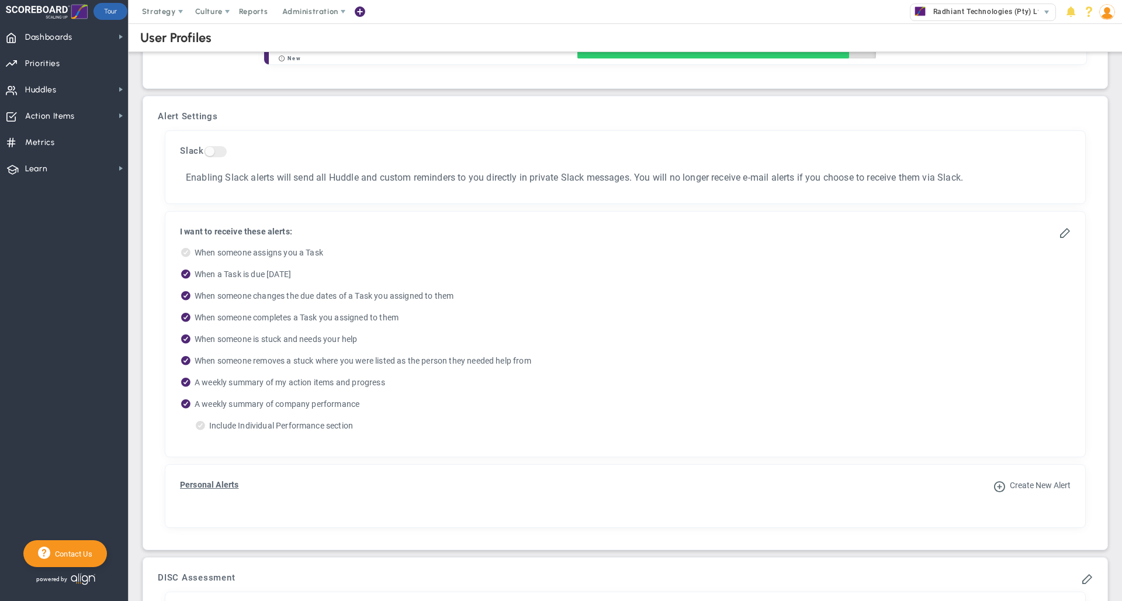
click at [224, 404] on label "A weekly summary of company performance" at bounding box center [625, 406] width 891 height 15
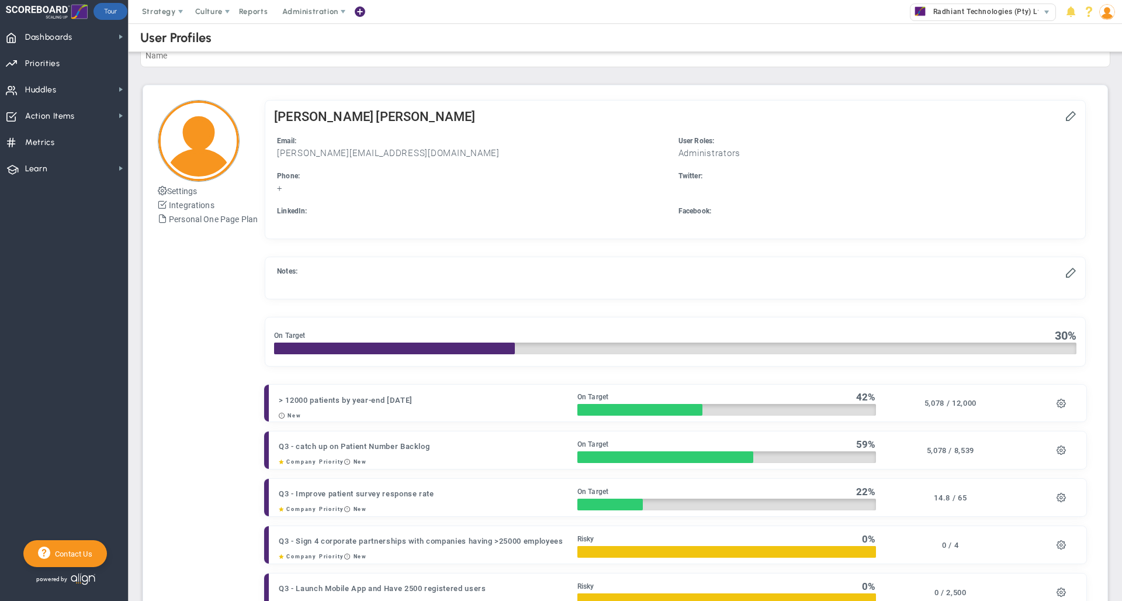
scroll to position [0, 0]
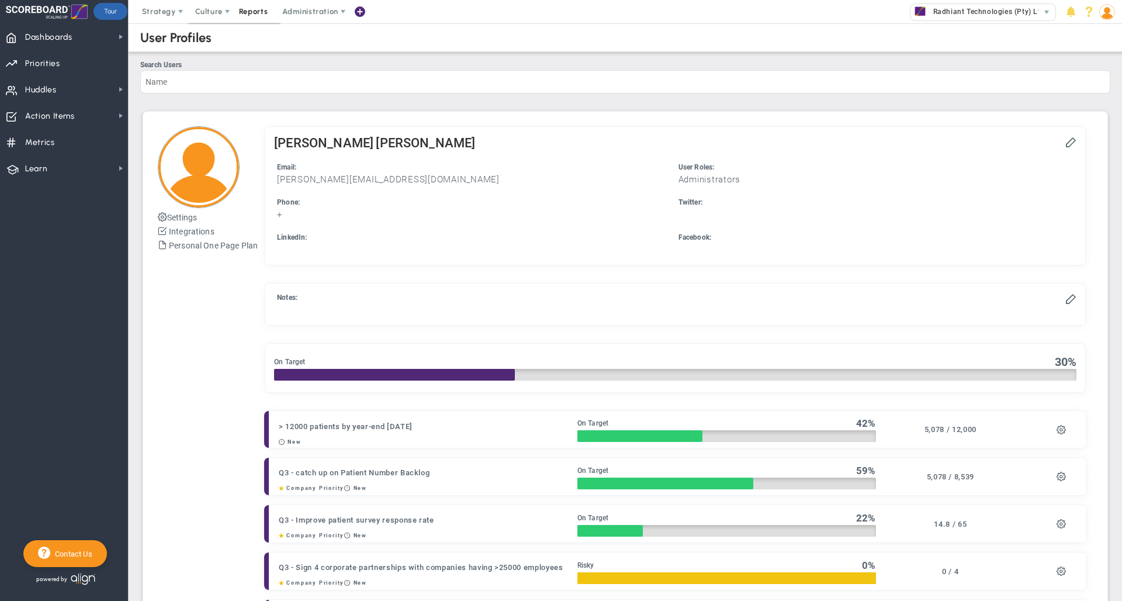
click at [258, 6] on span "Reports" at bounding box center [253, 11] width 41 height 23
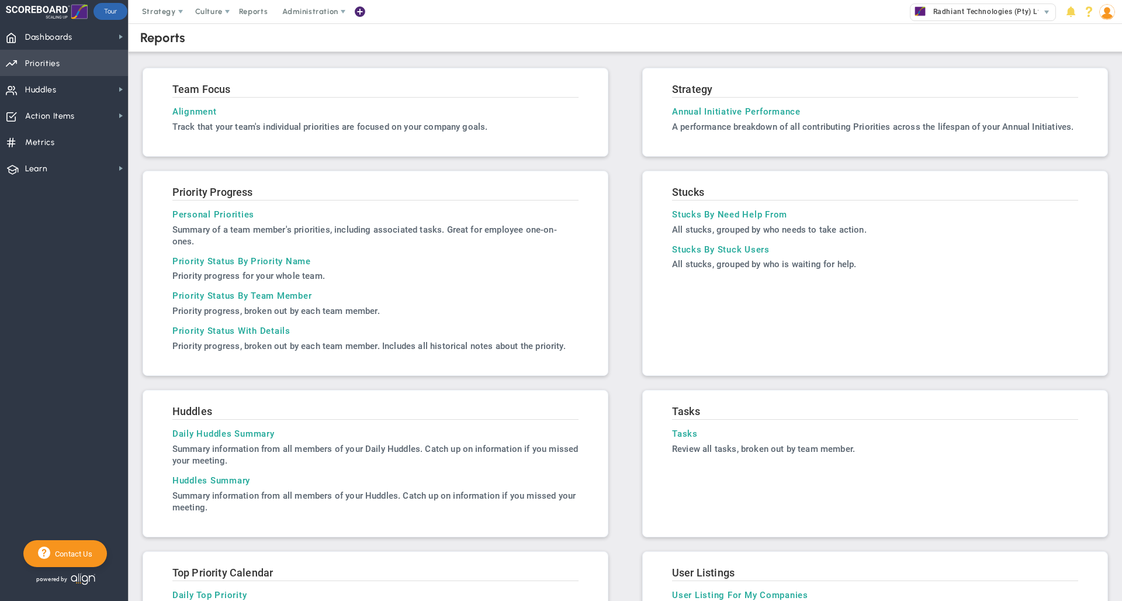
click at [59, 61] on span "Priorities" at bounding box center [42, 63] width 35 height 25
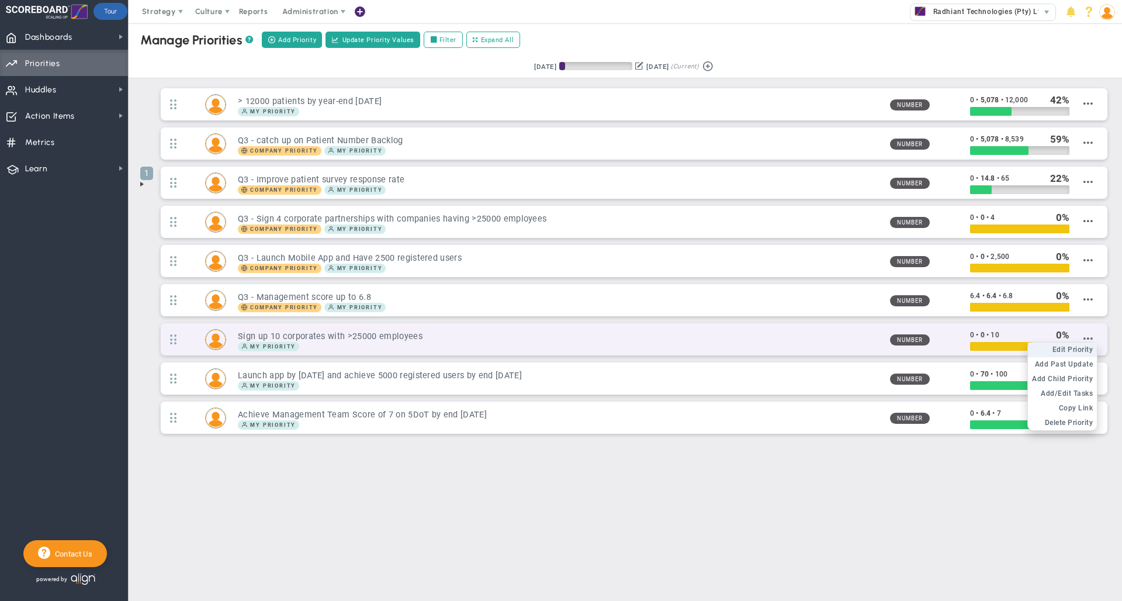
click at [1085, 351] on span "Edit Priority" at bounding box center [1073, 349] width 41 height 8
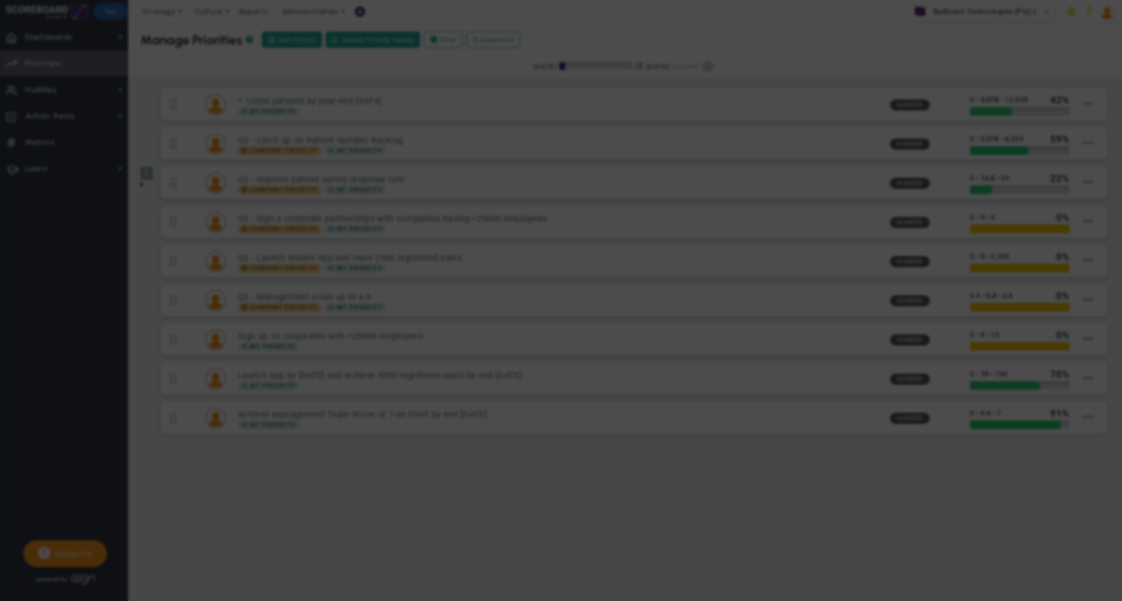
type input "Sign up 10 corporates with >25000 employees"
type input "0"
type input "10"
radio input "true"
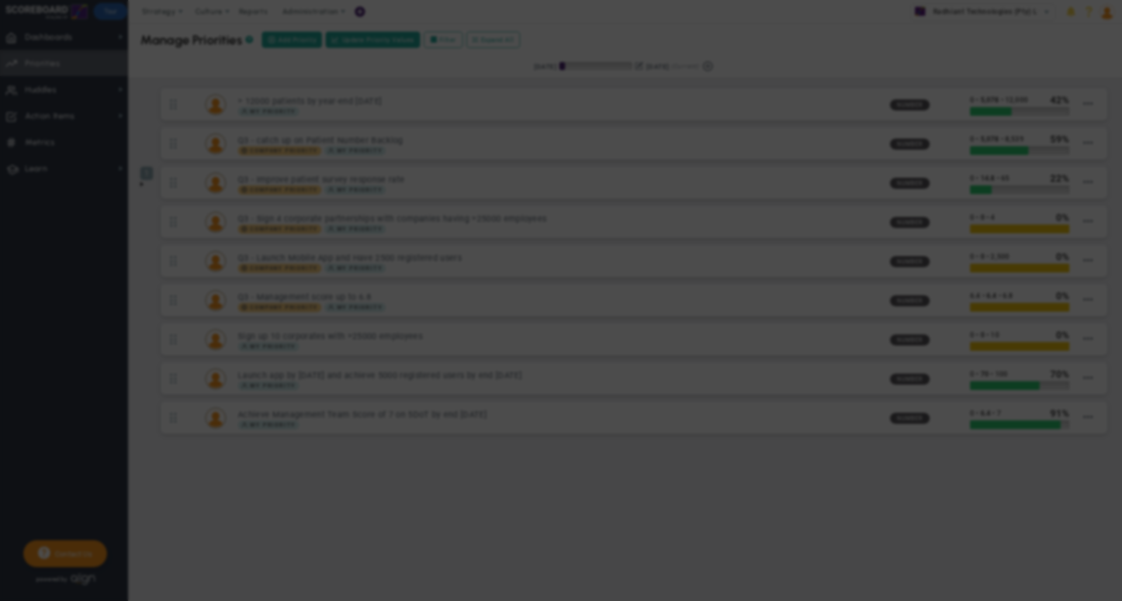
type input "[PERSON_NAME]"
type input "0"
type input "10"
radio input "true"
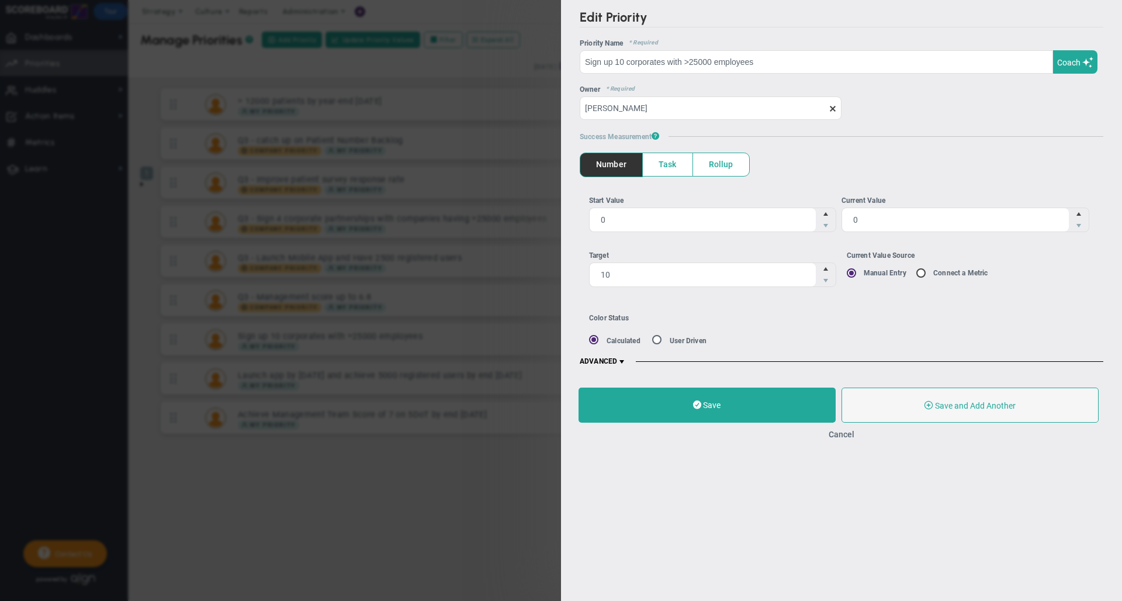
click at [623, 359] on span at bounding box center [621, 361] width 9 height 9
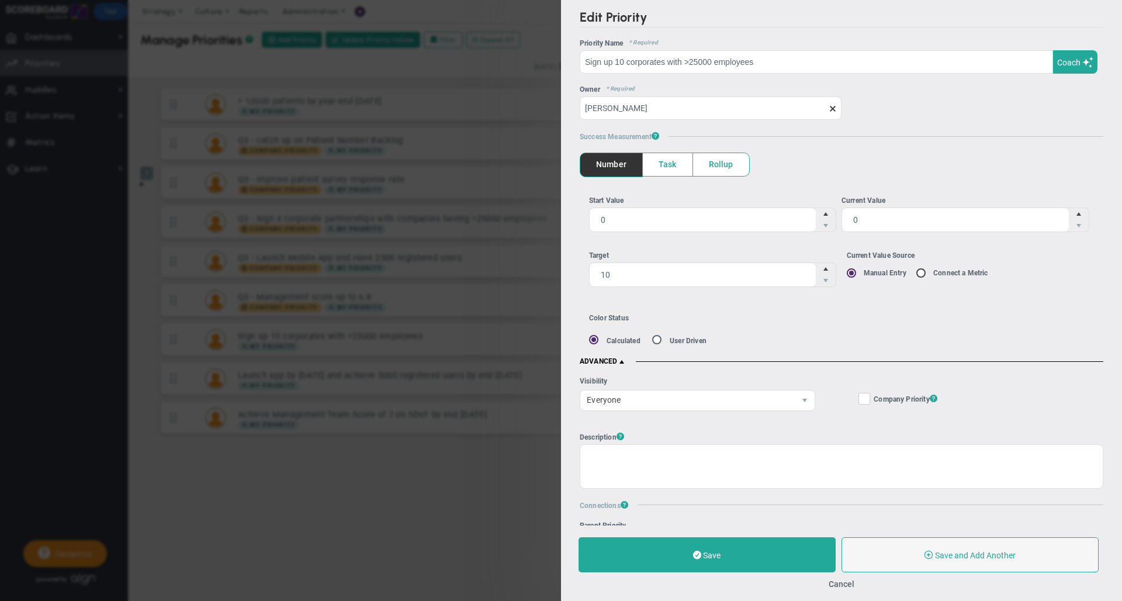
scroll to position [71, 0]
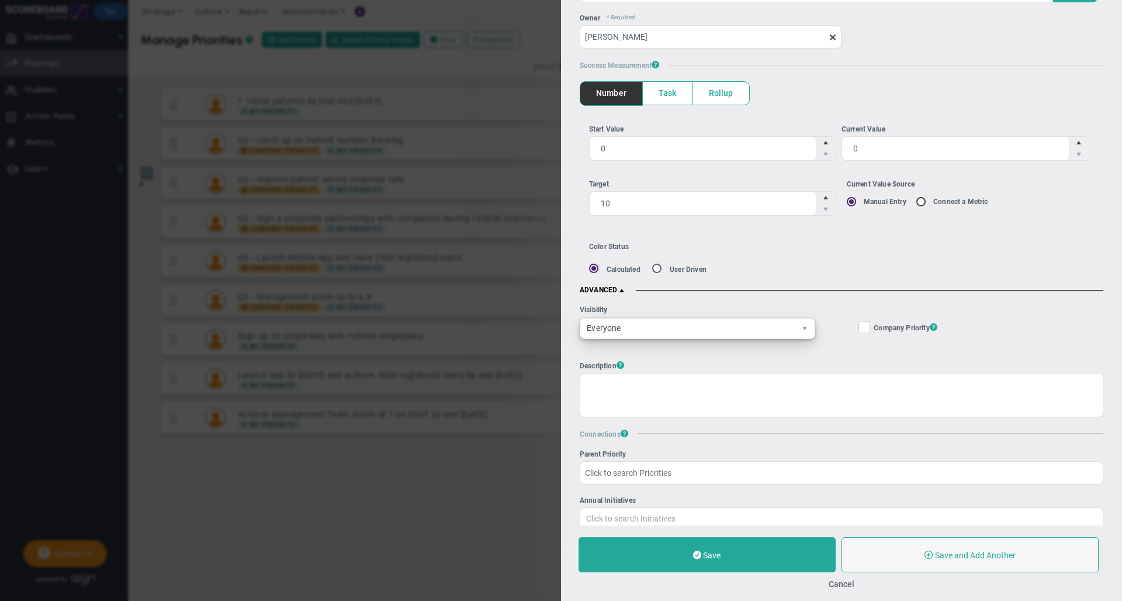
click at [722, 331] on span "Everyone" at bounding box center [687, 329] width 215 height 20
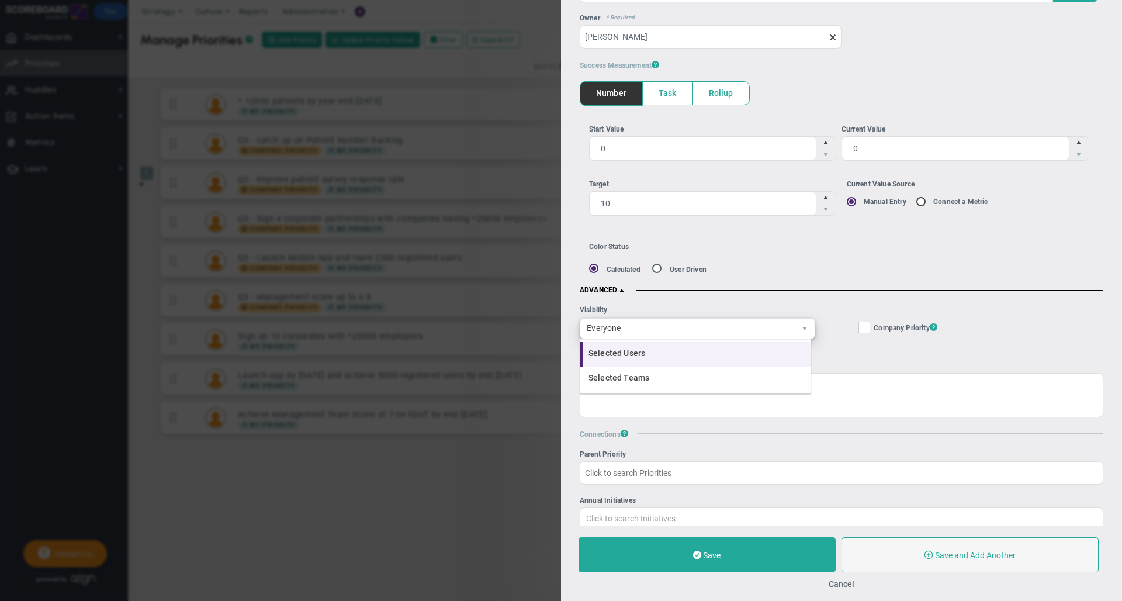
click at [661, 355] on li "Selected Users" at bounding box center [695, 354] width 230 height 25
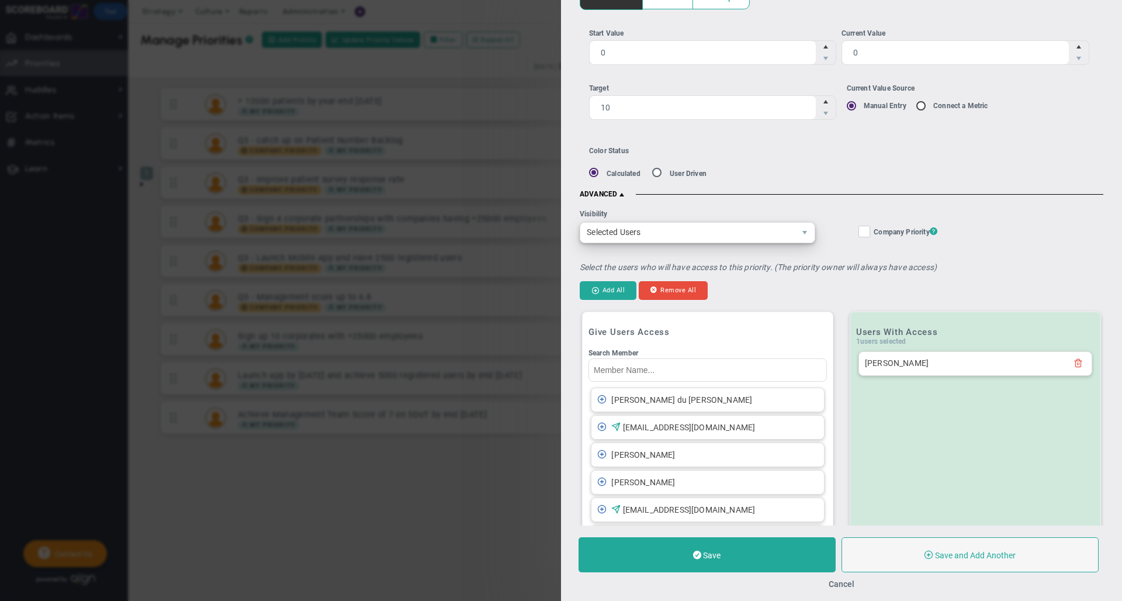
scroll to position [184, 0]
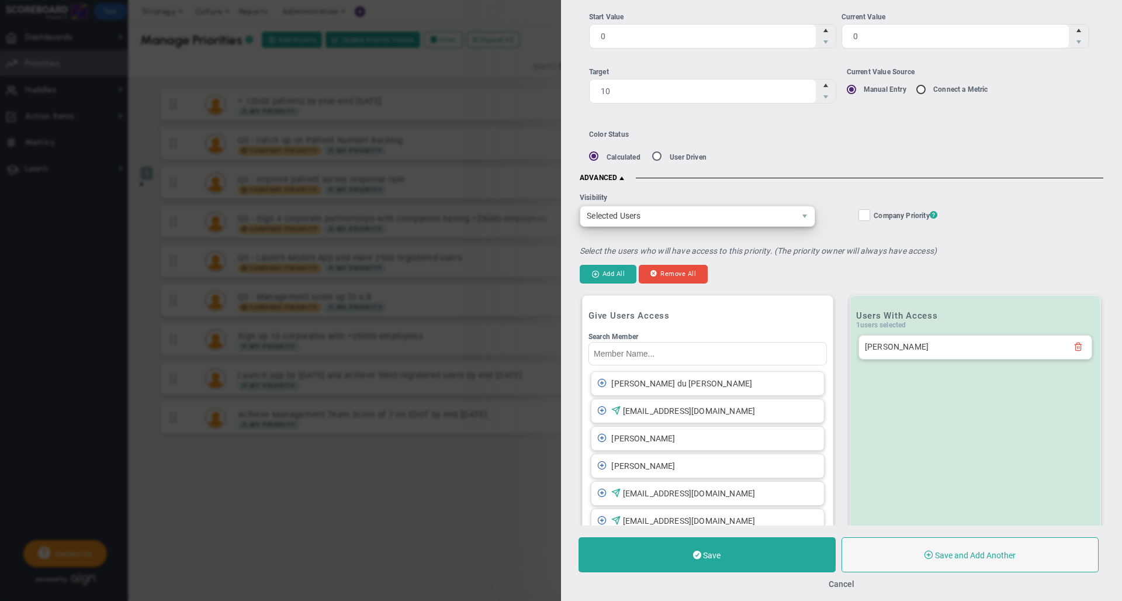
click at [692, 219] on span "Selected Users" at bounding box center [687, 216] width 215 height 20
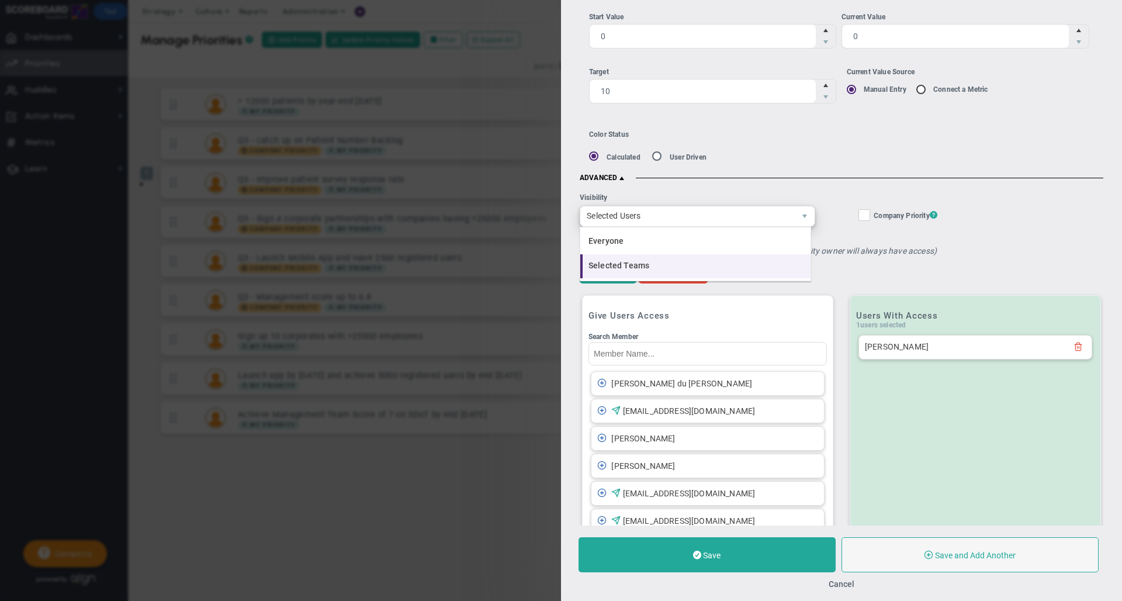
click at [626, 265] on span "Selected Teams" at bounding box center [619, 265] width 61 height 9
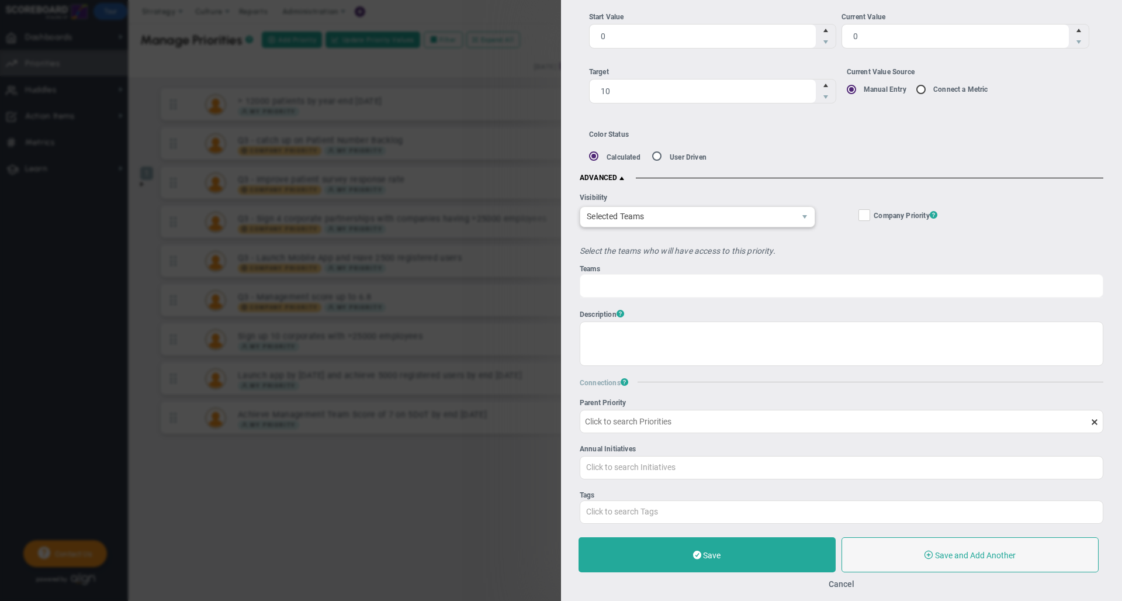
click at [708, 287] on div "Team Name" at bounding box center [842, 285] width 524 height 23
click at [651, 287] on input "Teams Team Name" at bounding box center [615, 285] width 71 height 21
type input "Team Name"
click at [846, 579] on button "Cancel" at bounding box center [842, 583] width 26 height 9
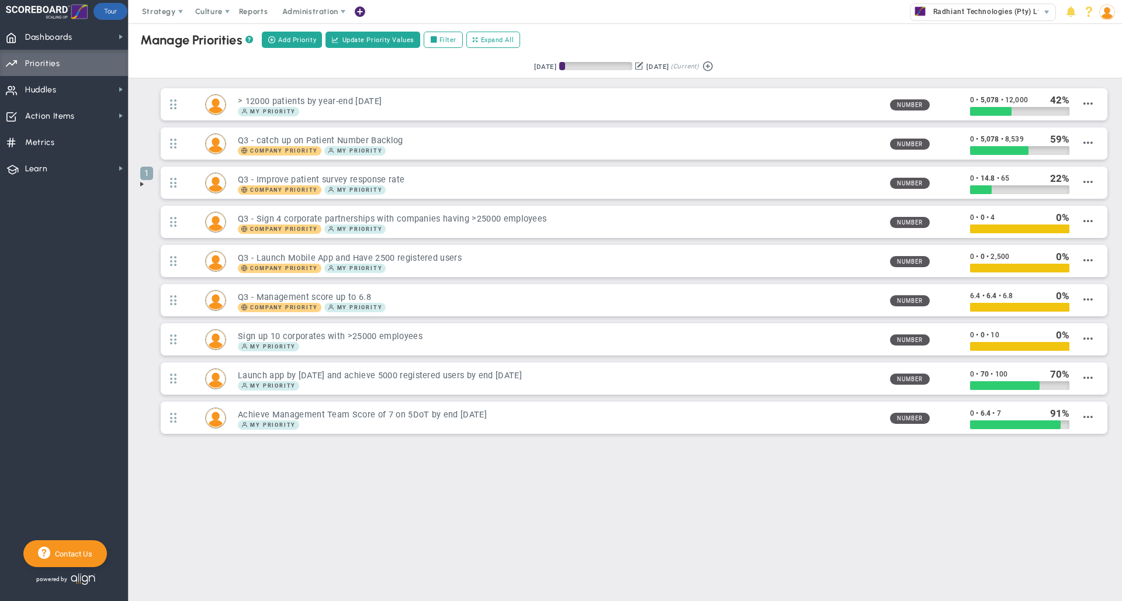
click at [362, 68] on div "Retrieving period... [DATE] [DATE] (Current)" at bounding box center [625, 67] width 1017 height 23
click at [161, 75] on div "Retrieving period... [DATE] [DATE] (Current)" at bounding box center [625, 67] width 1017 height 23
click at [211, 12] on span "Culture" at bounding box center [208, 11] width 27 height 9
click at [216, 34] on span "eNPS" at bounding box center [222, 34] width 20 height 9
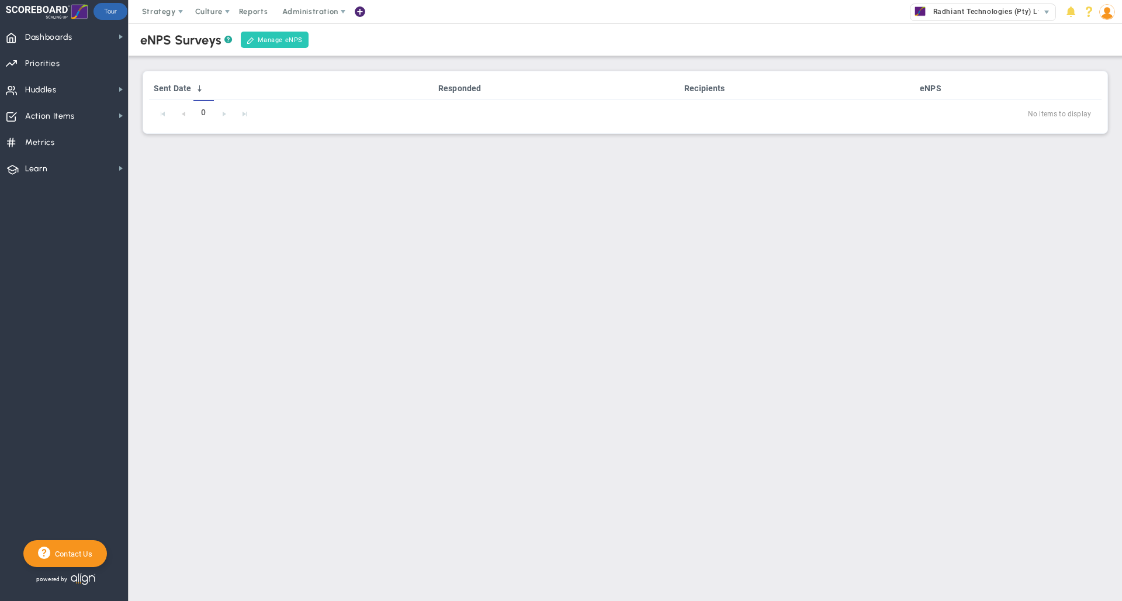
click at [281, 44] on link "Manage eNPS" at bounding box center [275, 40] width 68 height 16
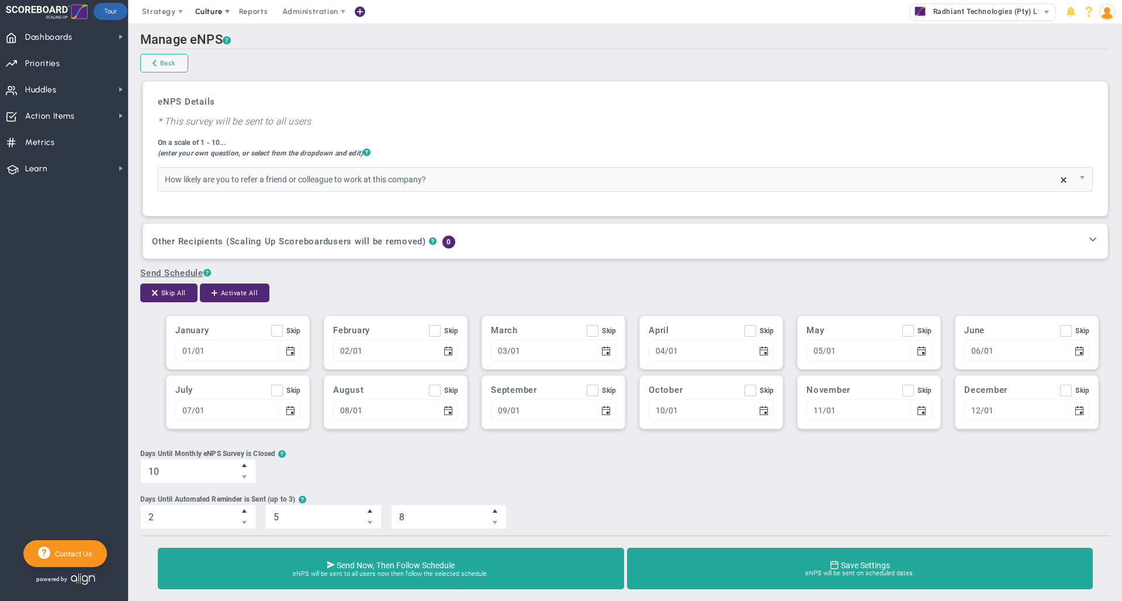
type input "How likely are you to refer a friend or colleague to work at this company?"
click at [218, 13] on span "Culture" at bounding box center [208, 11] width 27 height 9
click at [222, 33] on span "eNPS" at bounding box center [222, 34] width 20 height 9
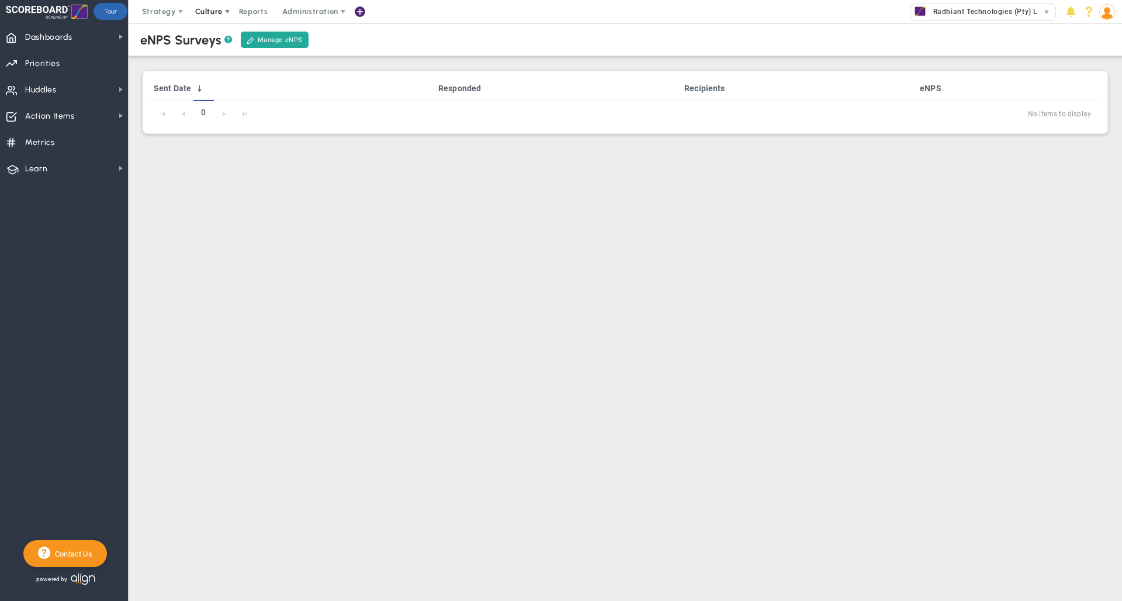
click at [200, 8] on span "Culture" at bounding box center [208, 11] width 27 height 9
click at [288, 38] on link "Manage eNPS" at bounding box center [275, 40] width 68 height 16
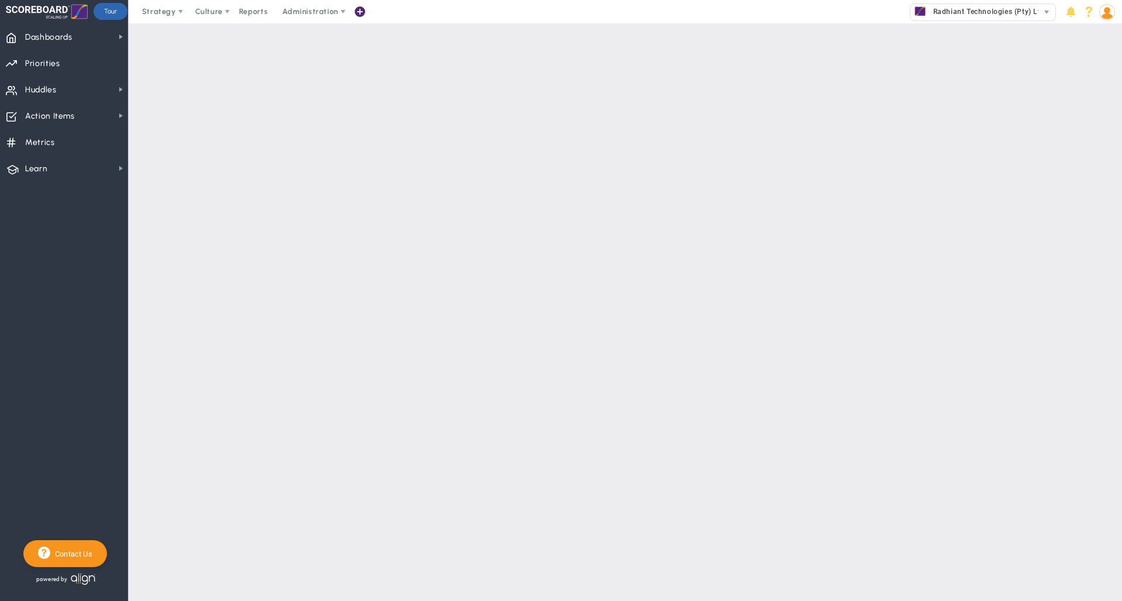
type input "Team eNPS Survey - please respond!"
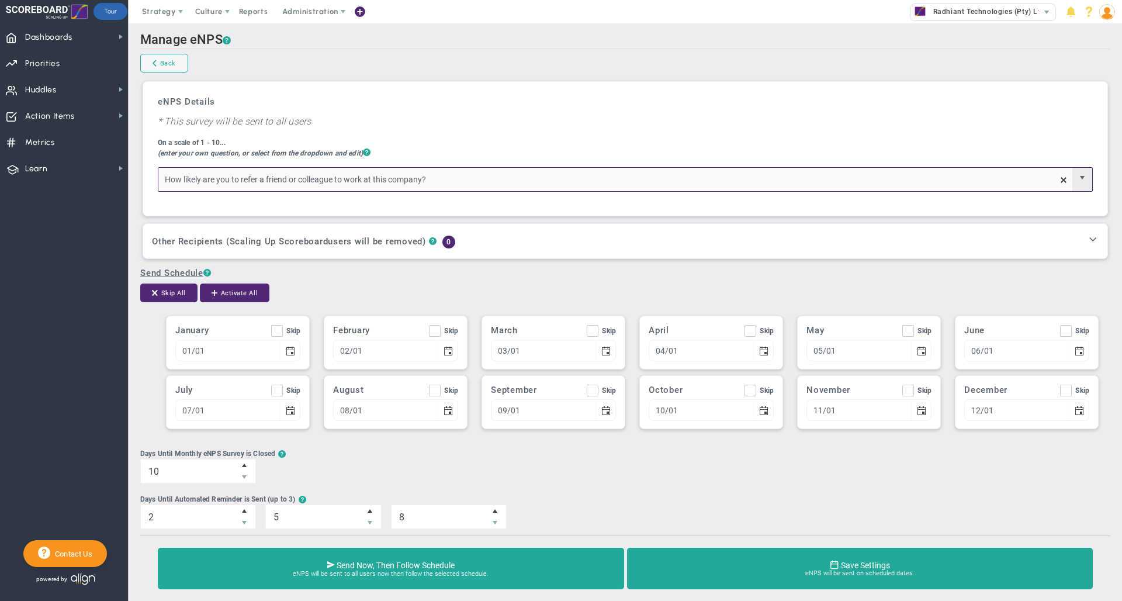
click at [1078, 177] on span "select" at bounding box center [1082, 177] width 9 height 9
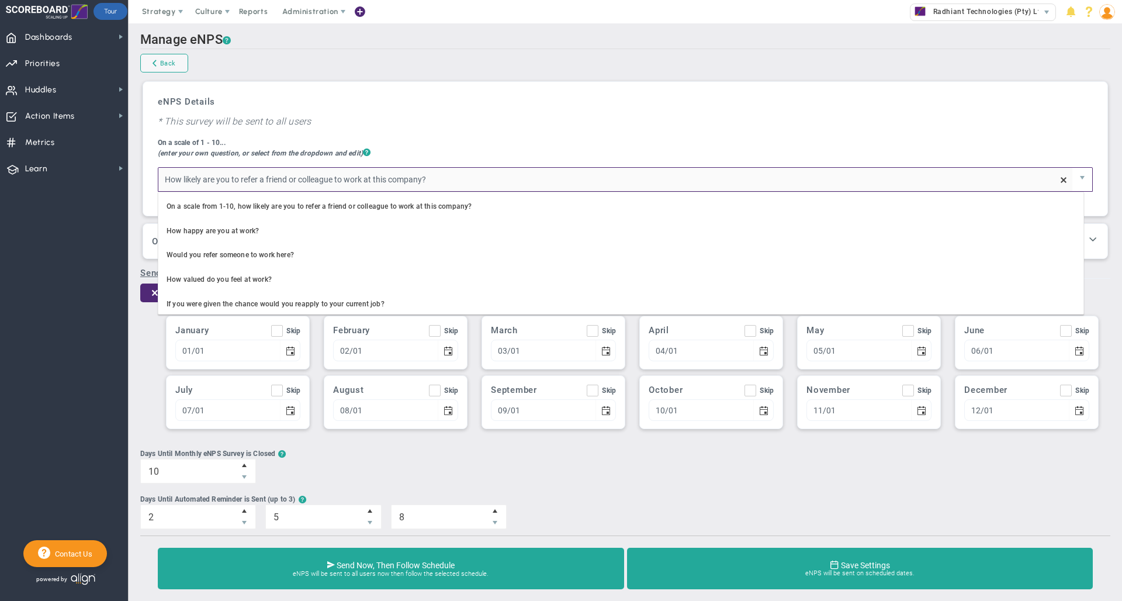
type input "How likely are you to refer a friend or colleague to work at this company?"
click at [1035, 151] on div "On a scale of 1 - 10... (enter your own question, or select from the dropdown a…" at bounding box center [625, 165] width 935 height 53
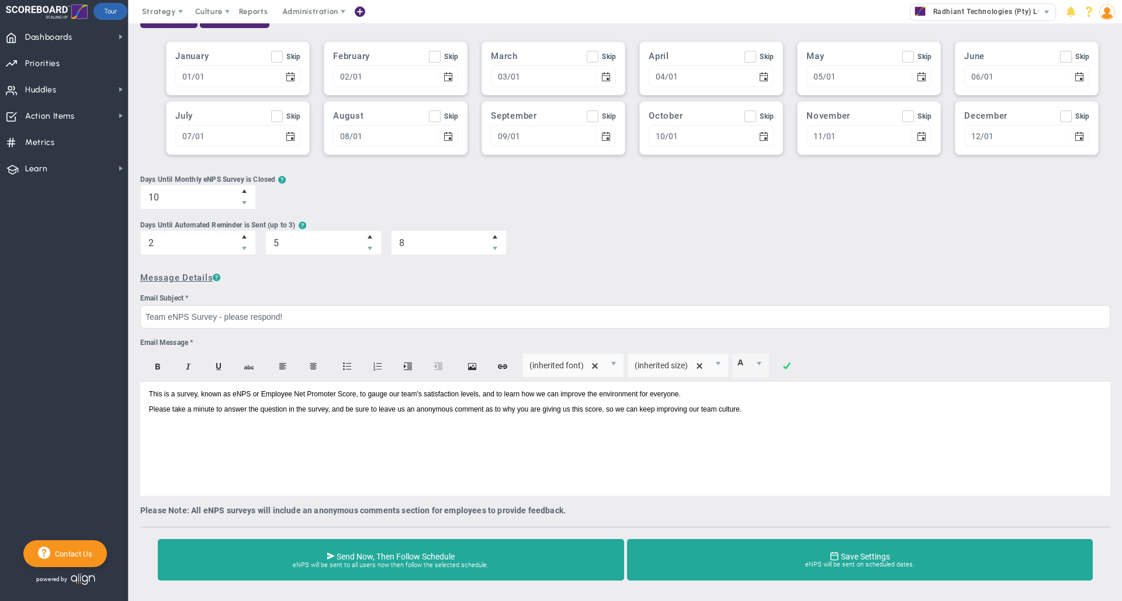
scroll to position [336, 0]
click at [208, 16] on span "Culture" at bounding box center [209, 11] width 47 height 23
click at [208, 15] on span "Culture" at bounding box center [208, 11] width 27 height 9
click at [220, 58] on span "Surveys" at bounding box center [227, 58] width 30 height 9
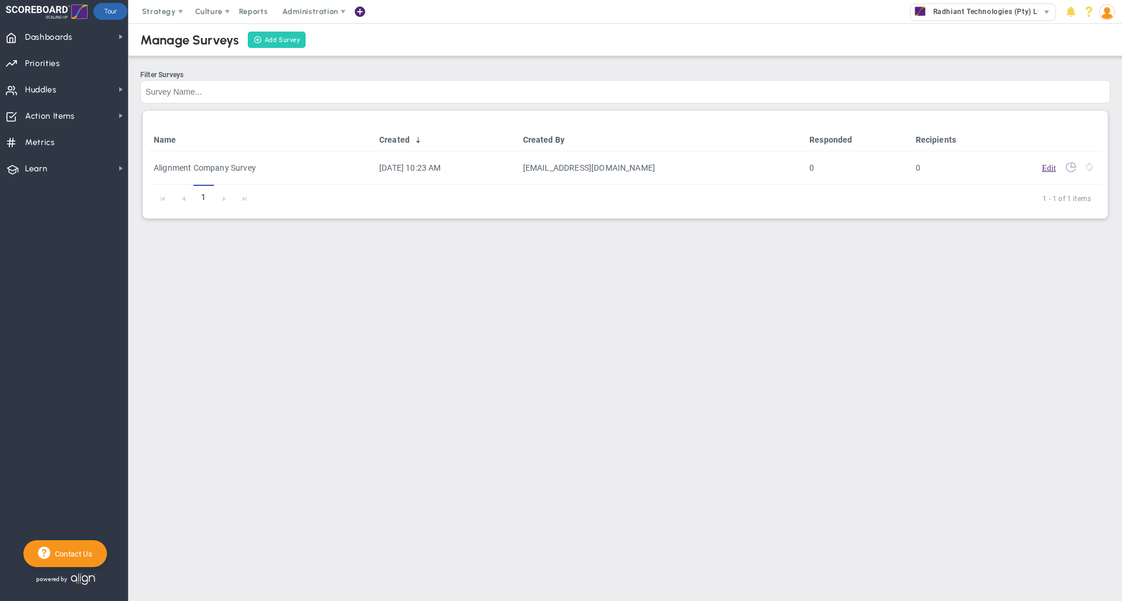
click at [275, 39] on link "Add Survey" at bounding box center [277, 40] width 58 height 16
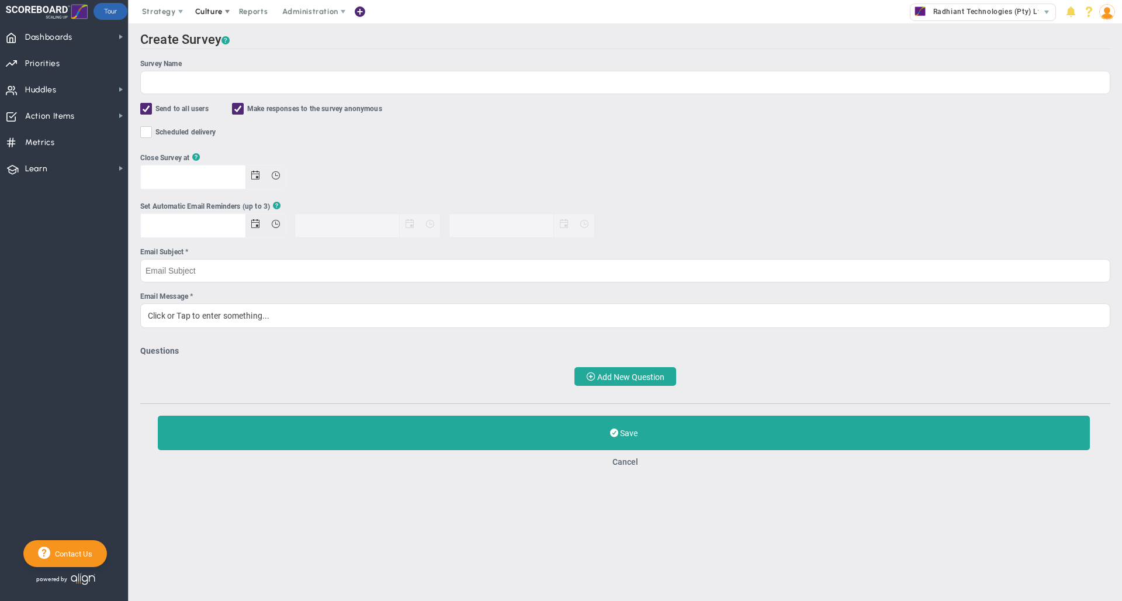
click at [223, 13] on span at bounding box center [227, 11] width 9 height 9
click at [227, 60] on span "Surveys" at bounding box center [227, 58] width 30 height 9
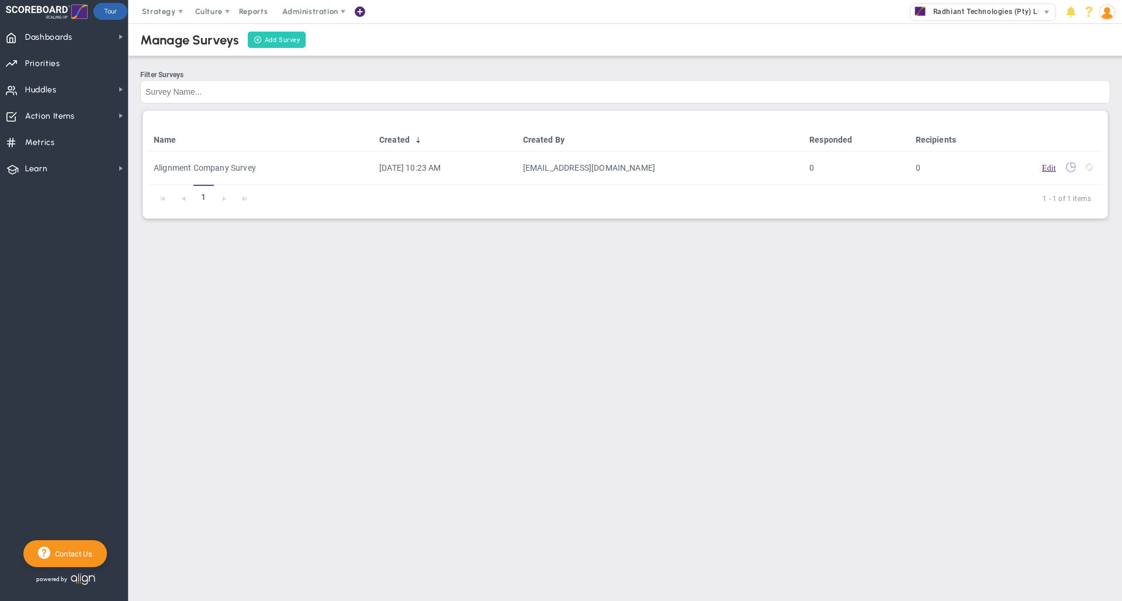
click at [274, 35] on link "Add Survey" at bounding box center [277, 40] width 58 height 16
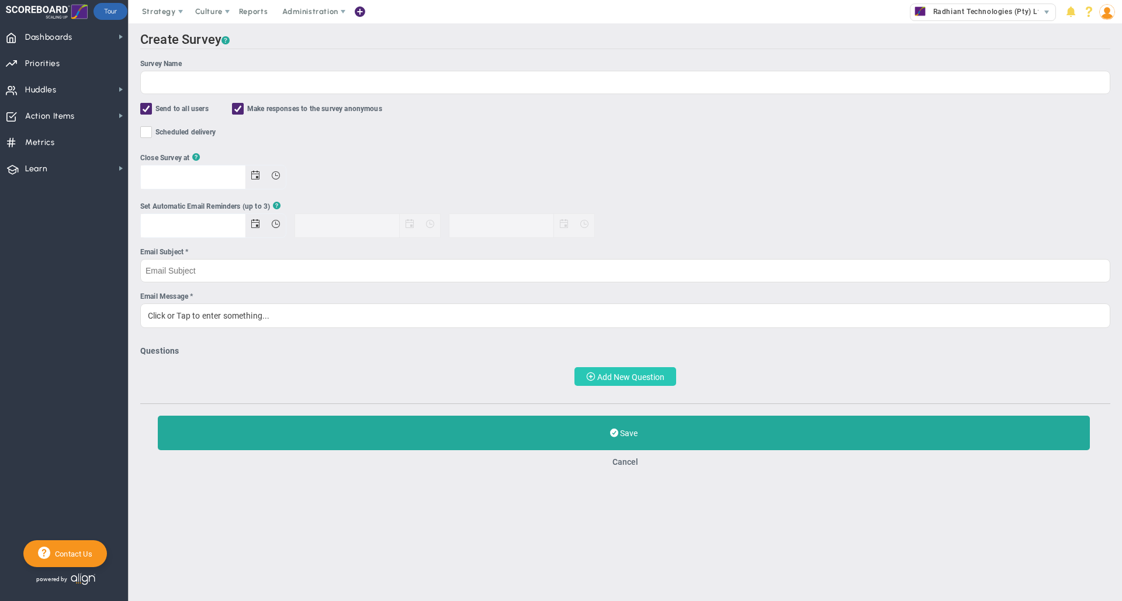
click at [622, 376] on span "Add New Question" at bounding box center [630, 376] width 67 height 9
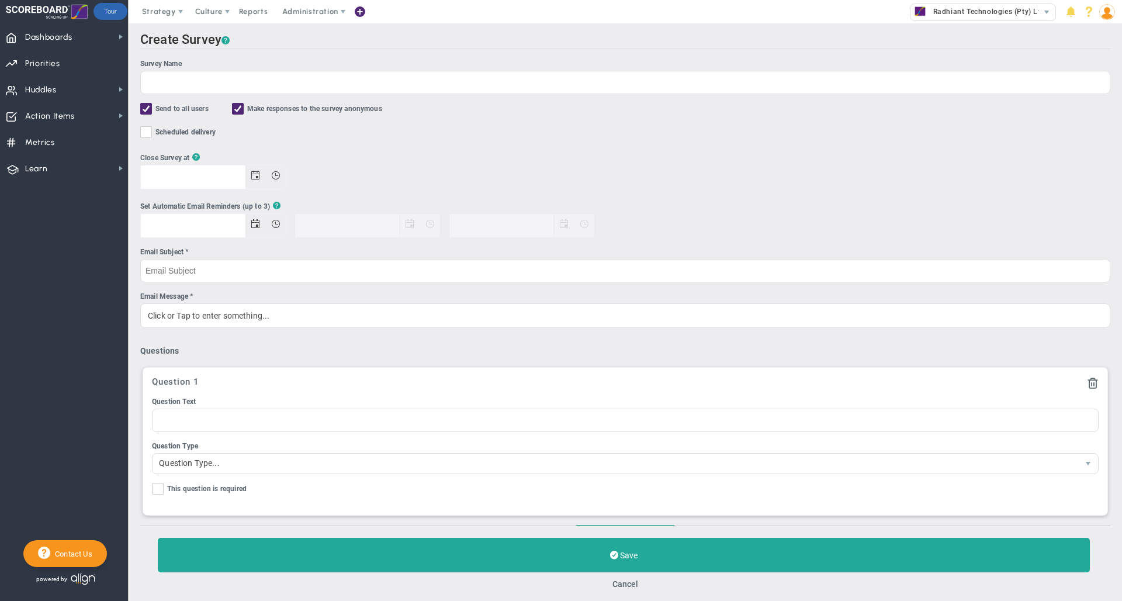
scroll to position [50, 0]
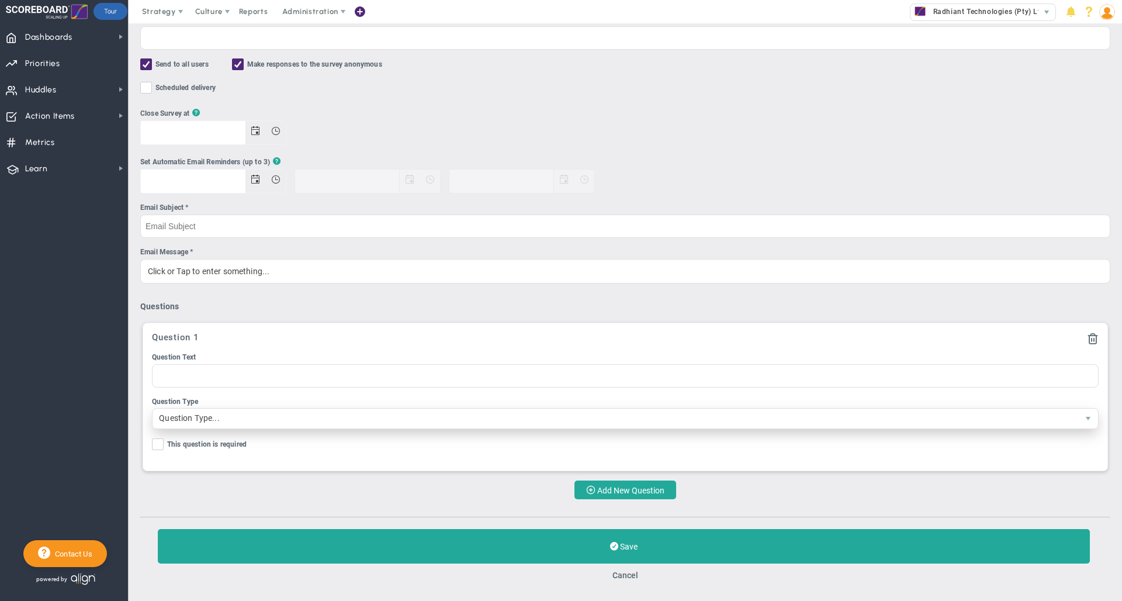
click at [641, 417] on span "Question Type..." at bounding box center [616, 419] width 926 height 20
click at [689, 111] on div "Close Survey at ?" at bounding box center [625, 126] width 970 height 37
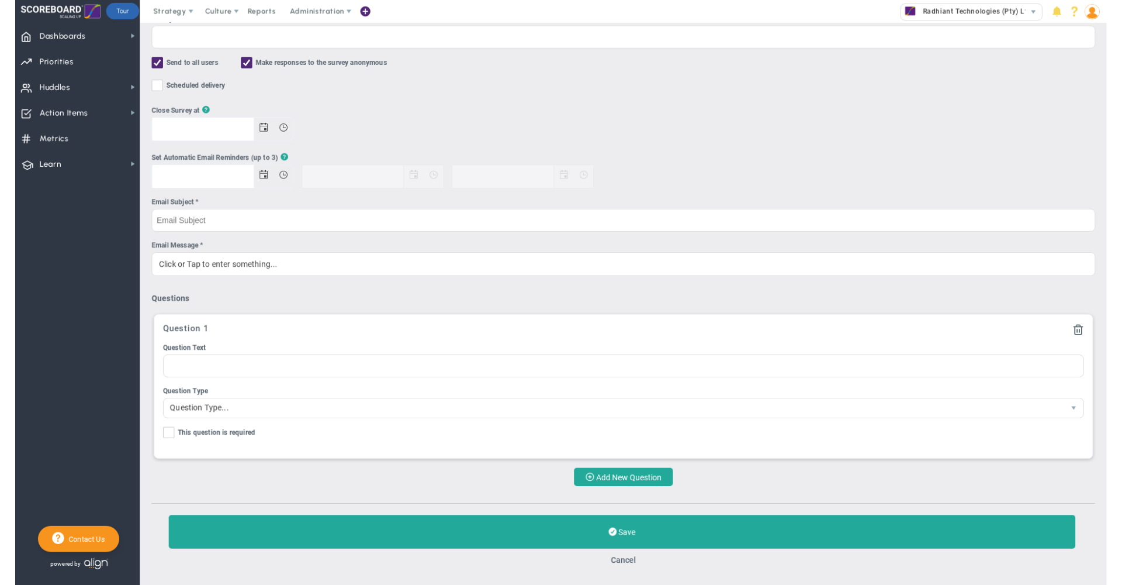
scroll to position [0, 0]
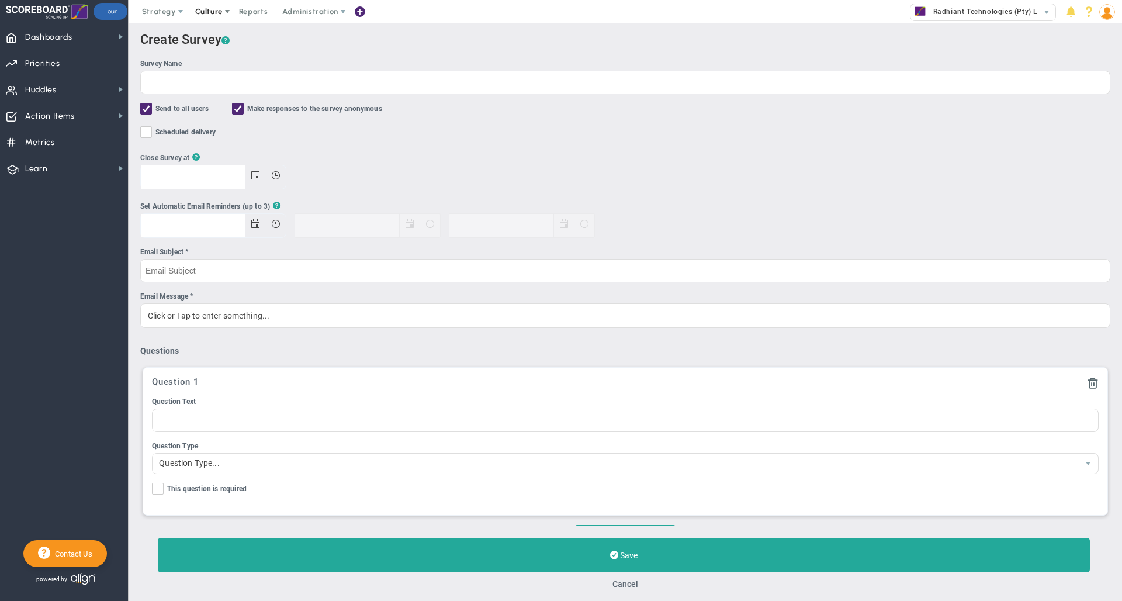
click at [206, 12] on span "Culture" at bounding box center [208, 11] width 27 height 9
click at [227, 30] on span "eNPS" at bounding box center [234, 34] width 94 height 23
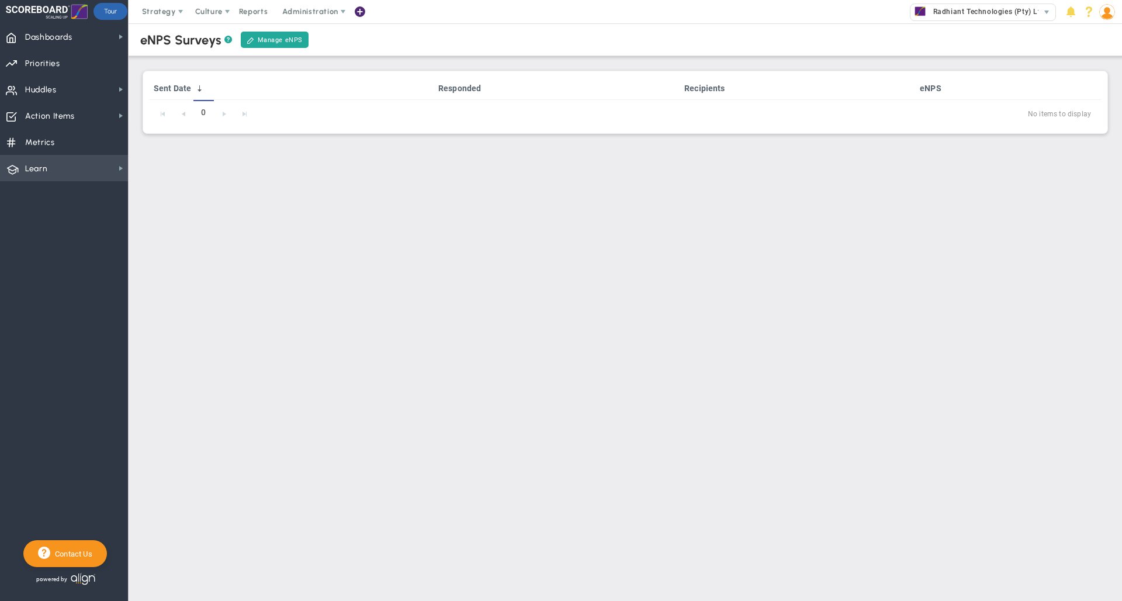
click at [58, 164] on span "Learn Learn" at bounding box center [64, 168] width 128 height 26
click at [169, 189] on span "Align Academy" at bounding box center [180, 188] width 54 height 11
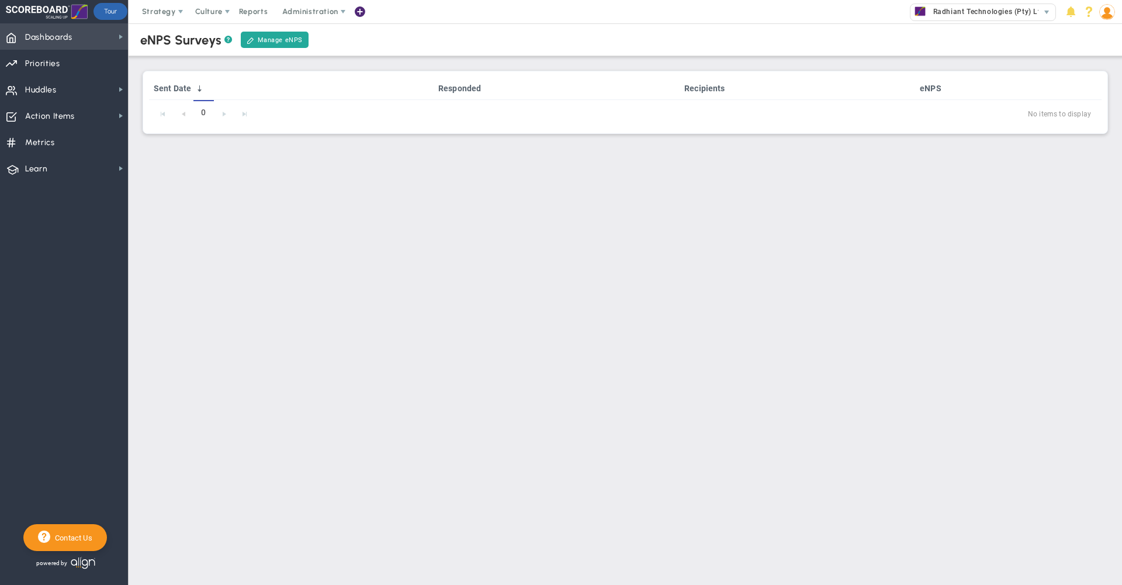
click at [96, 40] on span "Dashboards Dashboards" at bounding box center [64, 36] width 128 height 26
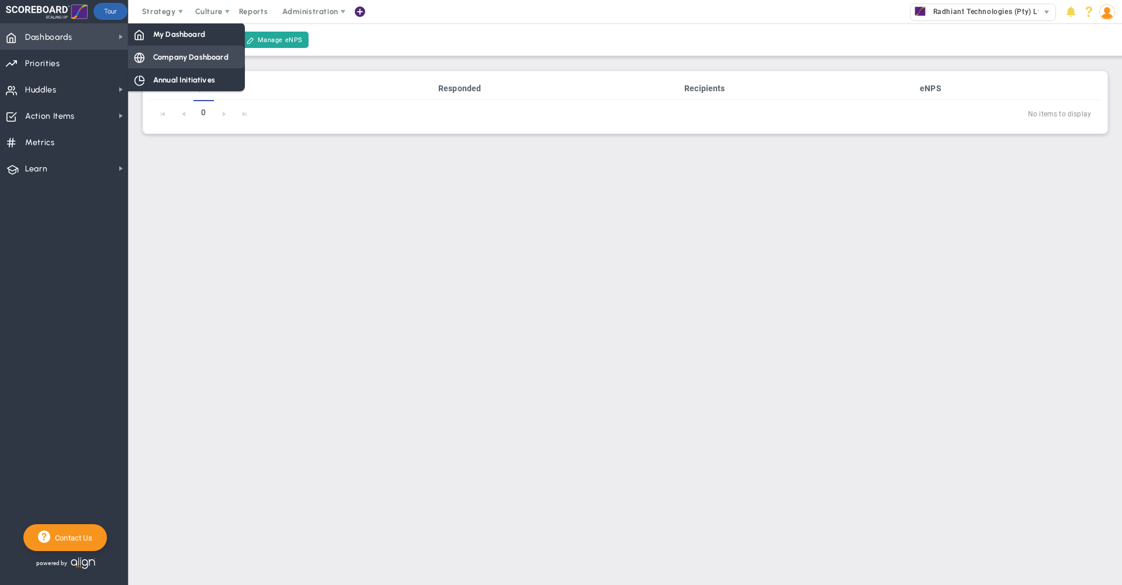
click at [186, 58] on span "Company Dashboard" at bounding box center [190, 56] width 75 height 11
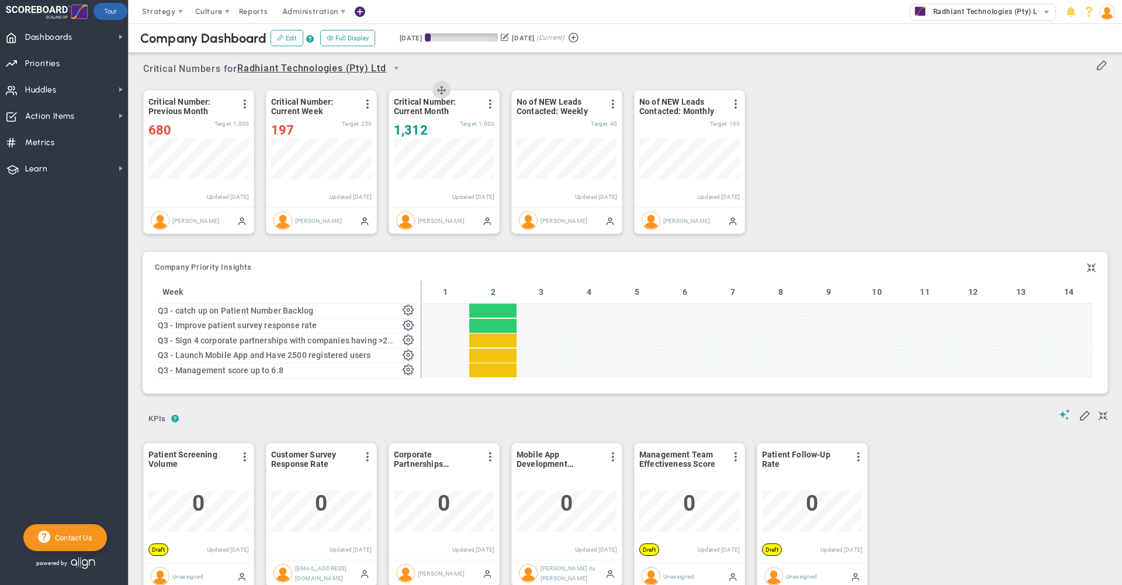
scroll to position [41, 101]
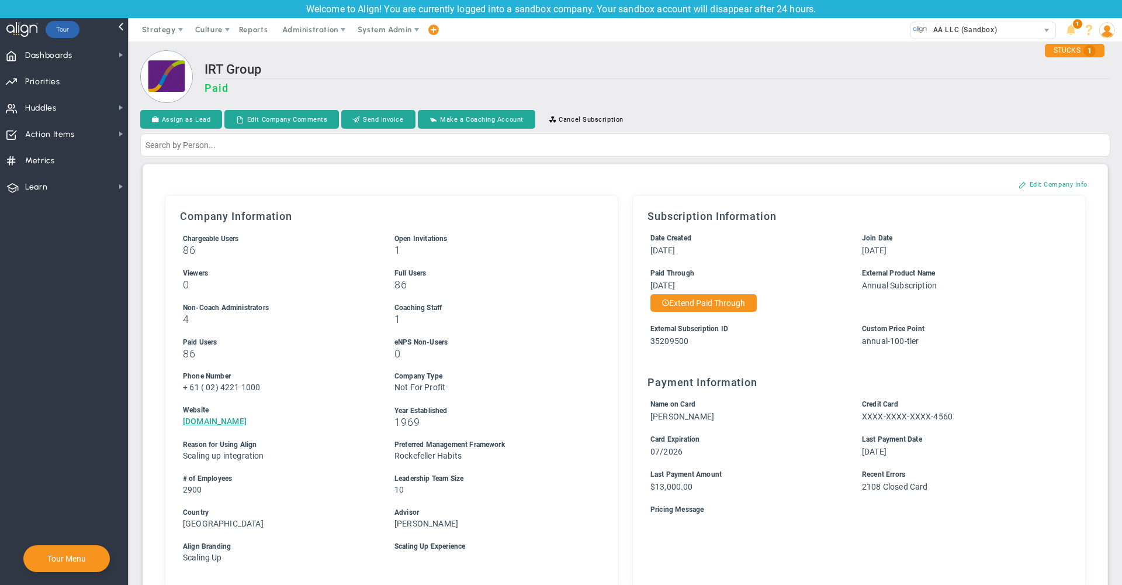
scroll to position [555, 0]
